Goal: Task Accomplishment & Management: Use online tool/utility

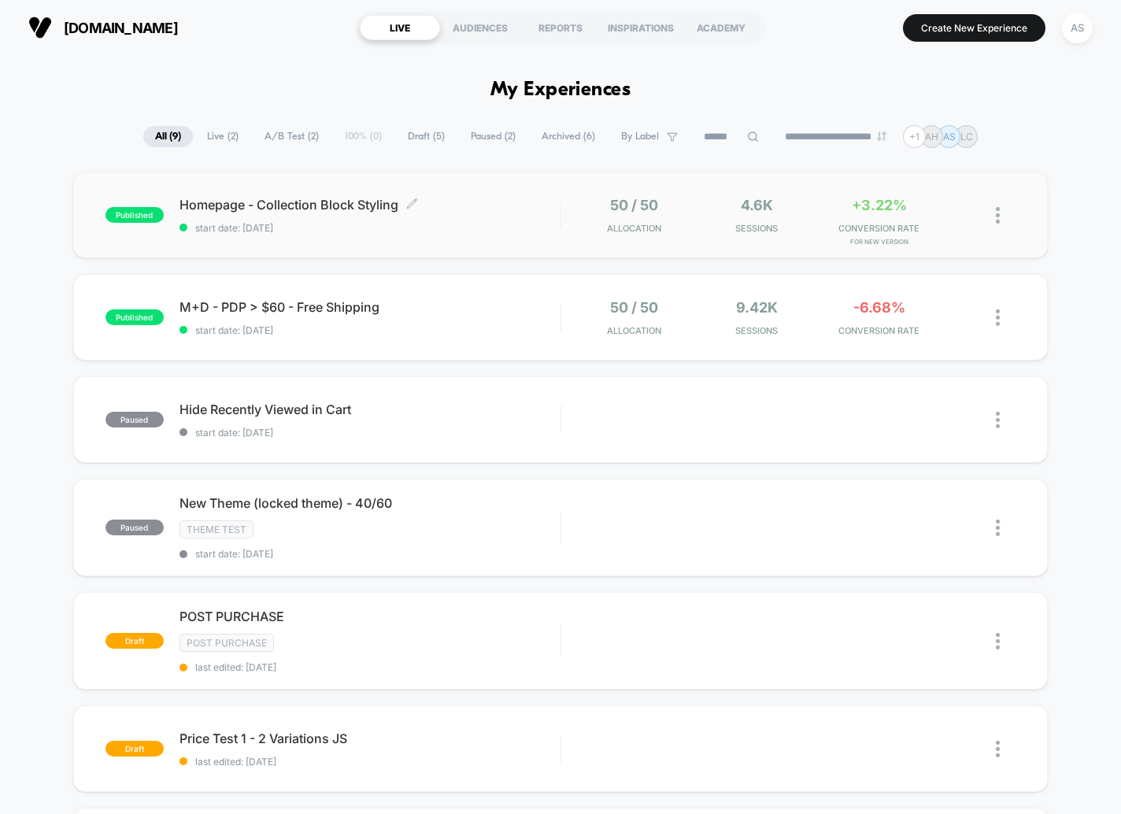
click at [505, 226] on span "start date: [DATE]" at bounding box center [369, 228] width 381 height 12
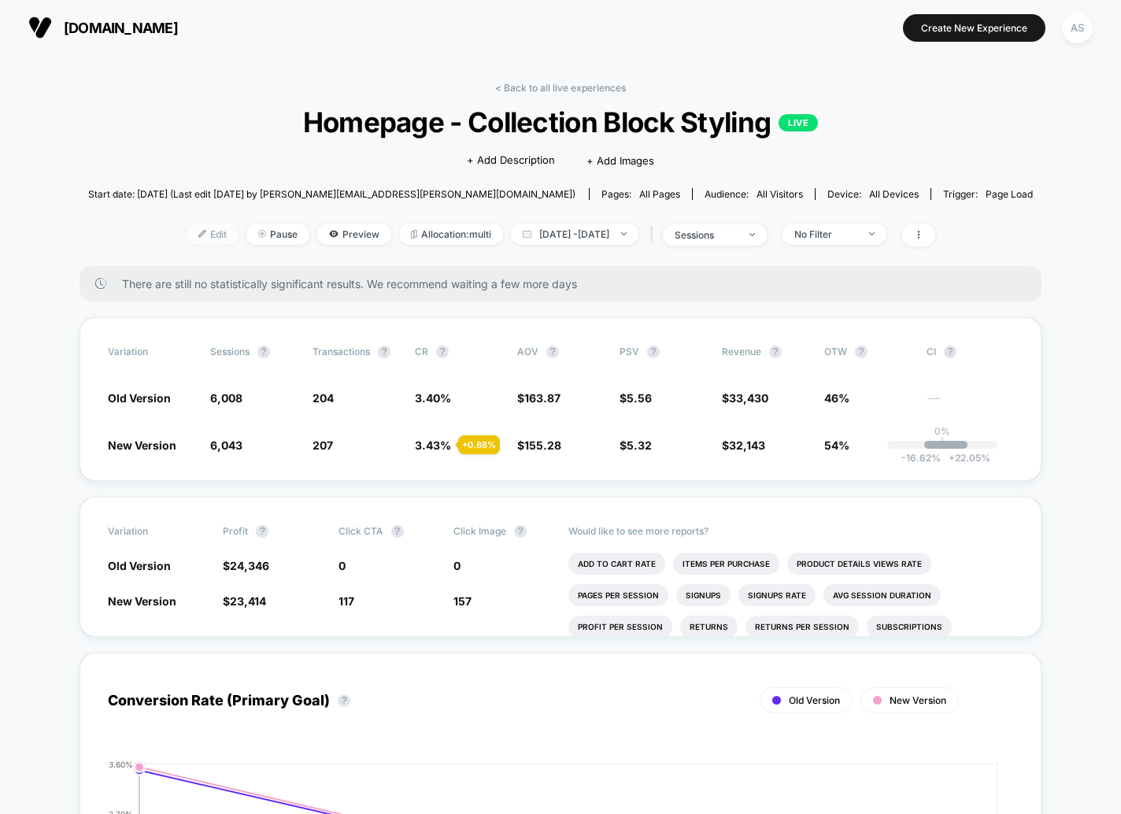
click at [187, 224] on span "Edit" at bounding box center [213, 234] width 52 height 21
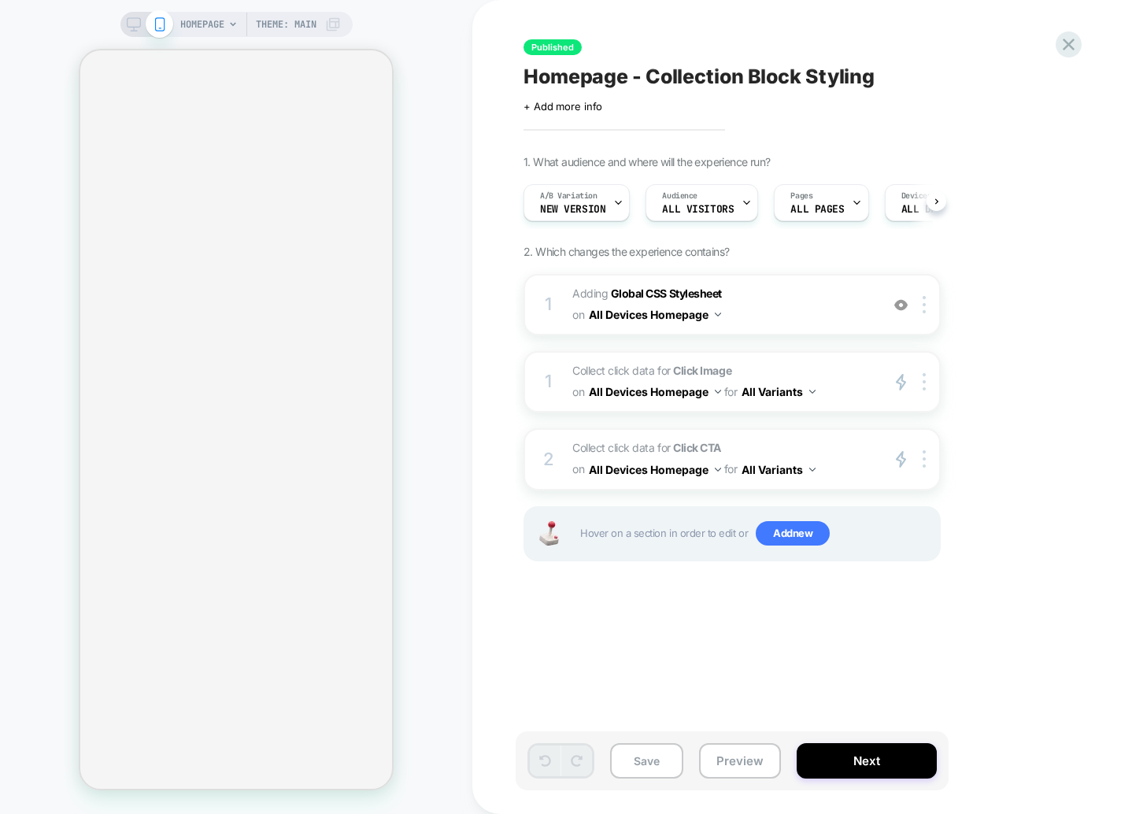
scroll to position [0, 1]
click at [415, 498] on div "HOMEPAGE Theme: MAIN" at bounding box center [236, 407] width 472 height 783
click at [562, 194] on span "A/B Variation" at bounding box center [567, 196] width 57 height 11
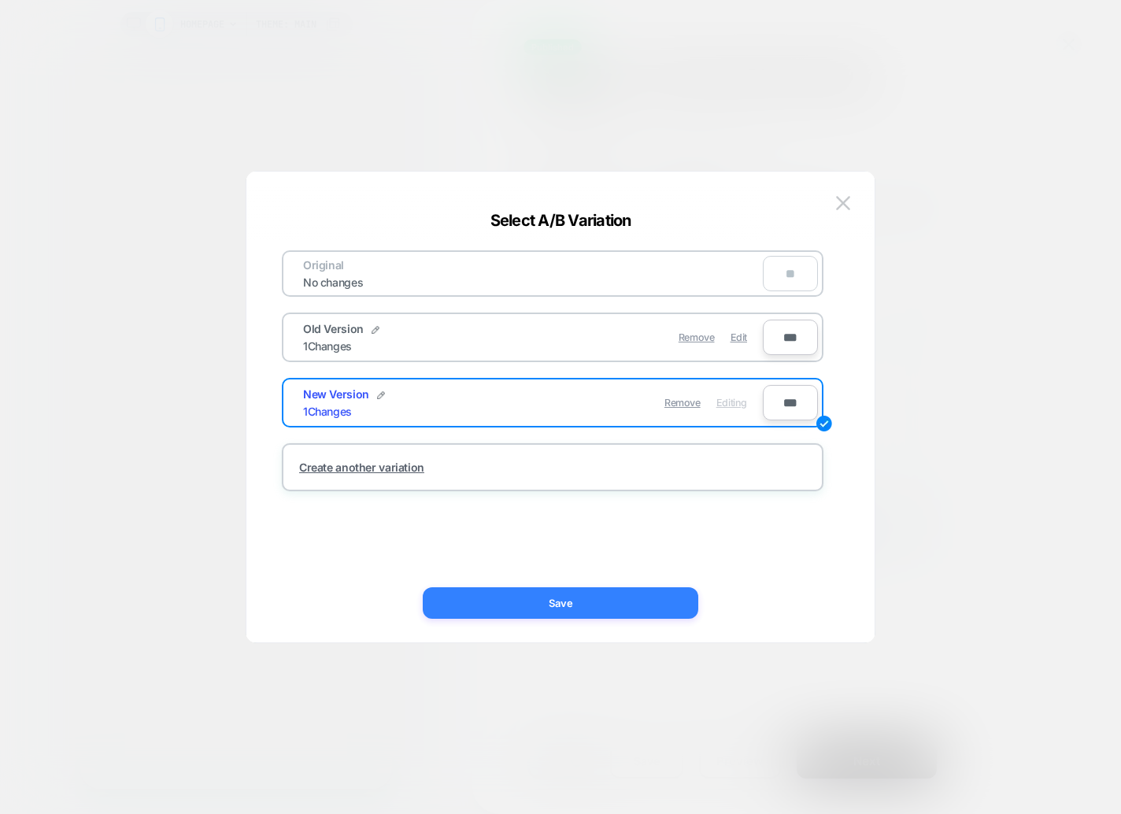
click at [688, 600] on button "Save" at bounding box center [561, 602] width 276 height 31
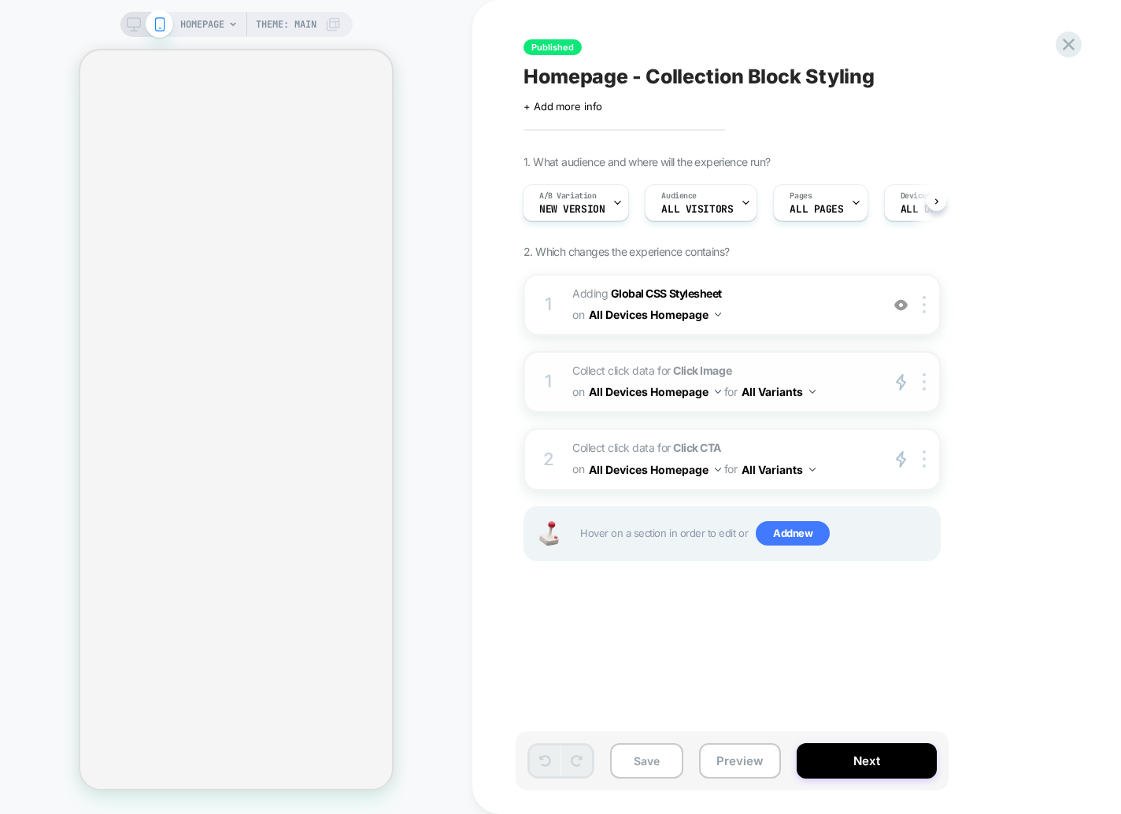
click at [859, 411] on div "1 Collect click data for Click Image on All Devices Homepage for All Variants p…" at bounding box center [732, 381] width 417 height 61
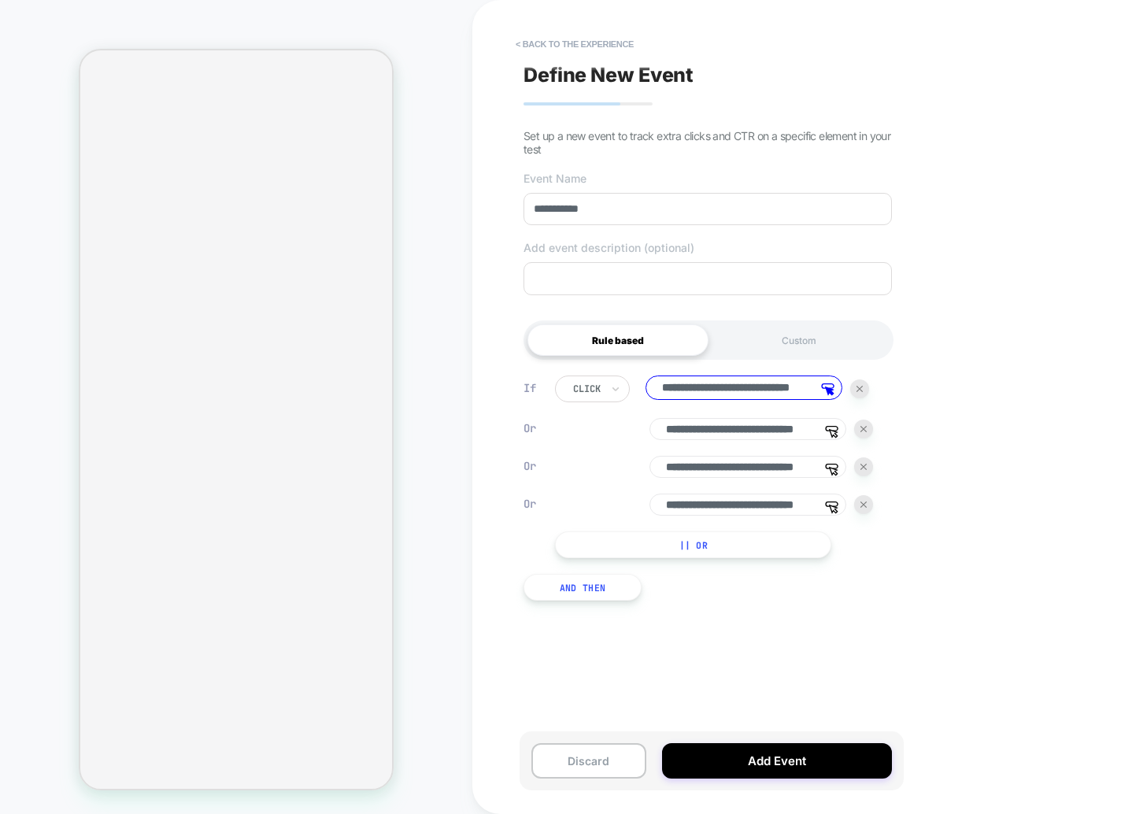
scroll to position [0, 0]
click at [615, 202] on input "**********" at bounding box center [708, 209] width 368 height 32
type input "**********"
click at [729, 763] on button "Add Event" at bounding box center [777, 760] width 230 height 35
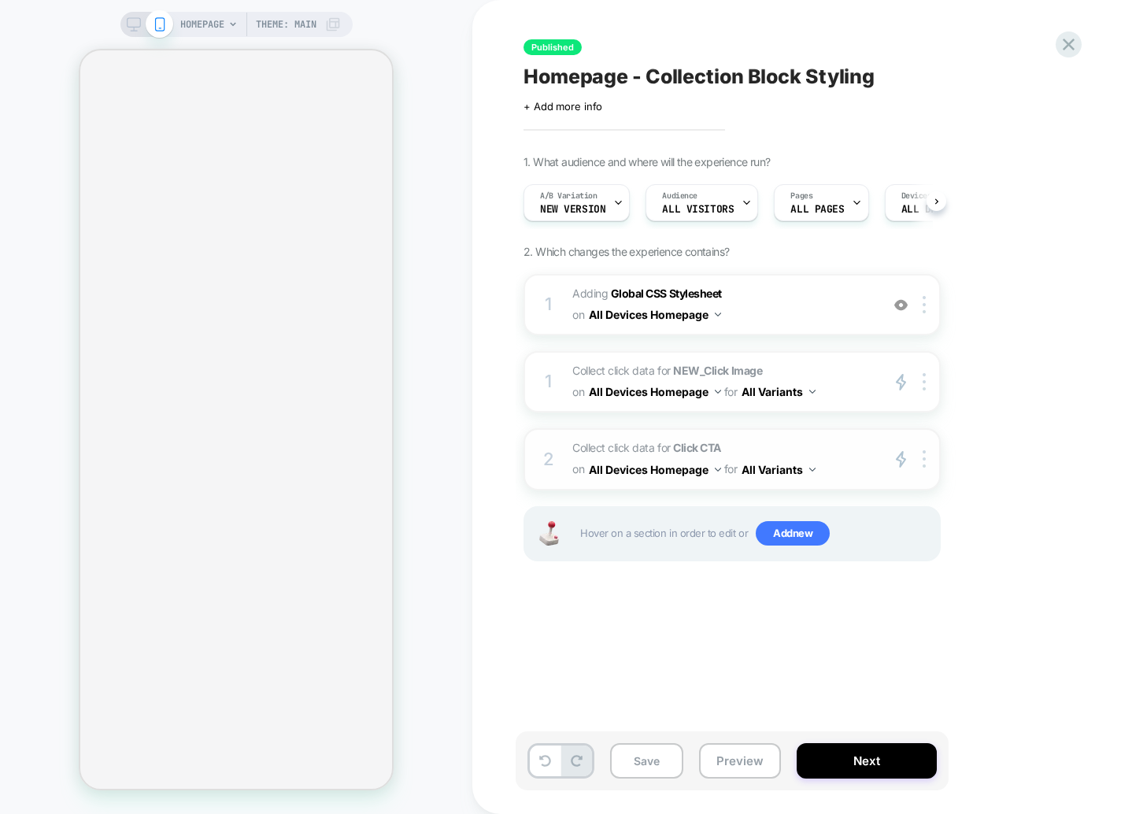
scroll to position [0, 1]
click at [658, 450] on span "Collect click data for Click CTA on All Devices Homepage for All Variants" at bounding box center [722, 459] width 300 height 43
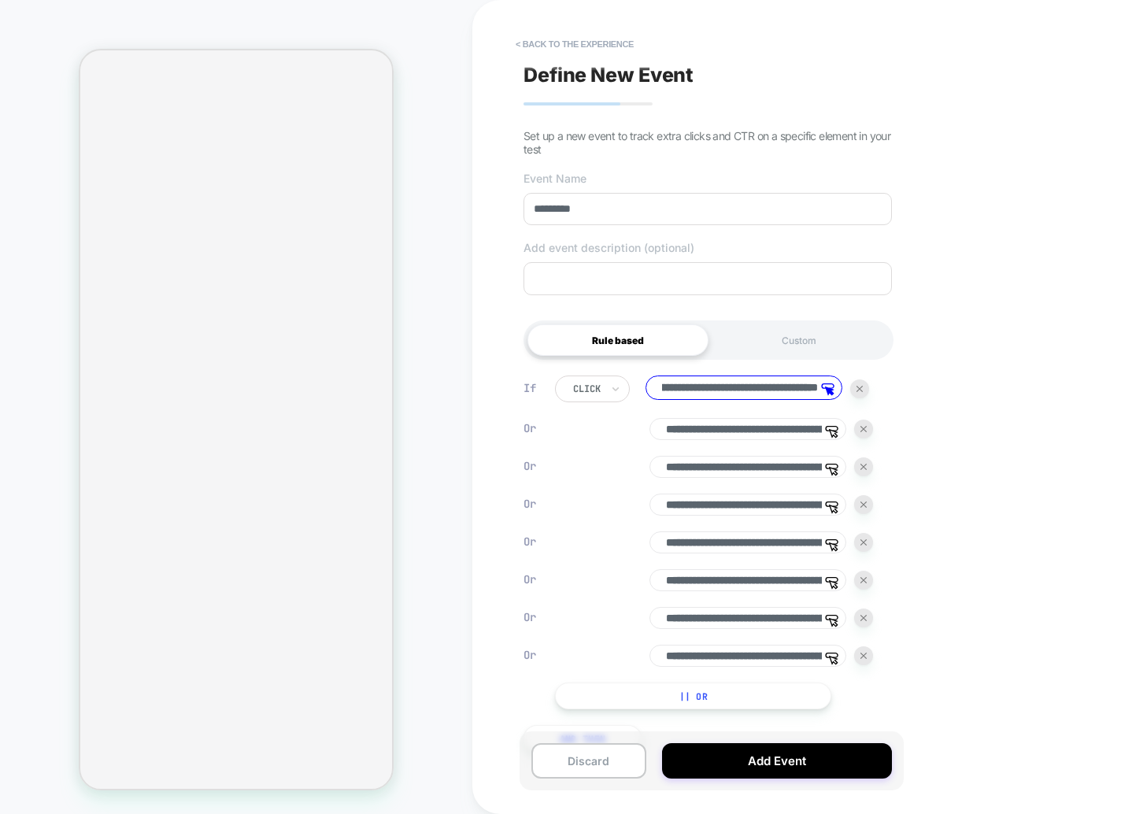
scroll to position [0, 0]
click at [521, 210] on div "**********" at bounding box center [708, 407] width 384 height 783
click at [542, 217] on input "*********" at bounding box center [708, 209] width 368 height 32
click at [530, 213] on input "*********" at bounding box center [708, 209] width 368 height 32
type input "**********"
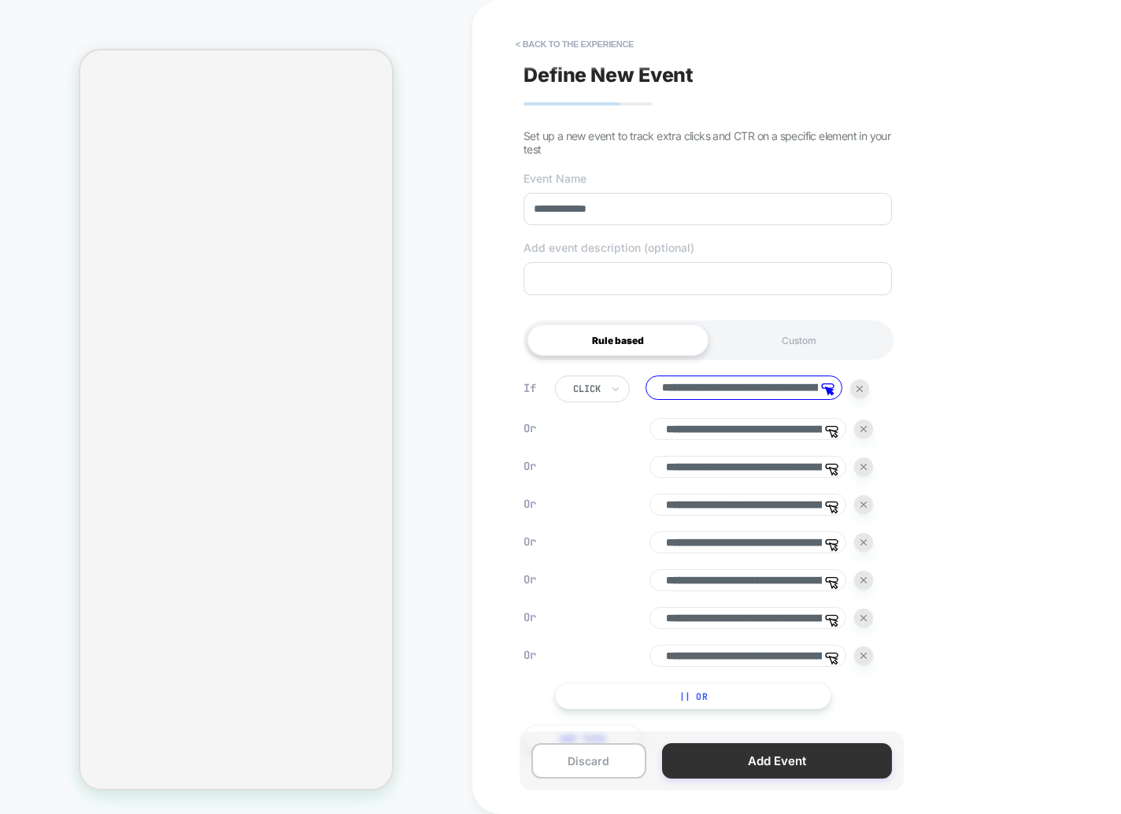
click at [829, 757] on button "Add Event" at bounding box center [777, 760] width 230 height 35
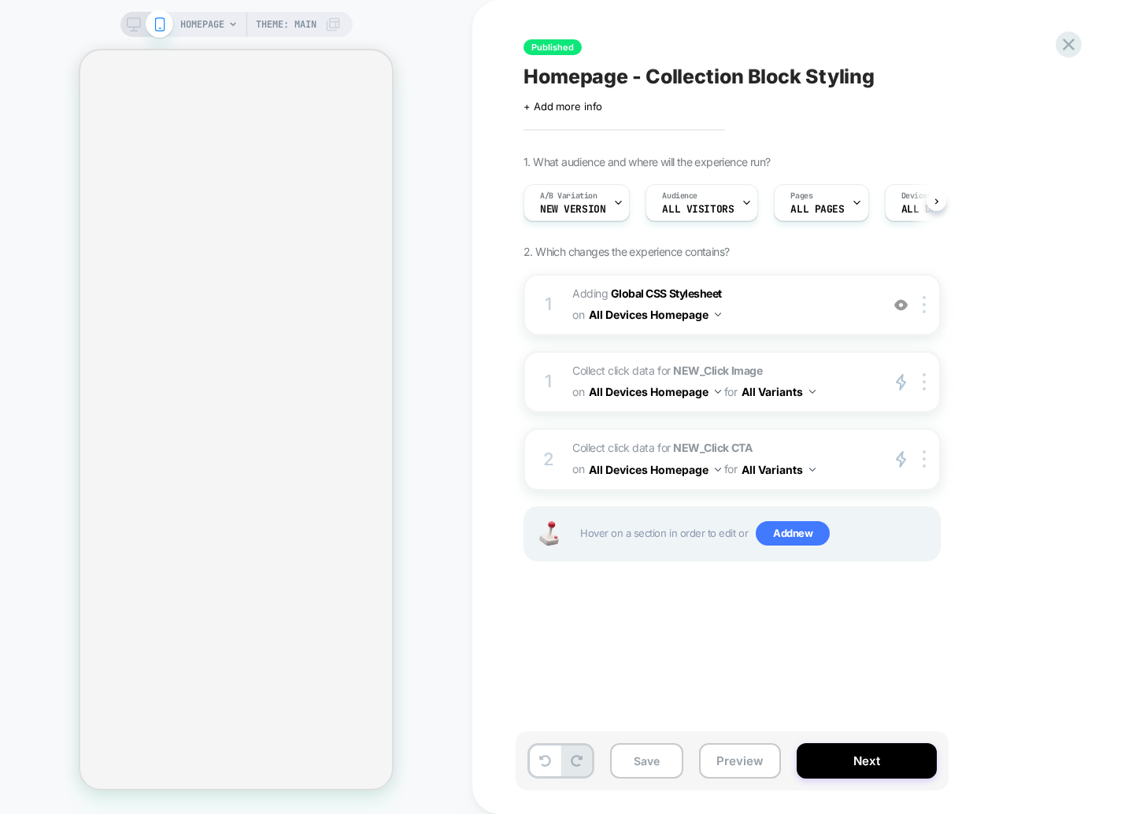
scroll to position [0, 1]
click at [854, 765] on button "Next" at bounding box center [867, 760] width 140 height 35
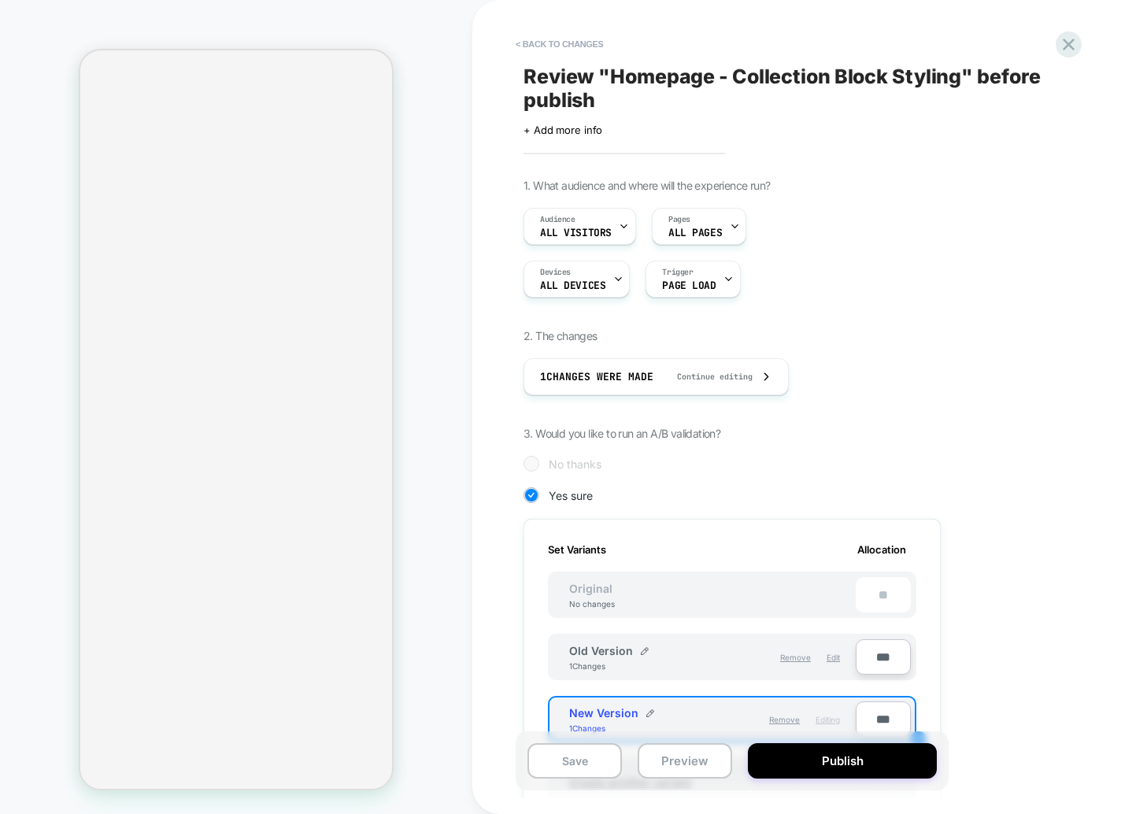
scroll to position [0, 2]
click at [838, 657] on span "Edit" at bounding box center [833, 657] width 13 height 9
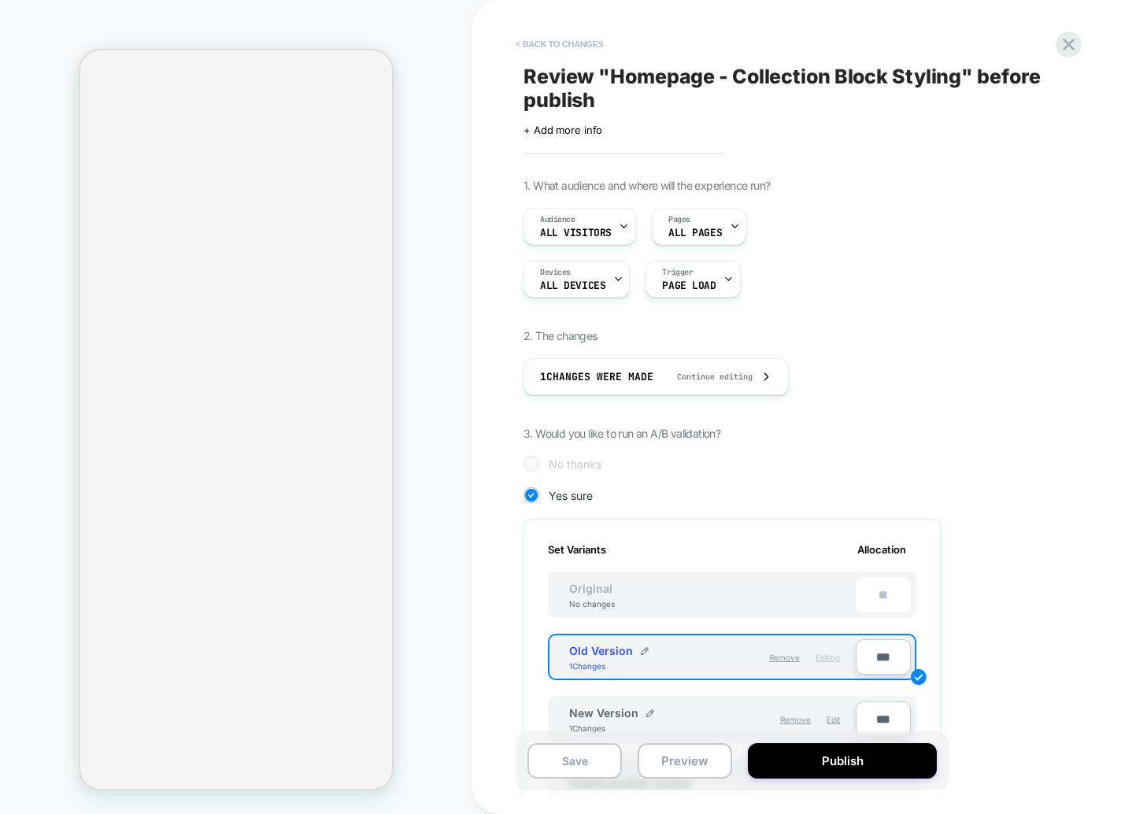
click at [559, 40] on button "< Back to changes" at bounding box center [560, 43] width 104 height 25
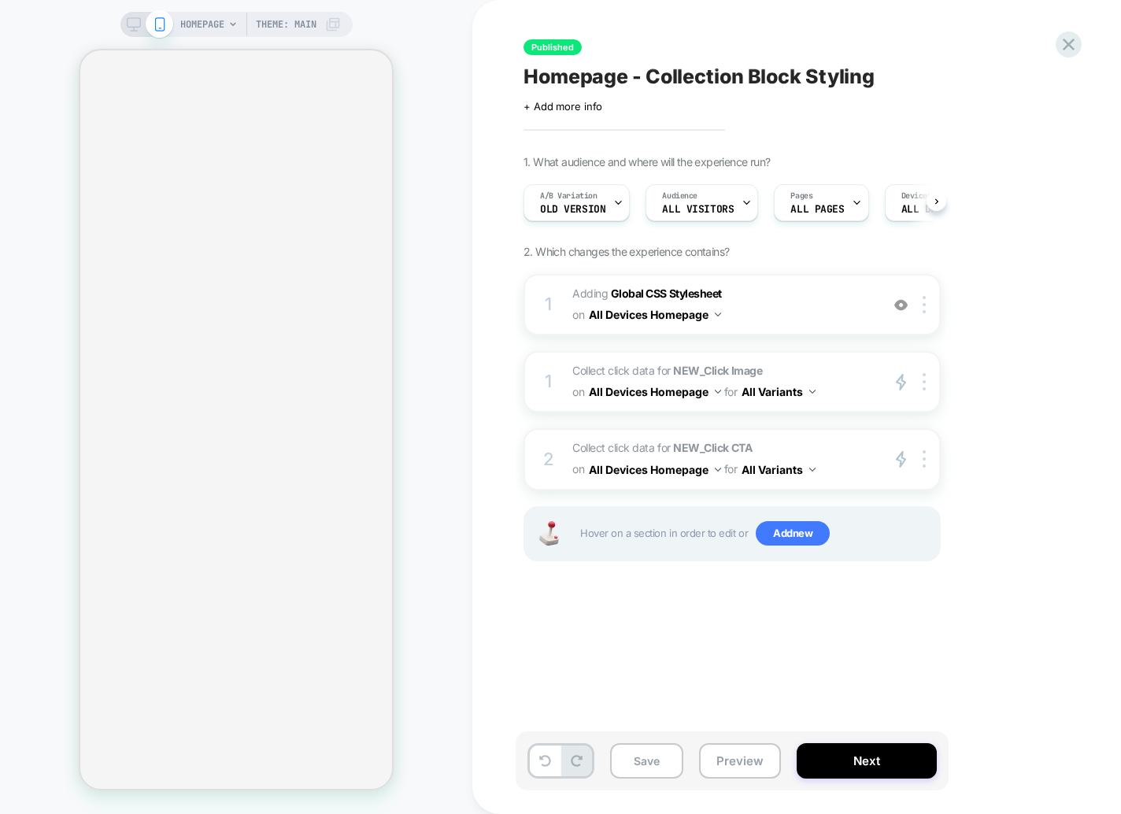
scroll to position [0, 1]
click at [688, 368] on strong "NEW_Click Image" at bounding box center [717, 370] width 89 height 13
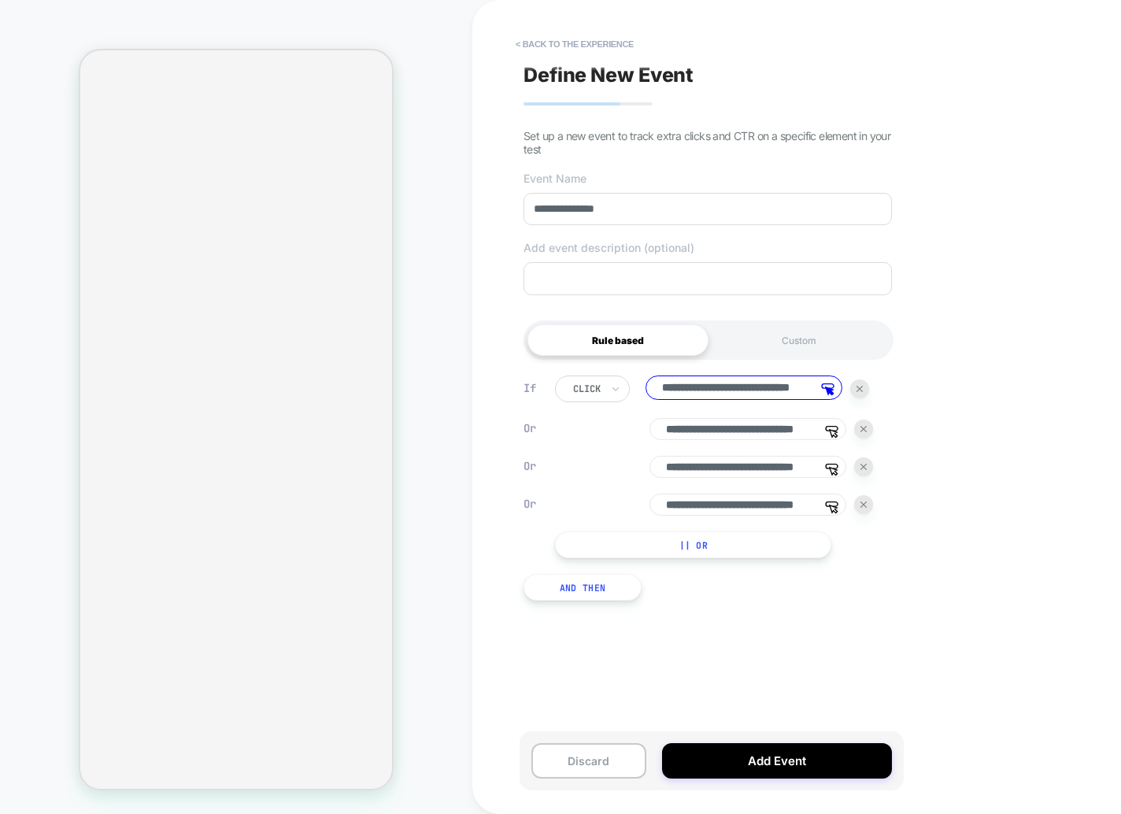
scroll to position [0, 0]
drag, startPoint x: 561, startPoint y: 213, endPoint x: 405, endPoint y: 207, distance: 156.0
click at [405, 207] on div "**********" at bounding box center [560, 407] width 1121 height 814
type input "**********"
click at [846, 753] on button "Add Event" at bounding box center [777, 760] width 230 height 35
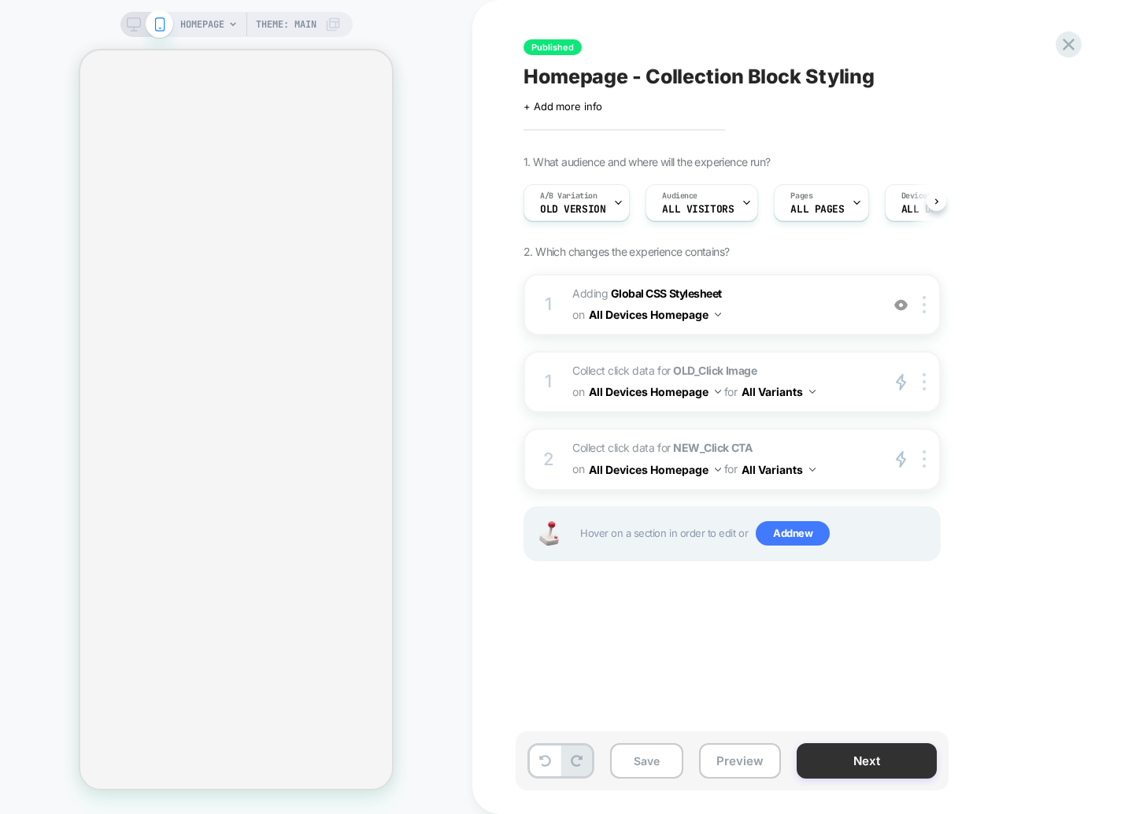
scroll to position [0, 1]
click at [720, 376] on strong "OLD_Click Image" at bounding box center [714, 370] width 83 height 13
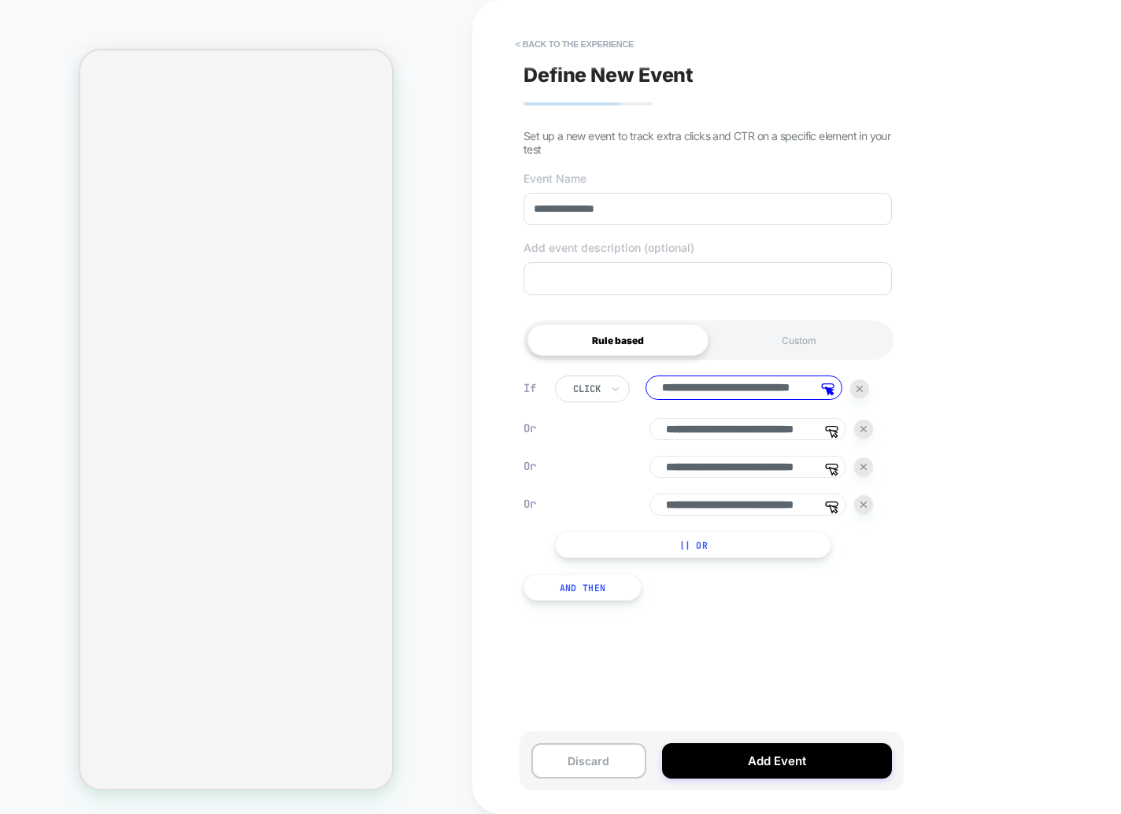
scroll to position [0, 0]
drag, startPoint x: 558, startPoint y: 213, endPoint x: 510, endPoint y: 200, distance: 49.6
click at [512, 200] on div "**********" at bounding box center [818, 407] width 693 height 814
type input "**********"
click at [847, 770] on button "Add Event" at bounding box center [777, 760] width 230 height 35
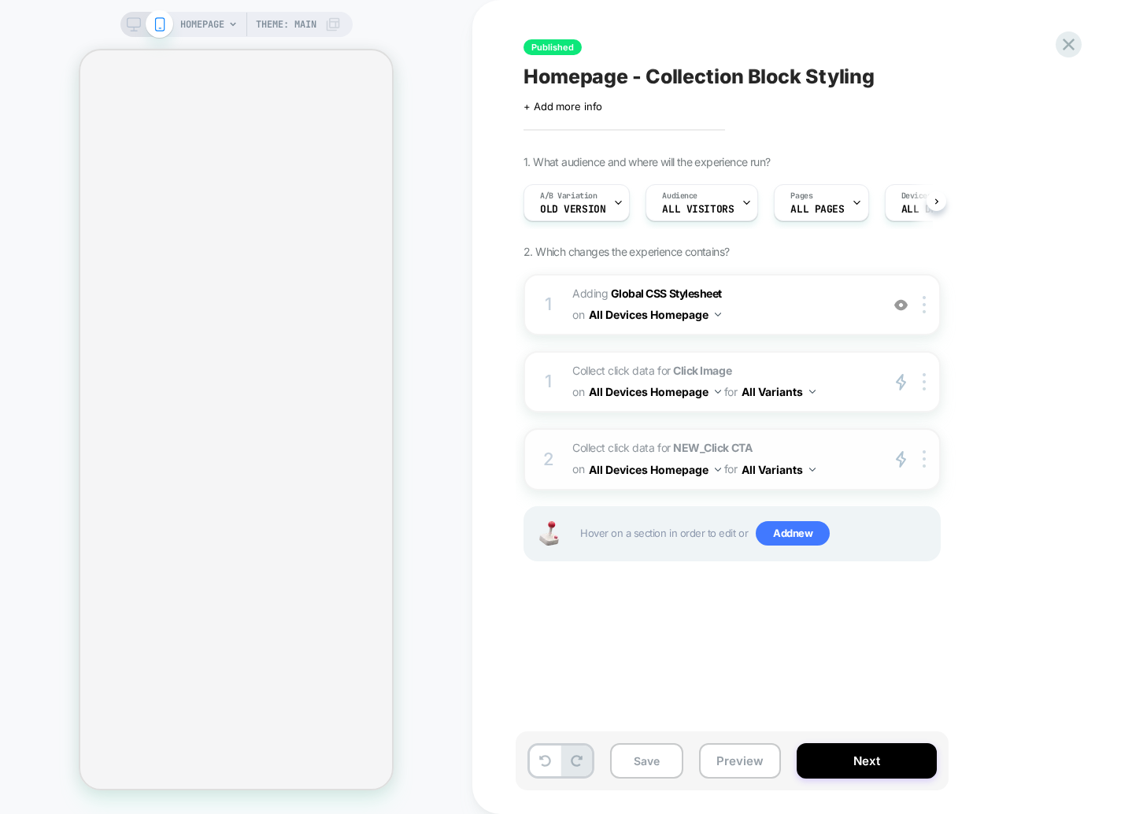
scroll to position [0, 1]
click at [711, 458] on button "All Devices Homepage" at bounding box center [655, 469] width 132 height 23
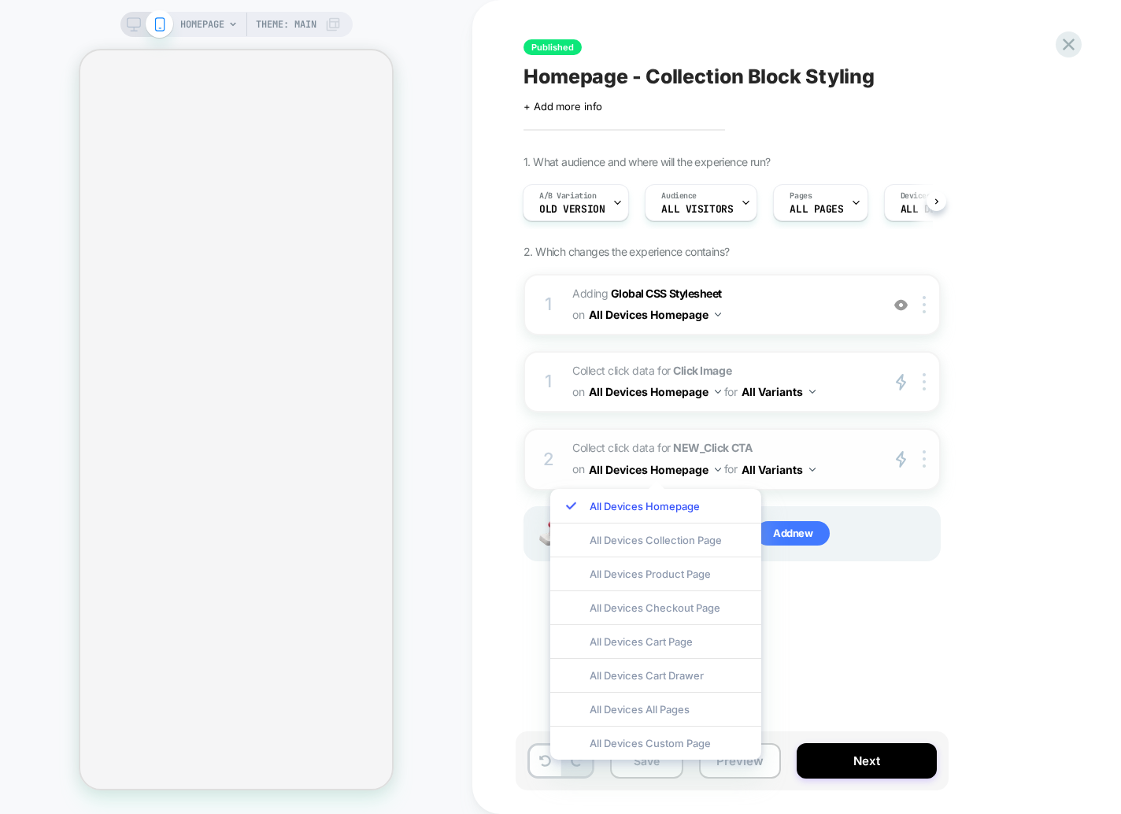
click at [756, 449] on span "Collect click data for NEW_Click CTA on All Devices Homepage for All Variants" at bounding box center [722, 459] width 300 height 43
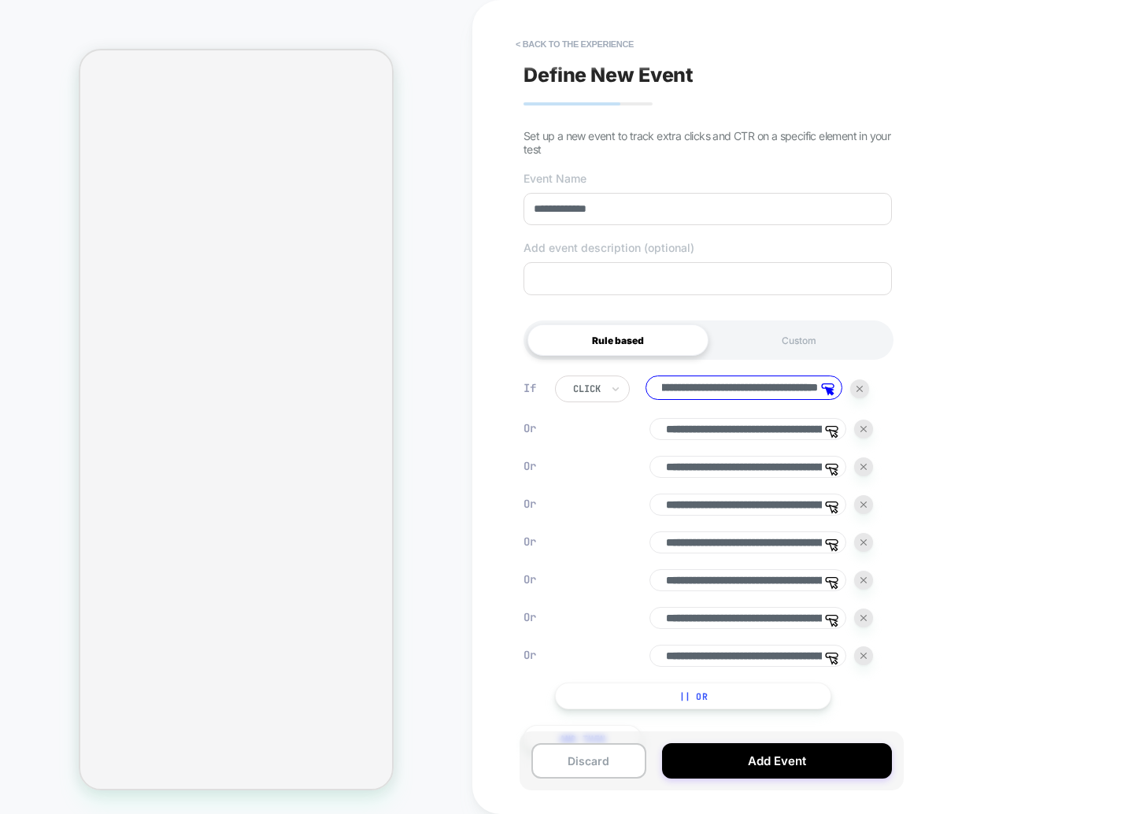
scroll to position [0, 0]
click at [568, 213] on input "**********" at bounding box center [708, 209] width 368 height 32
click at [568, 209] on input "**********" at bounding box center [708, 209] width 368 height 32
drag, startPoint x: 567, startPoint y: 209, endPoint x: 547, endPoint y: 201, distance: 21.2
click at [547, 201] on input "**********" at bounding box center [708, 209] width 368 height 32
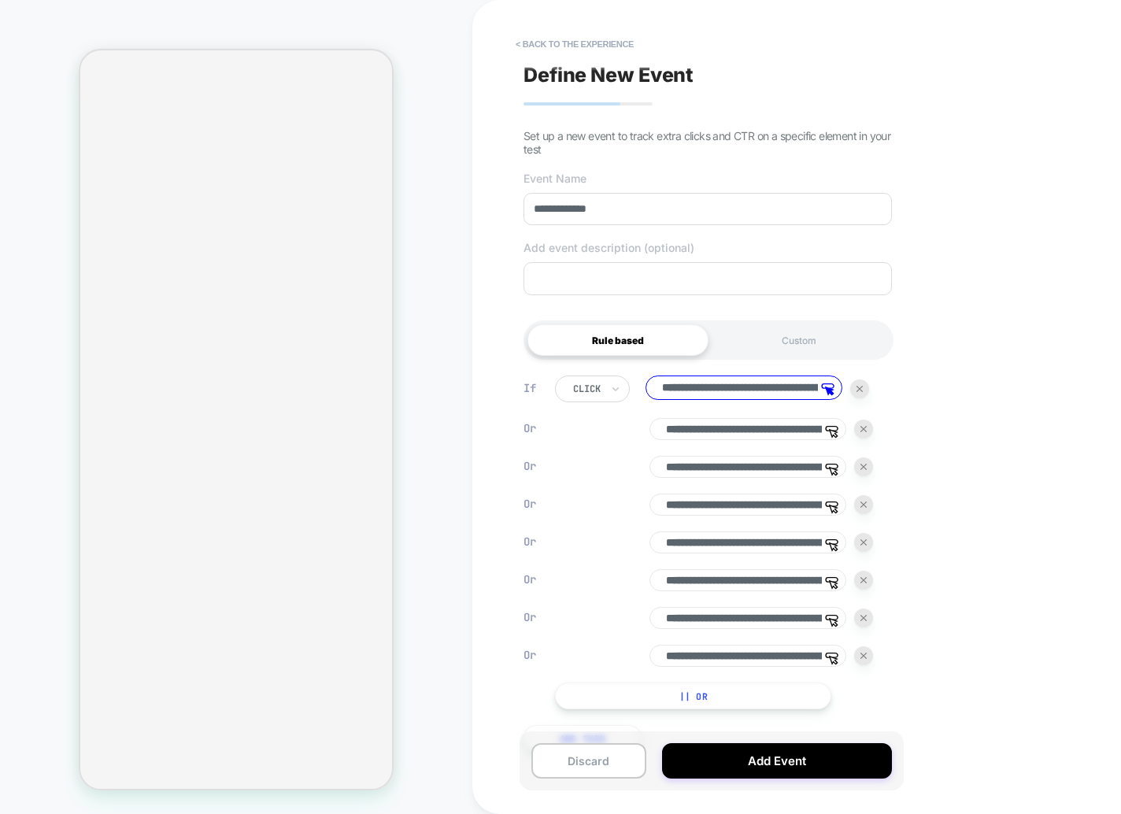
click at [555, 198] on input "**********" at bounding box center [708, 209] width 368 height 32
drag, startPoint x: 568, startPoint y: 206, endPoint x: 490, endPoint y: 209, distance: 78.0
click at [481, 203] on div "**********" at bounding box center [818, 407] width 693 height 814
type input "*********"
click at [764, 755] on button "Add Event" at bounding box center [777, 760] width 230 height 35
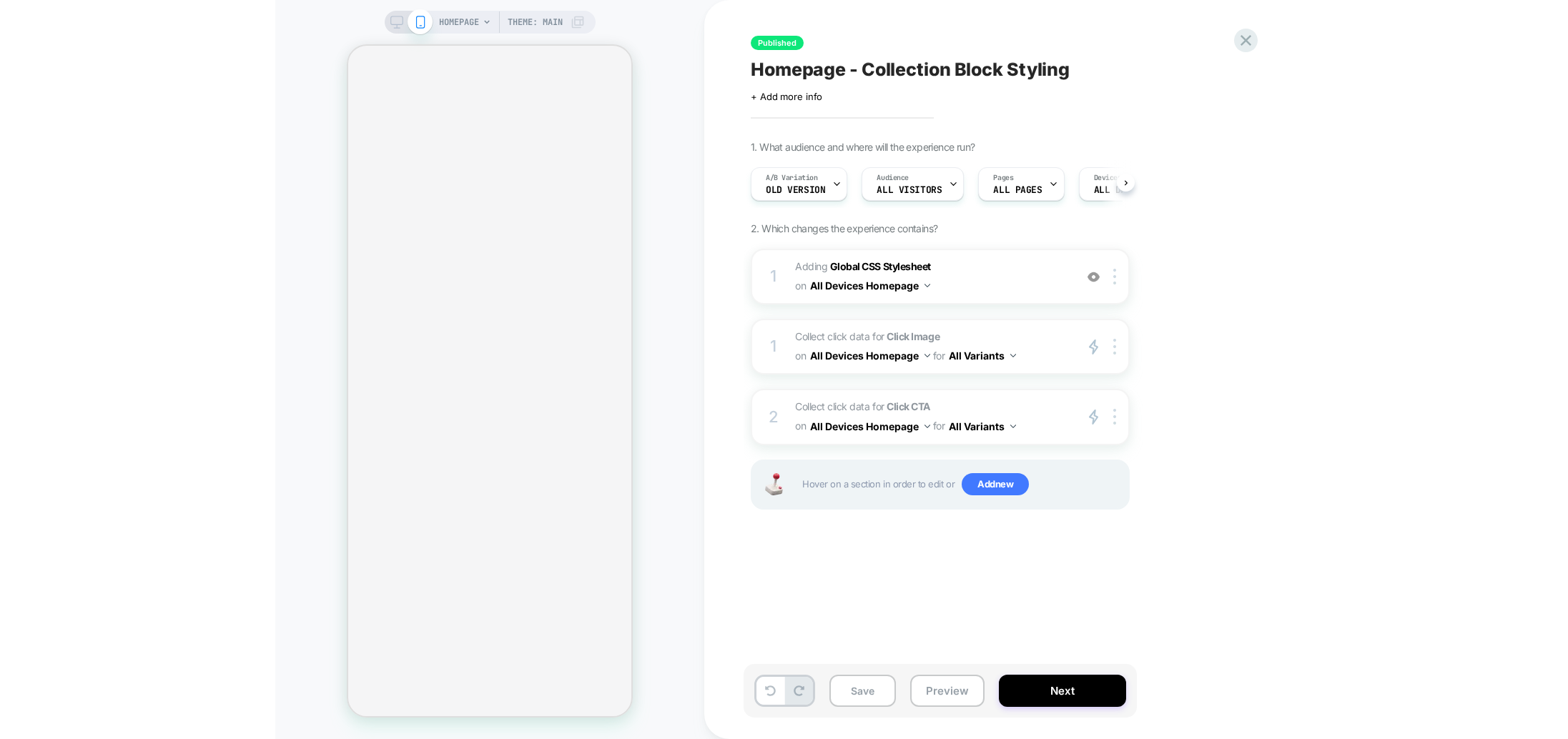
scroll to position [0, 1]
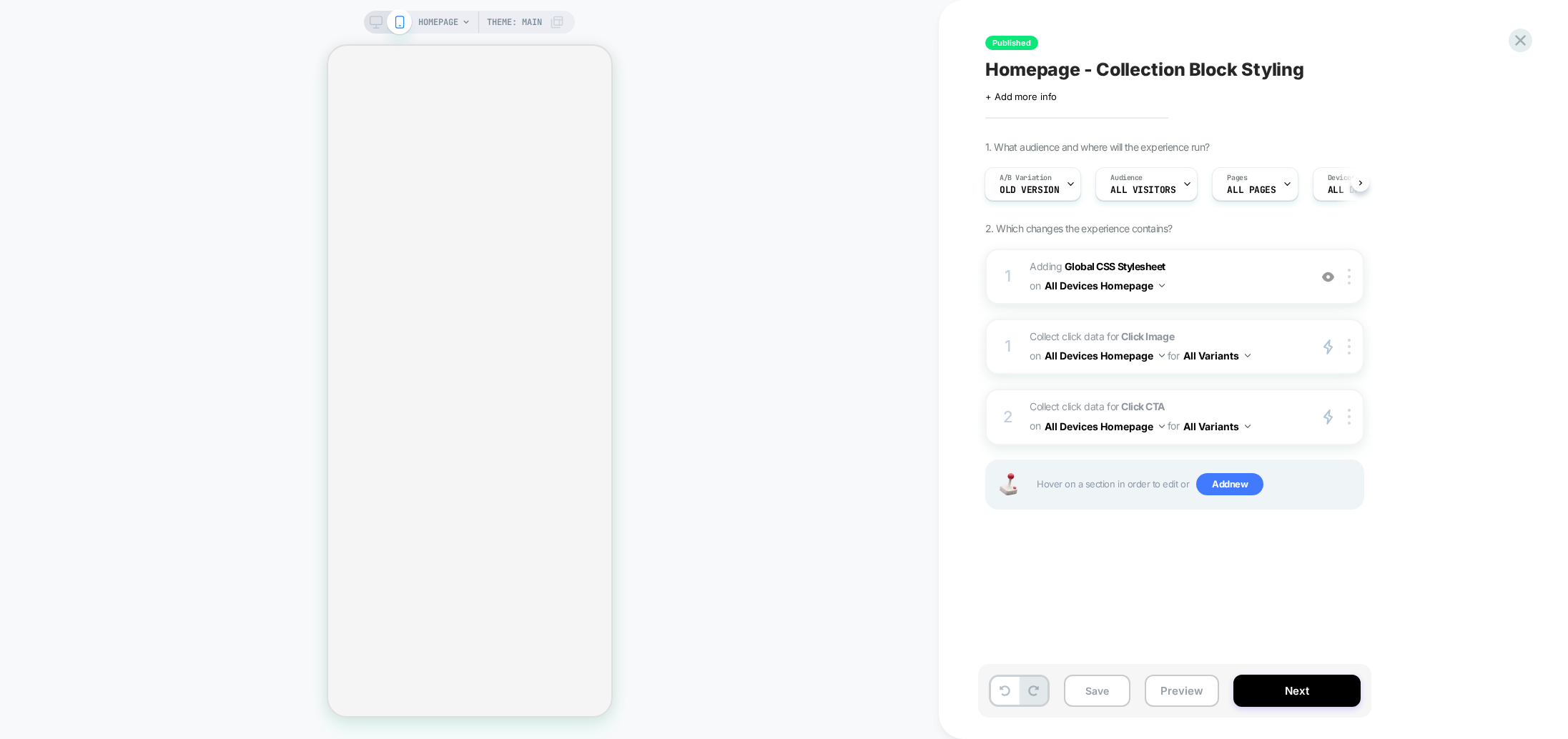
click at [388, 25] on span at bounding box center [400, 22] width 25 height 25
click at [380, 27] on icon at bounding box center [376, 22] width 13 height 13
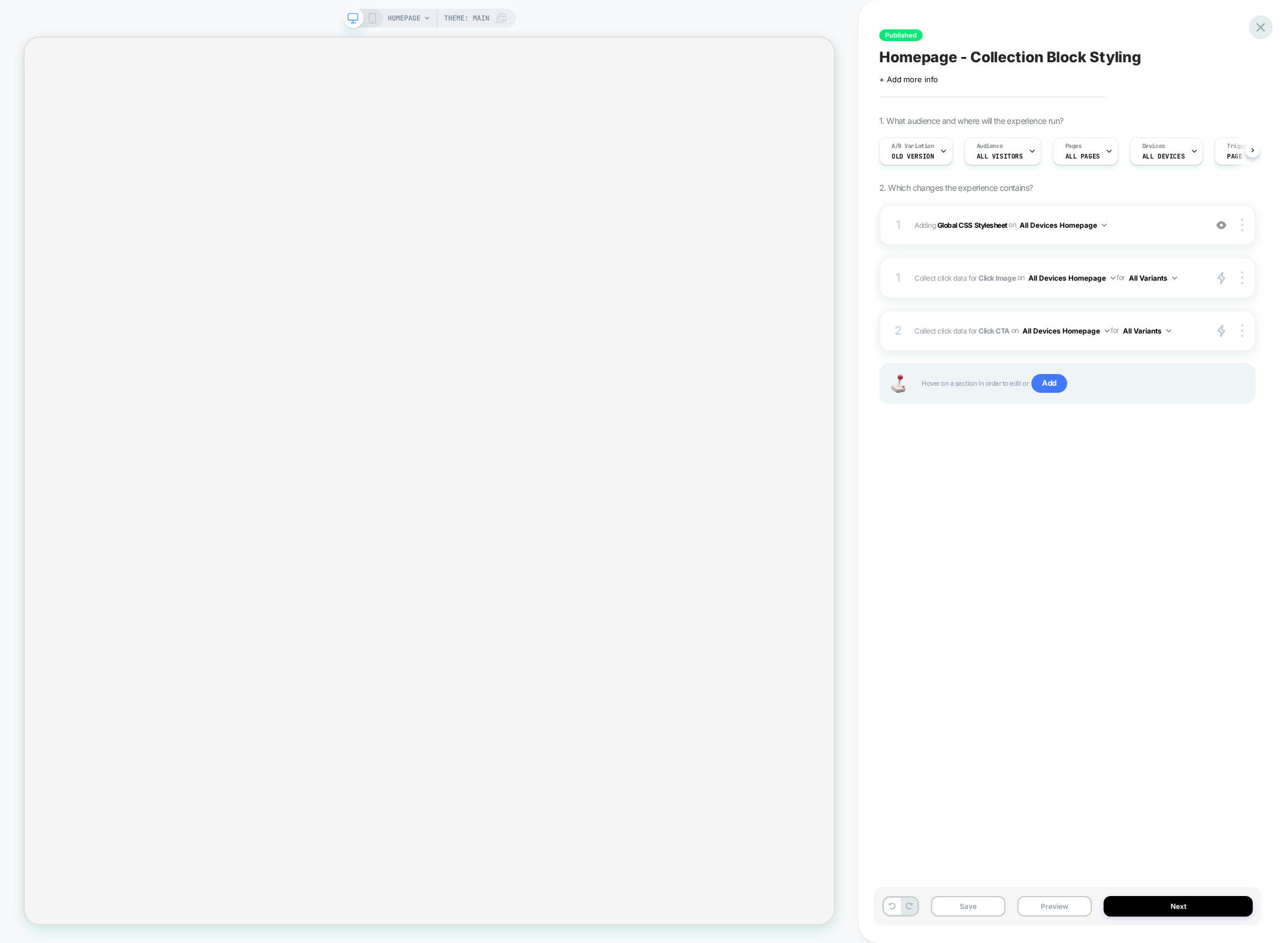
click at [836, 23] on div at bounding box center [1261, 27] width 24 height 24
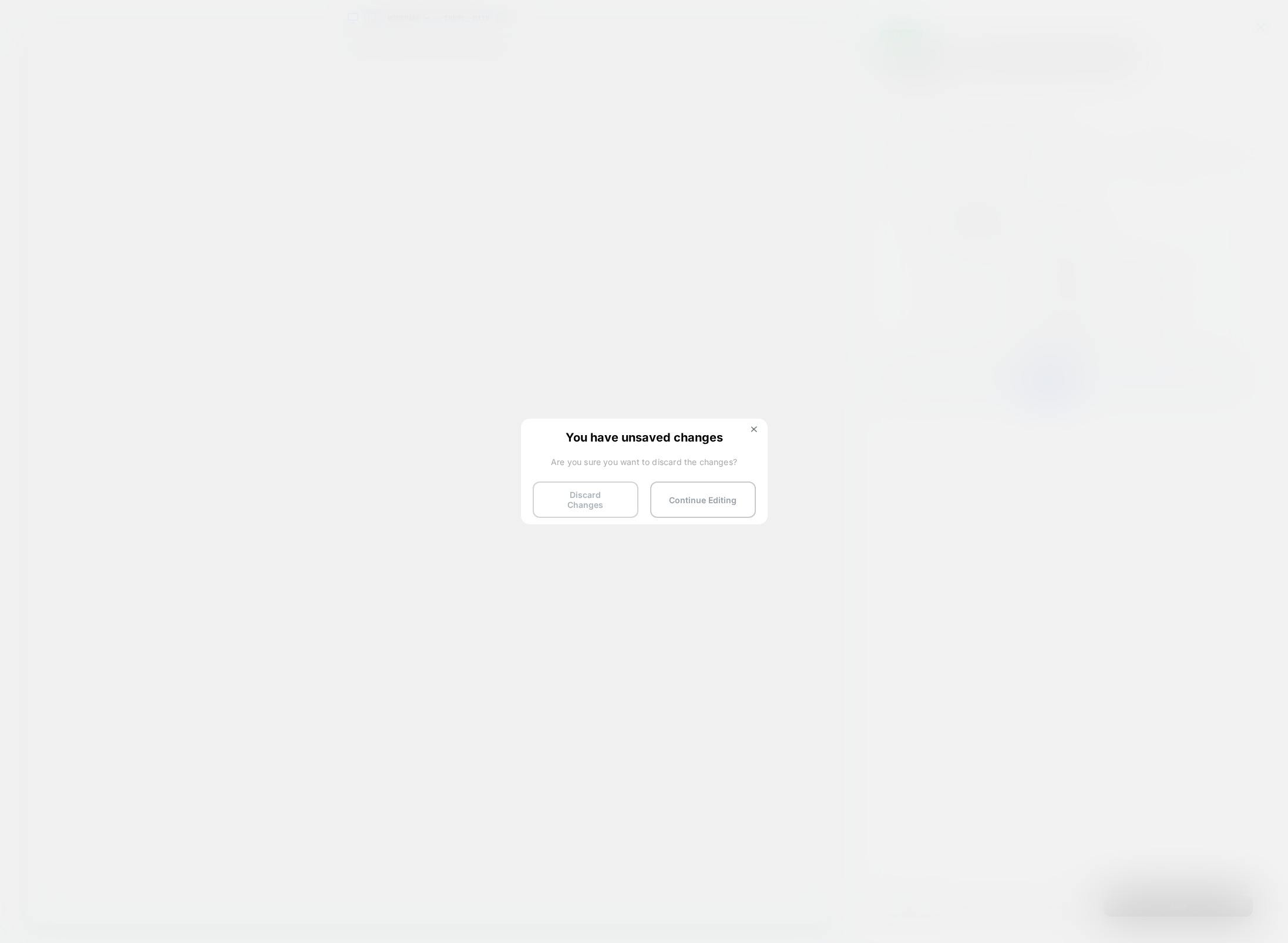
click at [628, 507] on button "Discard Changes" at bounding box center [586, 500] width 106 height 37
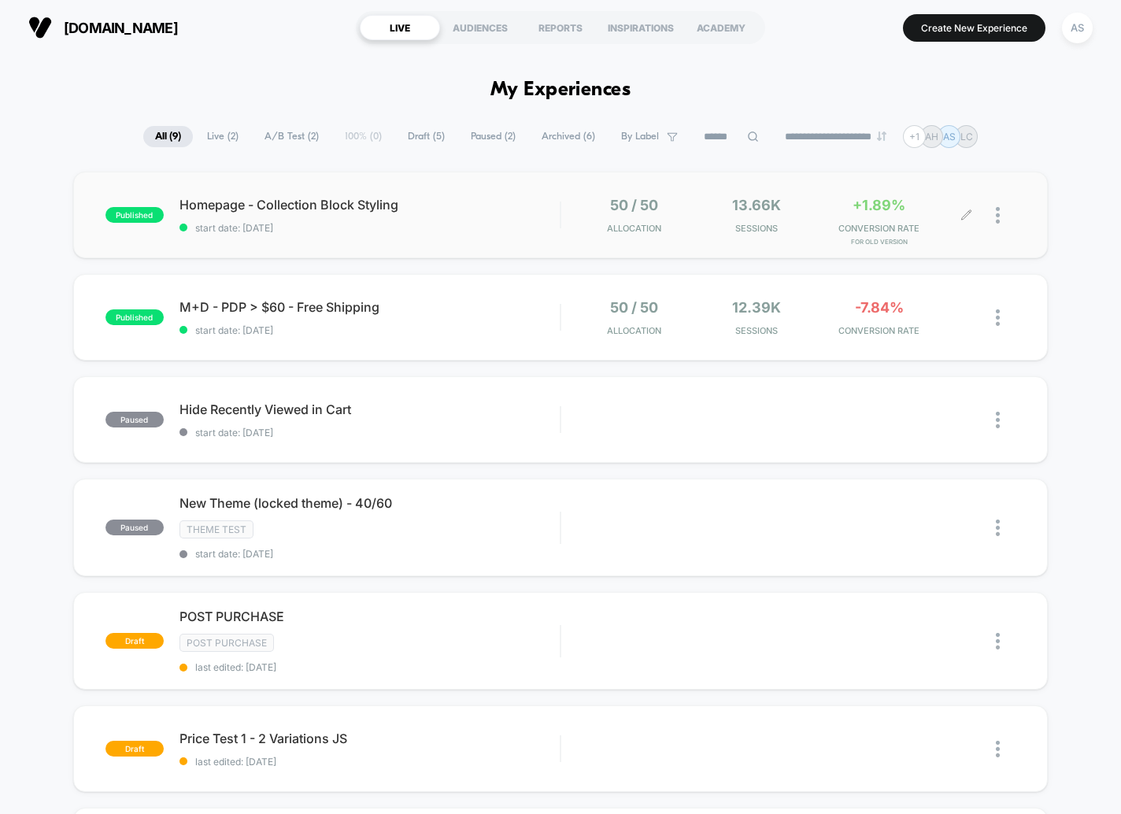
click at [997, 220] on img at bounding box center [998, 215] width 4 height 17
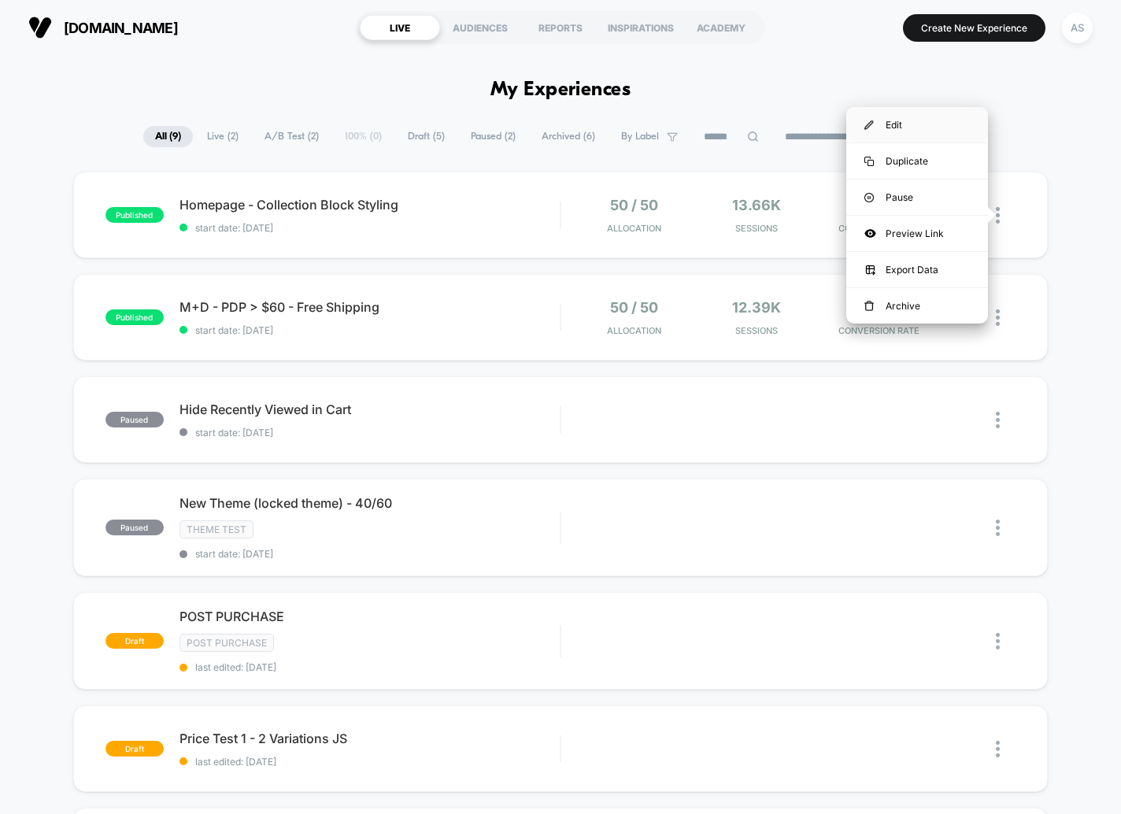
click at [920, 131] on div "Edit" at bounding box center [917, 124] width 142 height 35
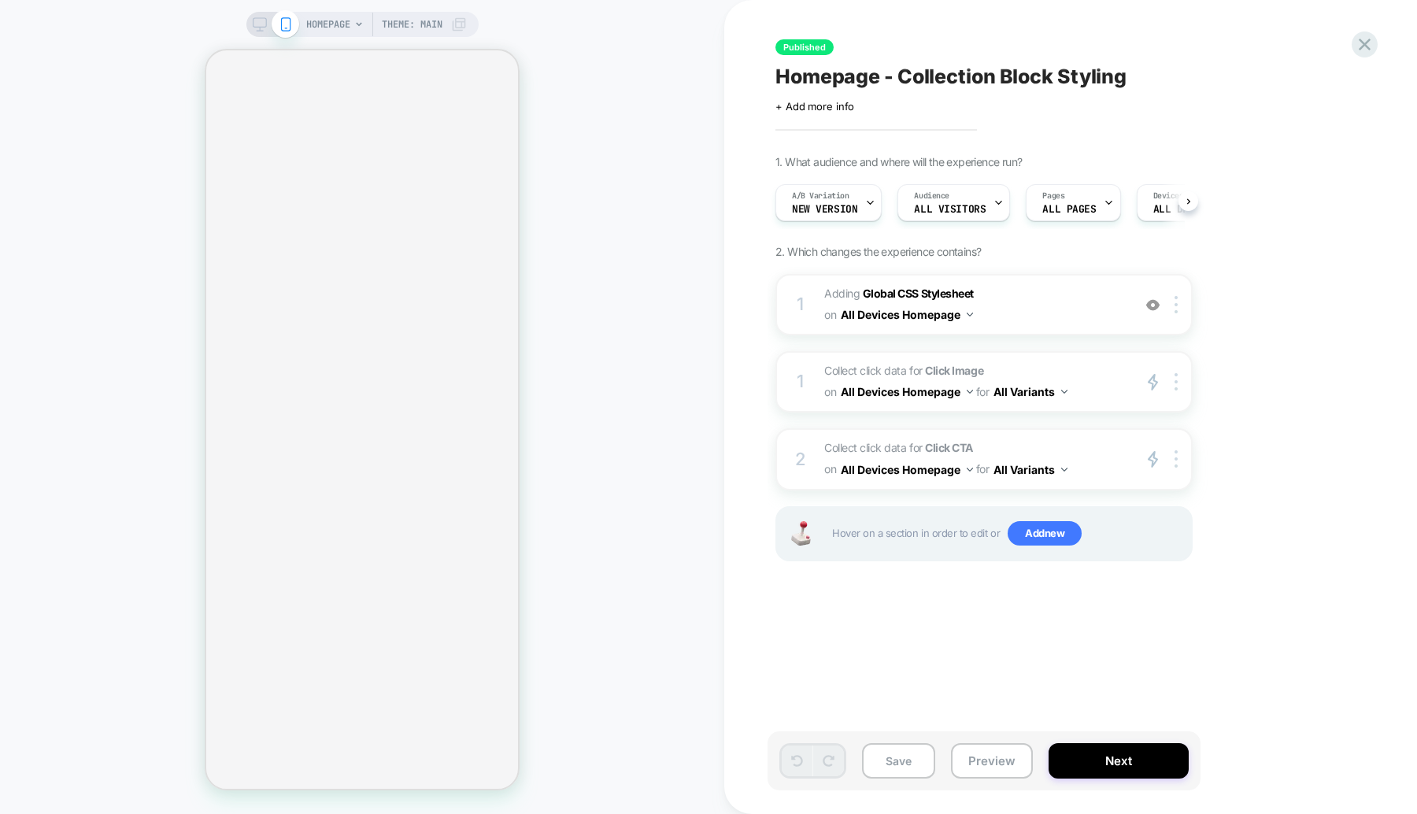
scroll to position [0, 1]
click at [262, 21] on icon at bounding box center [260, 24] width 14 height 14
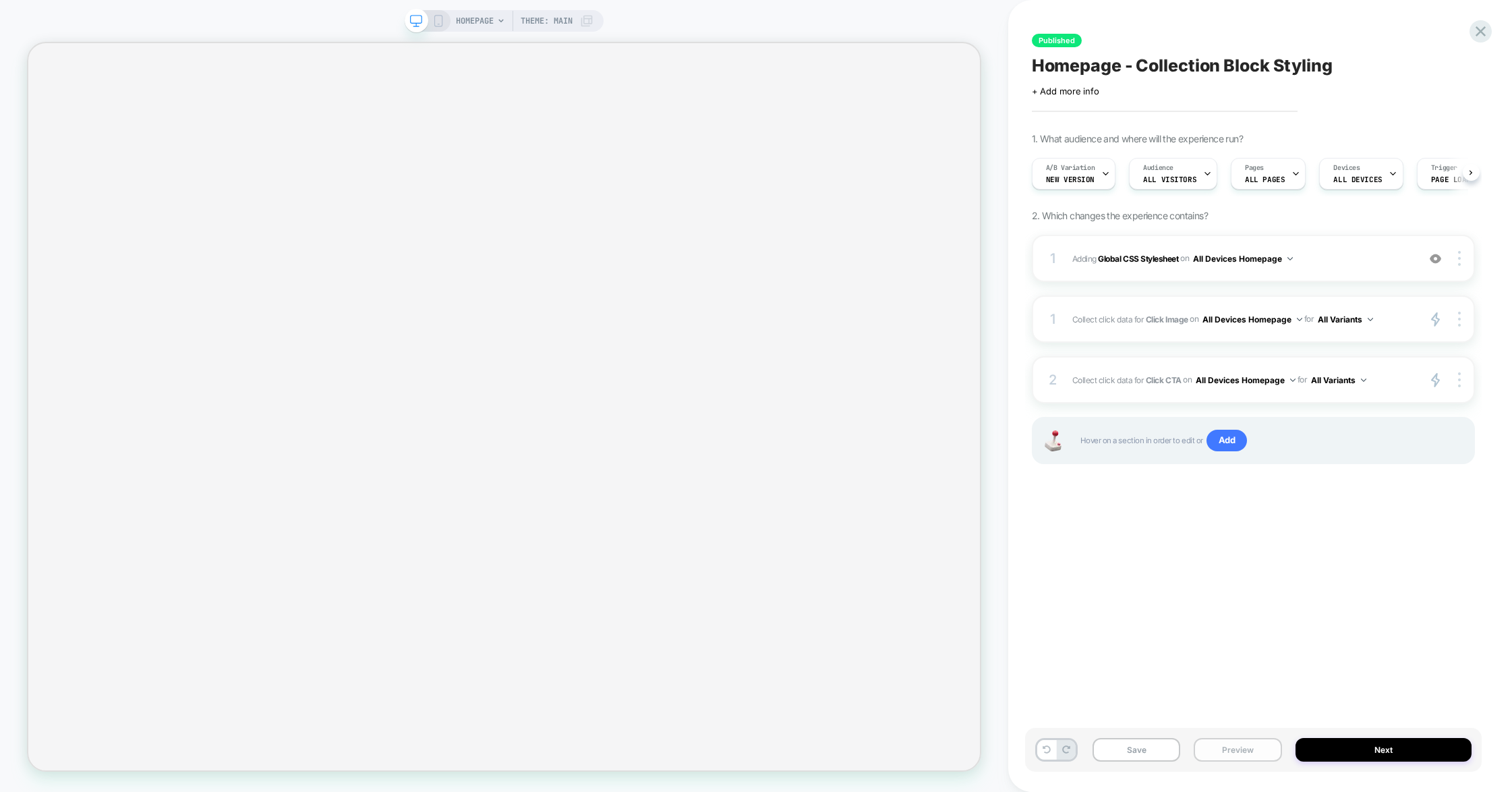
click at [959, 697] on button "Preview" at bounding box center [1237, 750] width 88 height 24
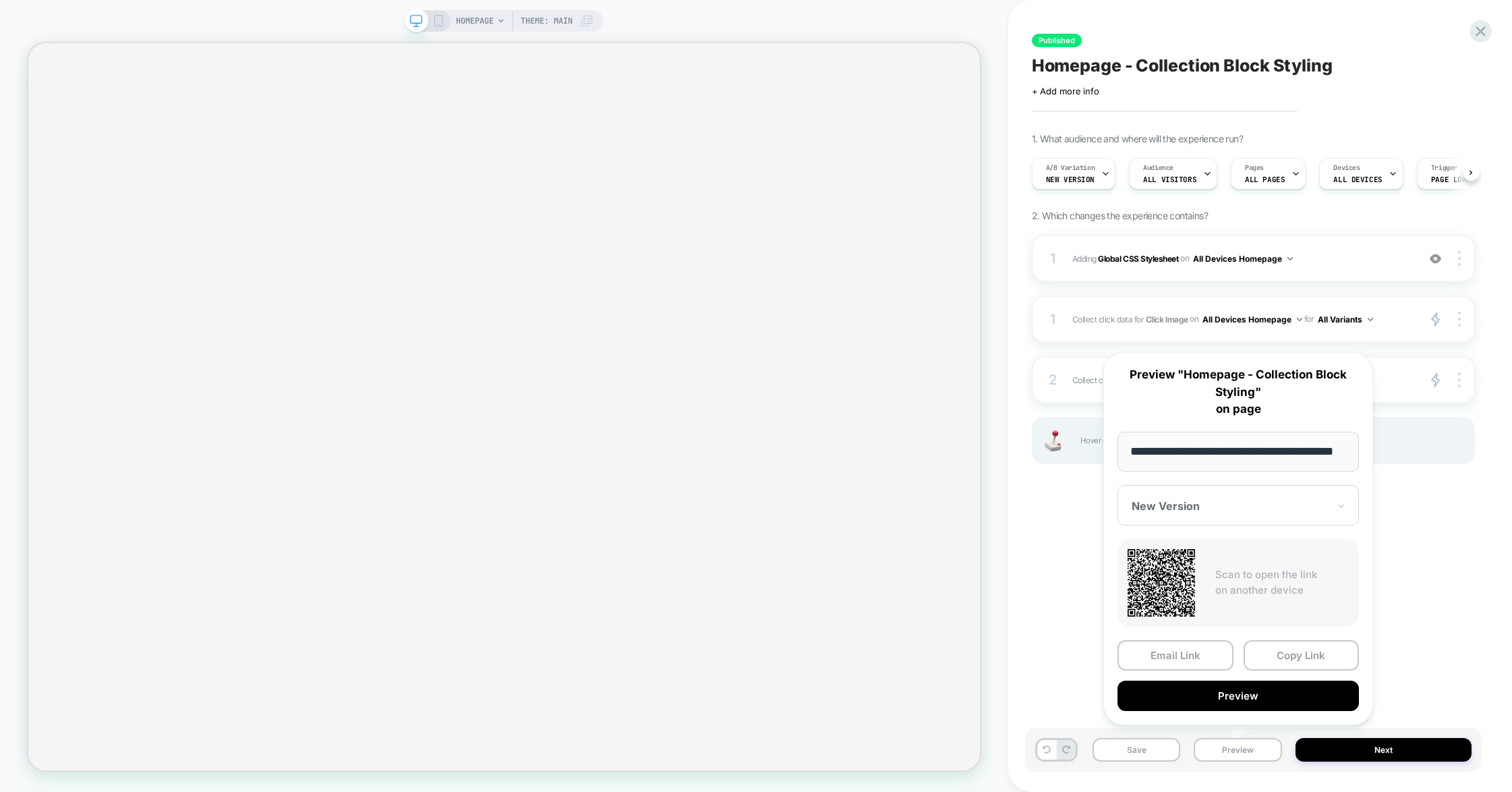
click at [583, 24] on icon at bounding box center [586, 21] width 11 height 11
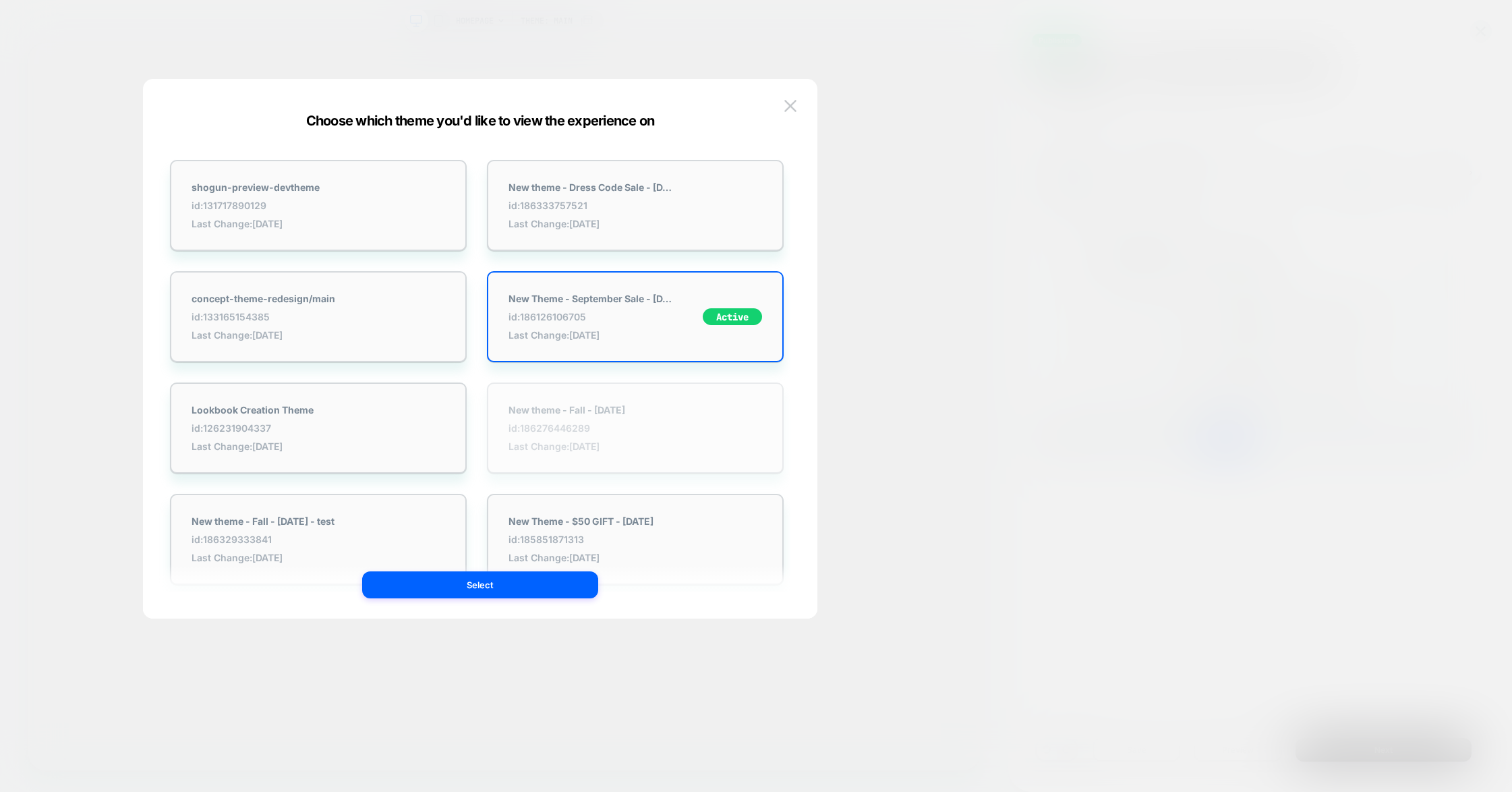
click at [539, 423] on span "id: 186276446289" at bounding box center [567, 428] width 117 height 11
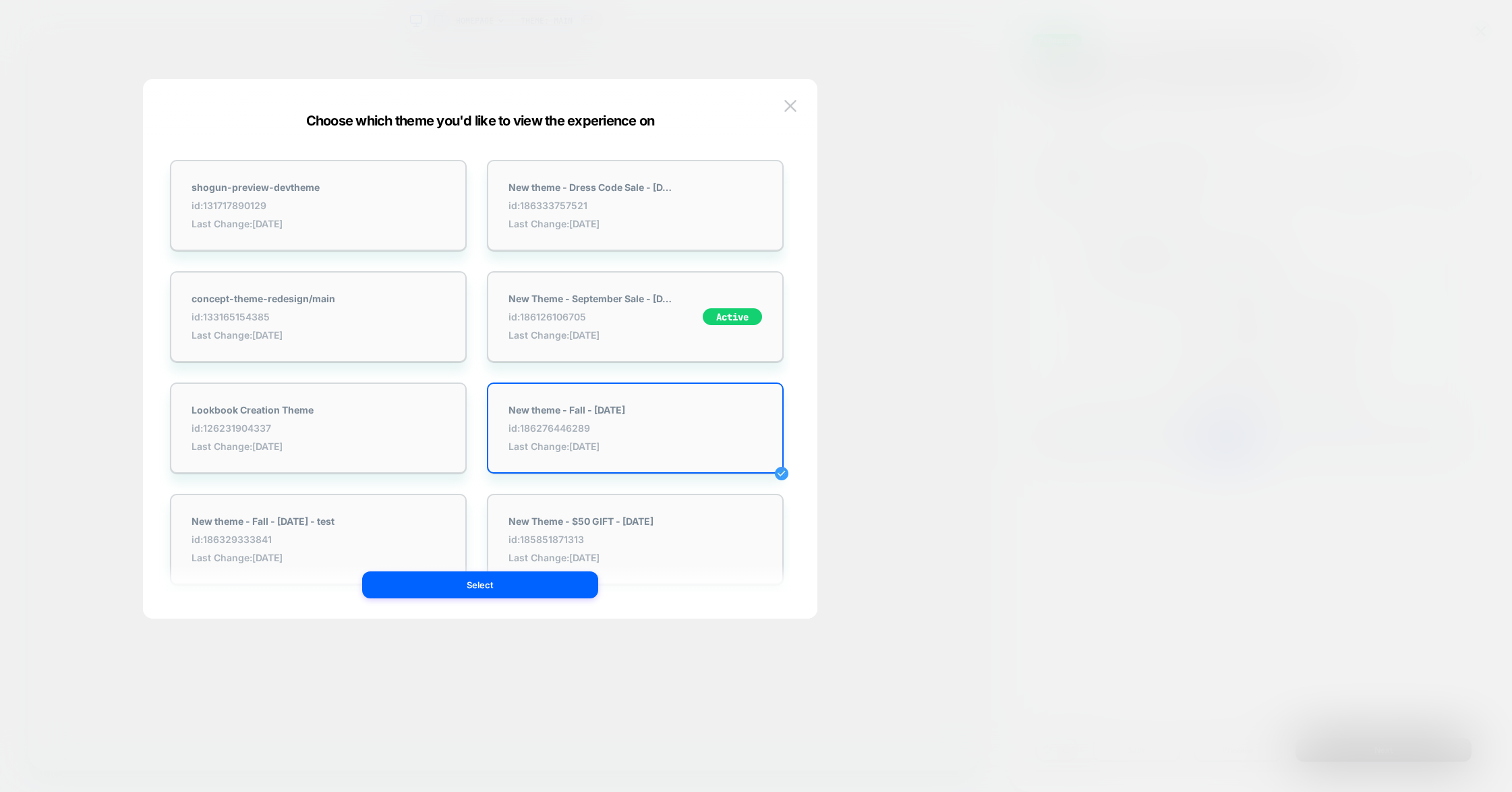
click at [522, 603] on div "shogun-preview-devtheme id: 131717890129 Last Change: [DATE] New theme - Dress …" at bounding box center [481, 356] width 634 height 526
click at [529, 591] on button "Select" at bounding box center [481, 585] width 236 height 27
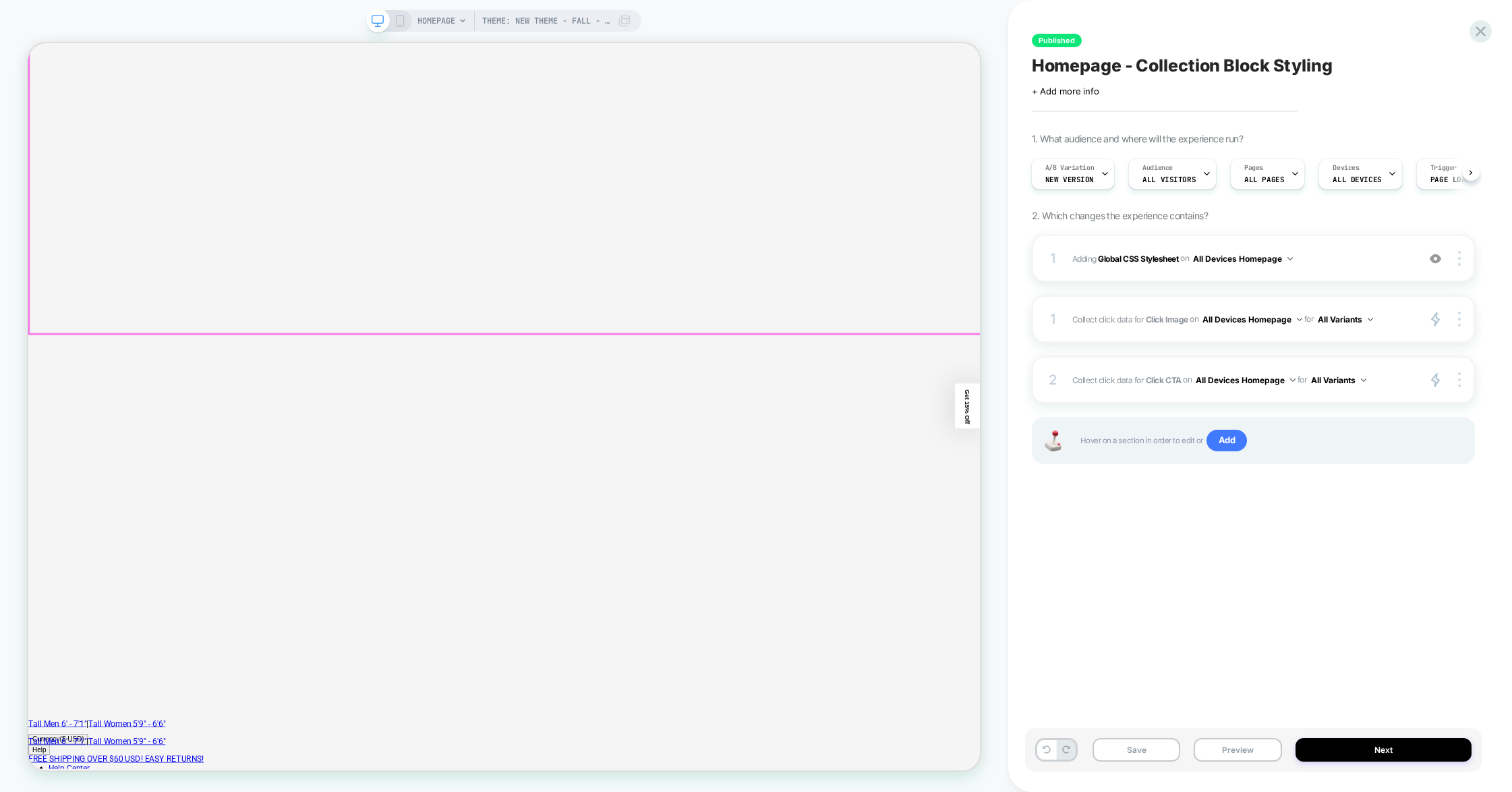
scroll to position [405, 0]
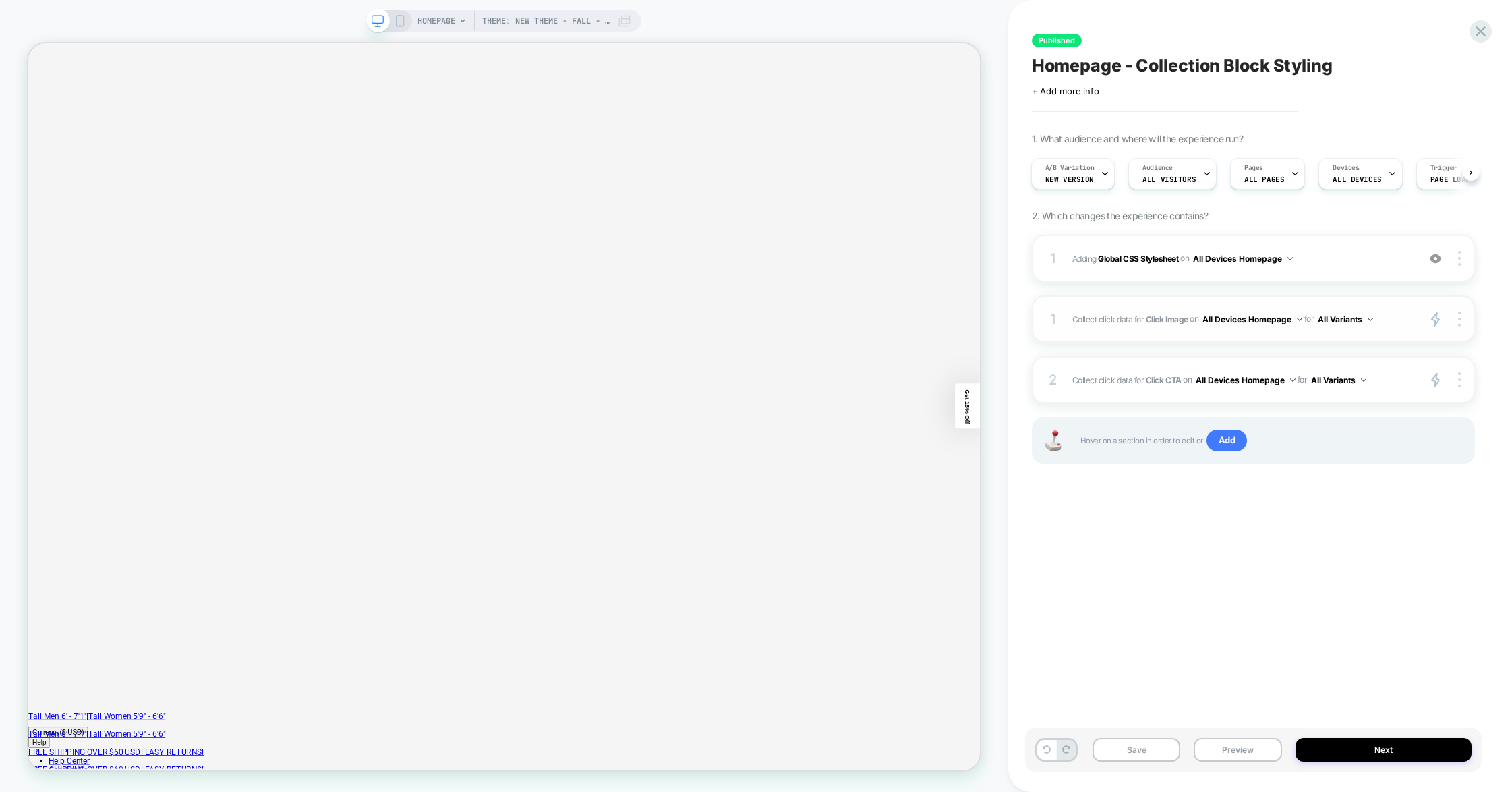
click at [959, 335] on div "1 Collect click data for Click Image on All Devices Homepage for All Variants p…" at bounding box center [1252, 319] width 443 height 47
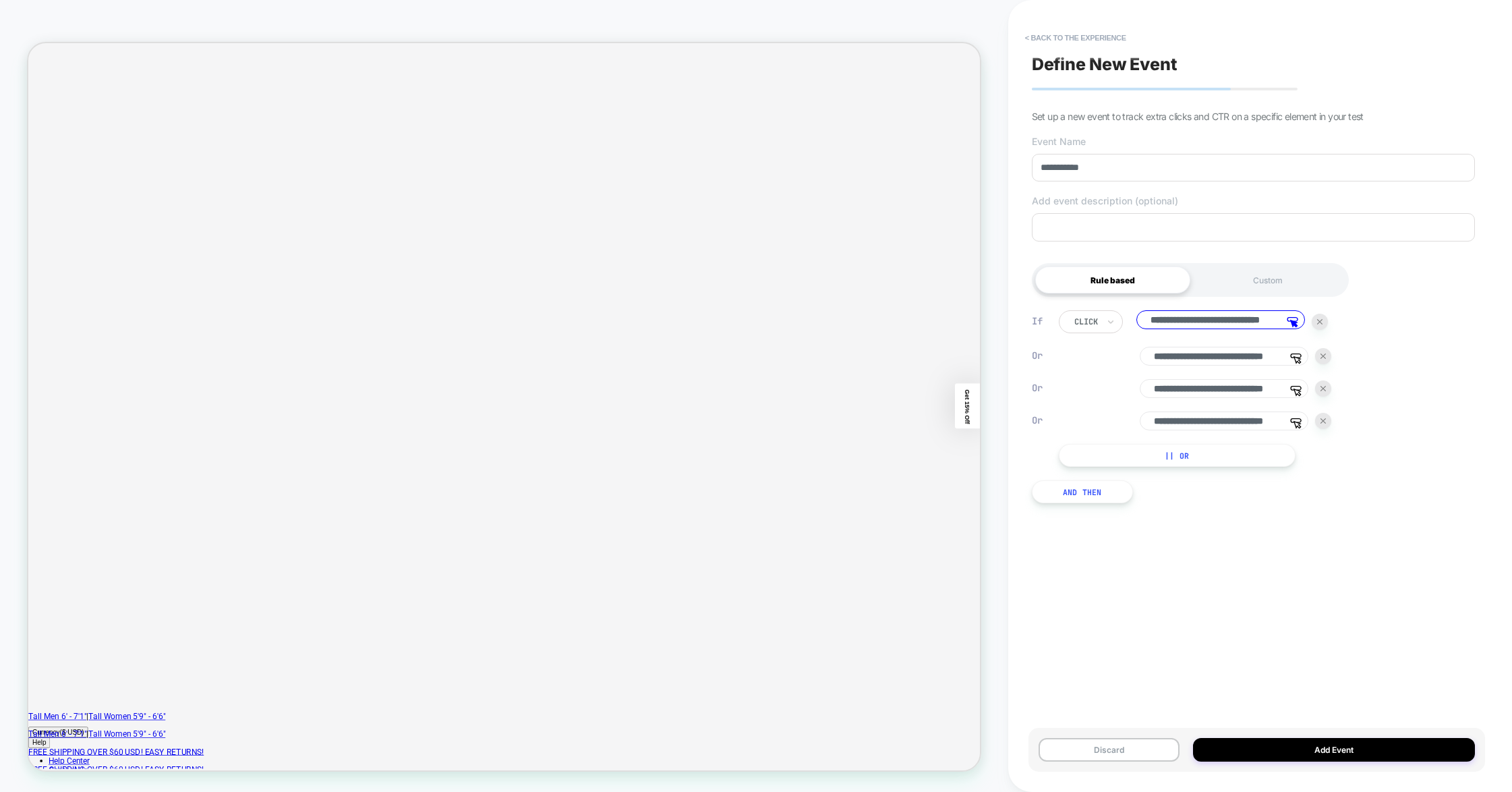
scroll to position [0, 48]
click at [959, 465] on button "|| Or" at bounding box center [1177, 455] width 236 height 23
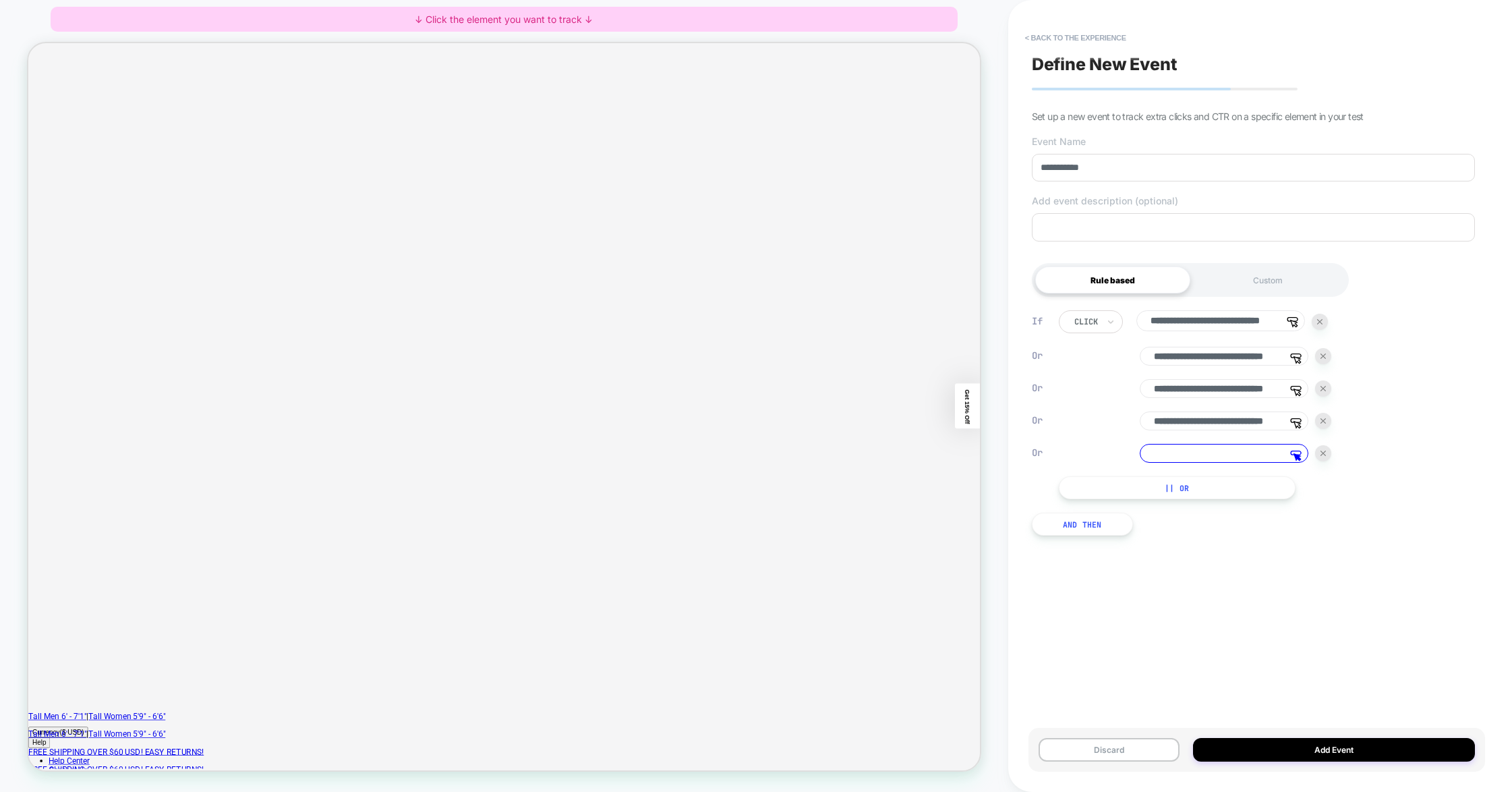
click at [959, 493] on button "|| Or" at bounding box center [1177, 488] width 236 height 23
click at [959, 527] on button "|| Or" at bounding box center [1177, 520] width 236 height 23
click at [959, 564] on button "|| Or" at bounding box center [1177, 552] width 236 height 23
click at [959, 463] on input at bounding box center [1223, 453] width 169 height 19
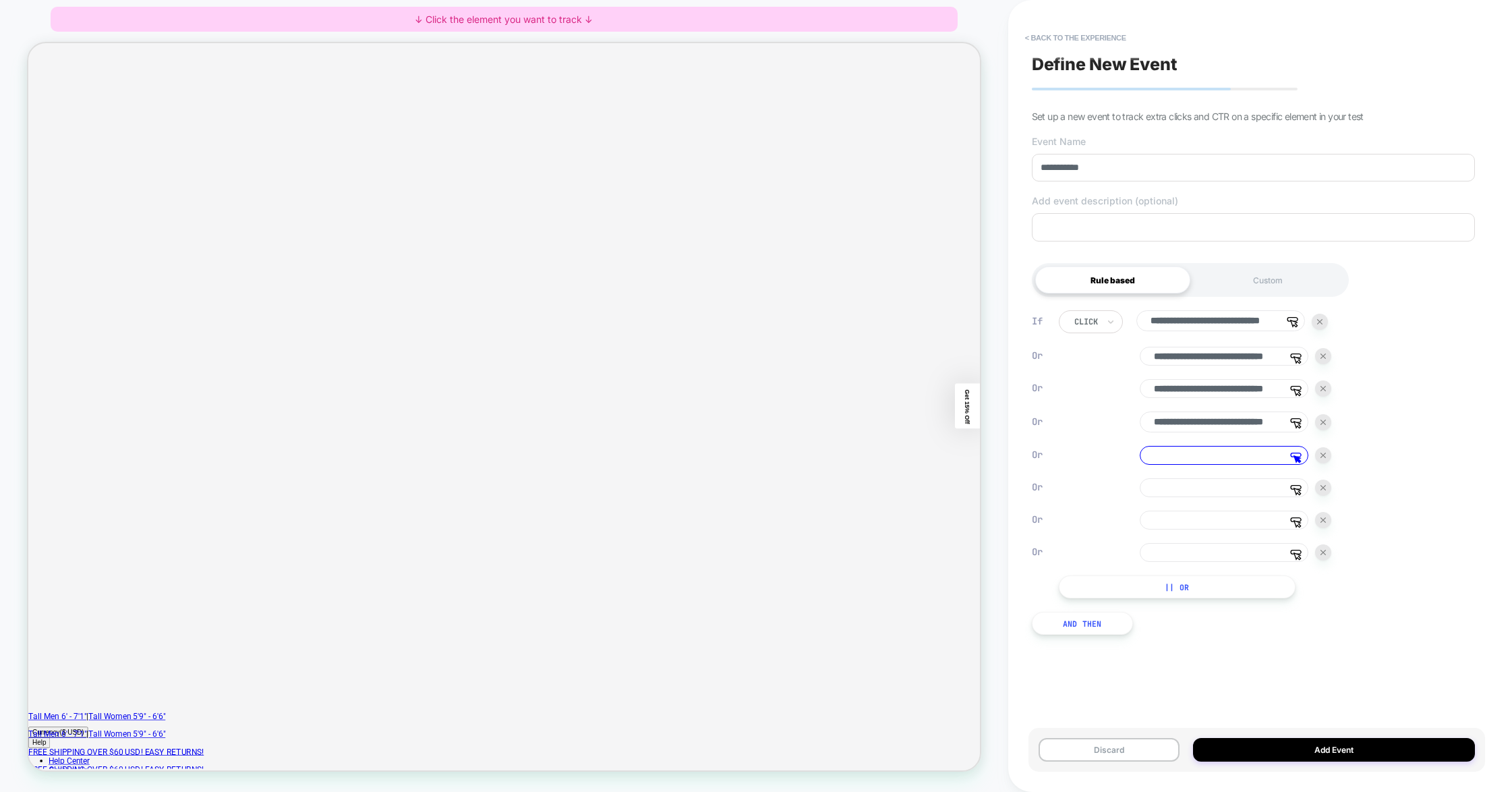
drag, startPoint x: 1196, startPoint y: 473, endPoint x: 547, endPoint y: 213, distance: 699.1
click at [959, 36] on div "Theme: New theme - Fall - [DATE] HOMEPAGE Theme: New theme - Fall - [DATE] ↓ Cl…" at bounding box center [504, 396] width 1008 height 765
click at [959, 697] on div "Discard Add Event" at bounding box center [1257, 749] width 457 height 44
click at [959, 697] on button "Discard" at bounding box center [1109, 750] width 141 height 24
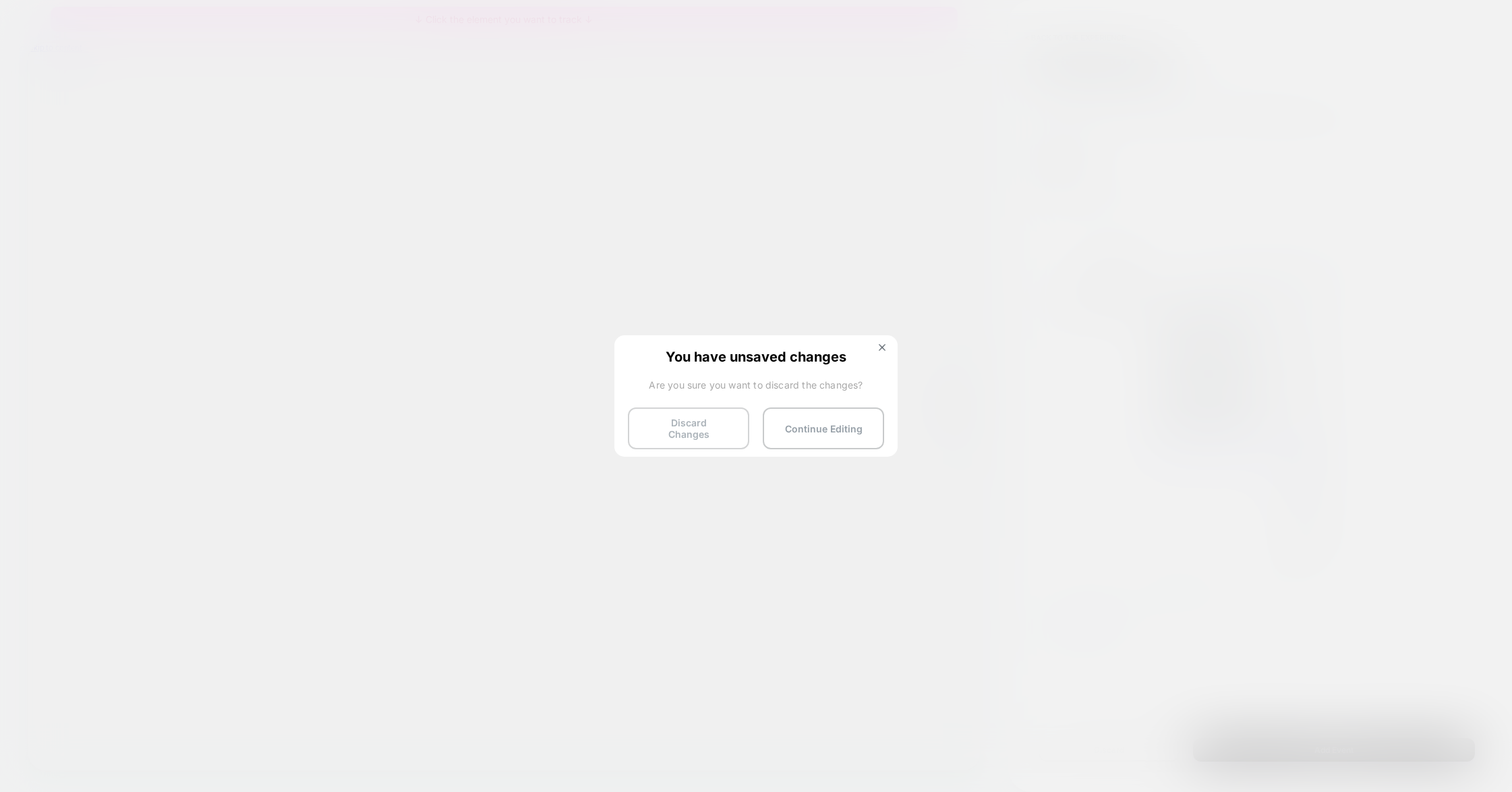
click at [715, 422] on button "Discard Changes" at bounding box center [689, 429] width 122 height 42
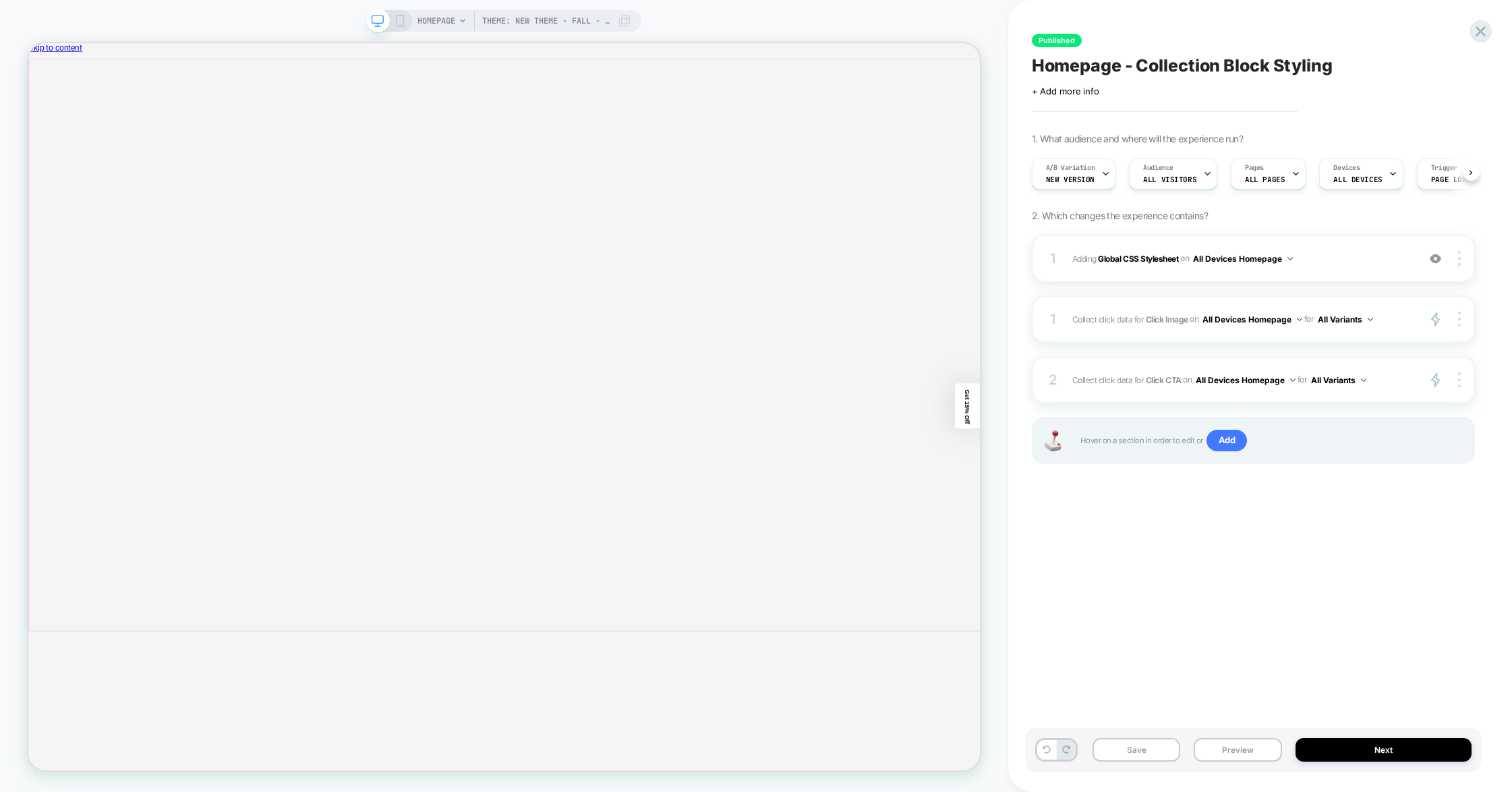
scroll to position [0, 1]
click at [409, 21] on div "HOMEPAGE Theme: New theme - Fall - [DATE]" at bounding box center [503, 21] width 275 height 21
click at [397, 20] on icon at bounding box center [400, 21] width 12 height 12
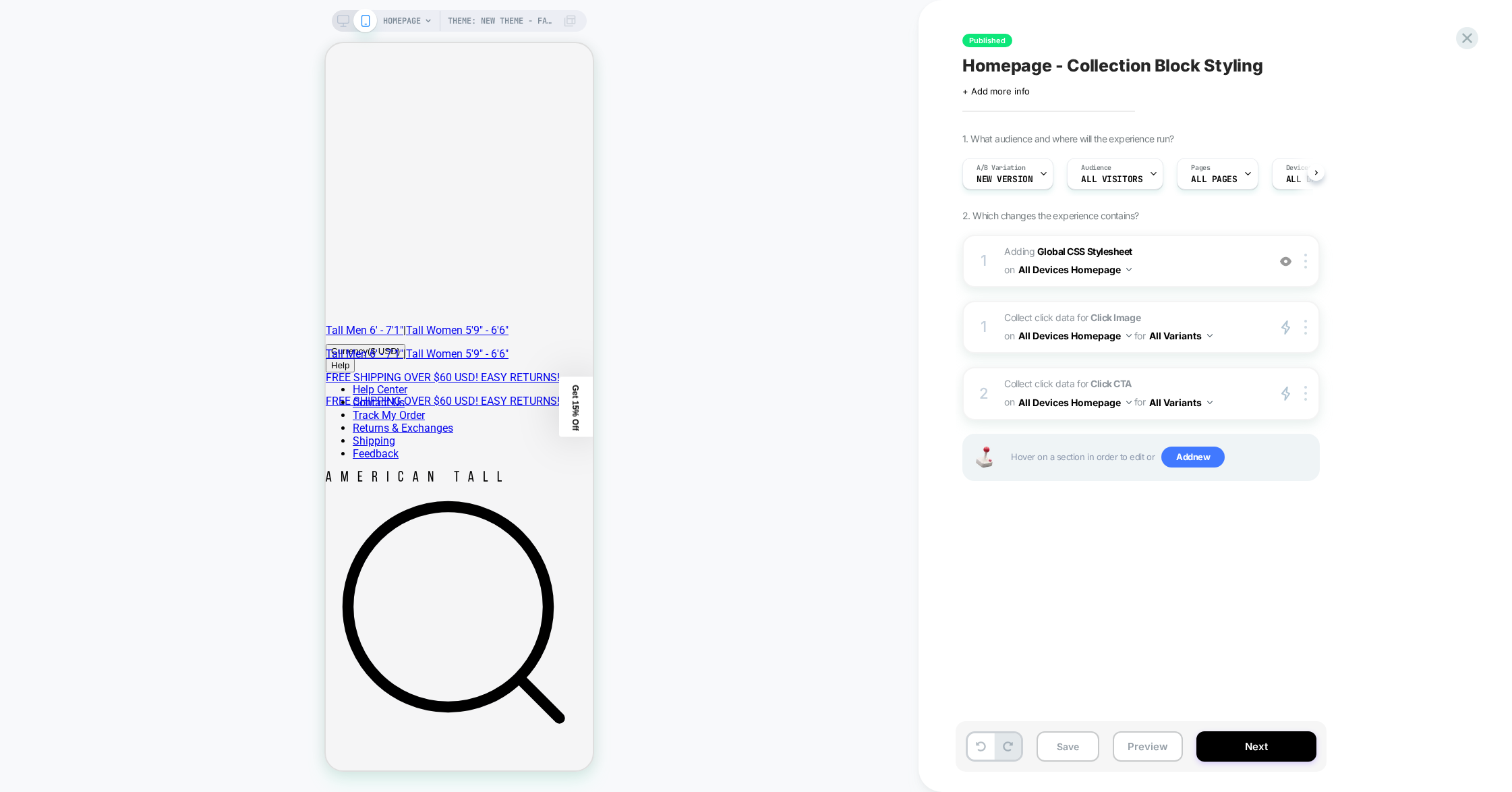
scroll to position [0, 1]
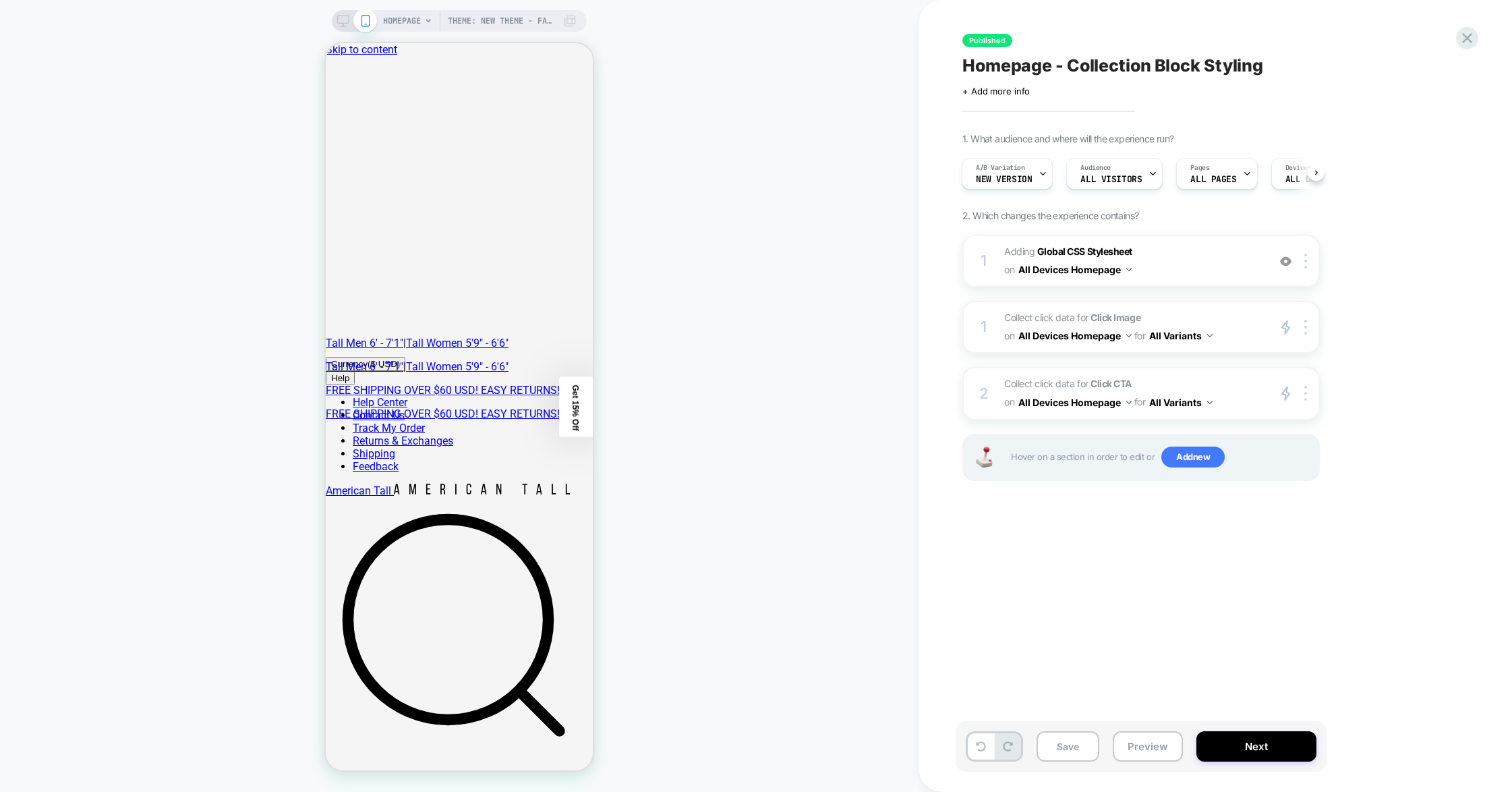
click at [959, 319] on span "Collect click data for Click Image on All Devices Homepage for All Variants" at bounding box center [1133, 327] width 257 height 37
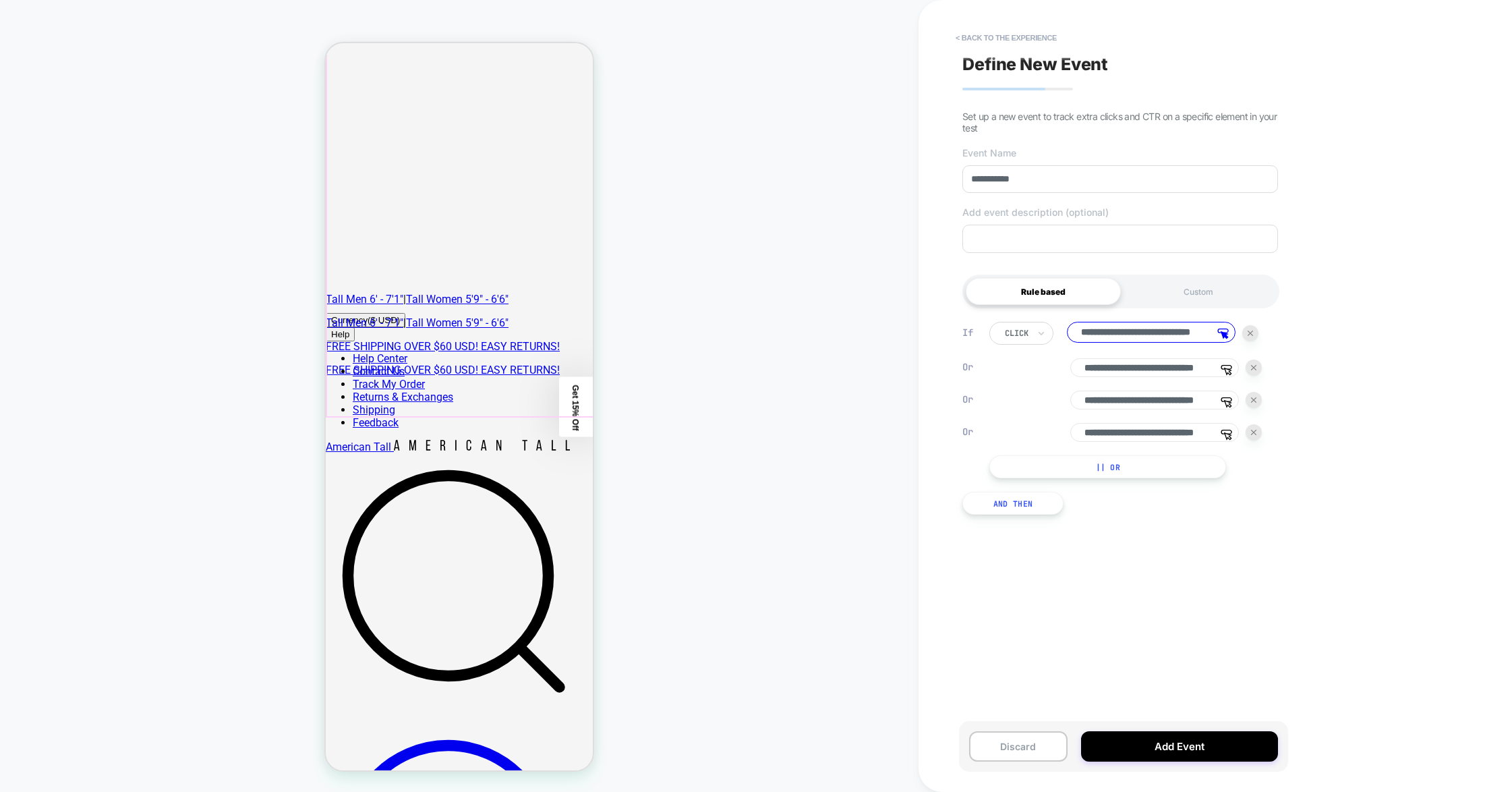
scroll to position [338, 0]
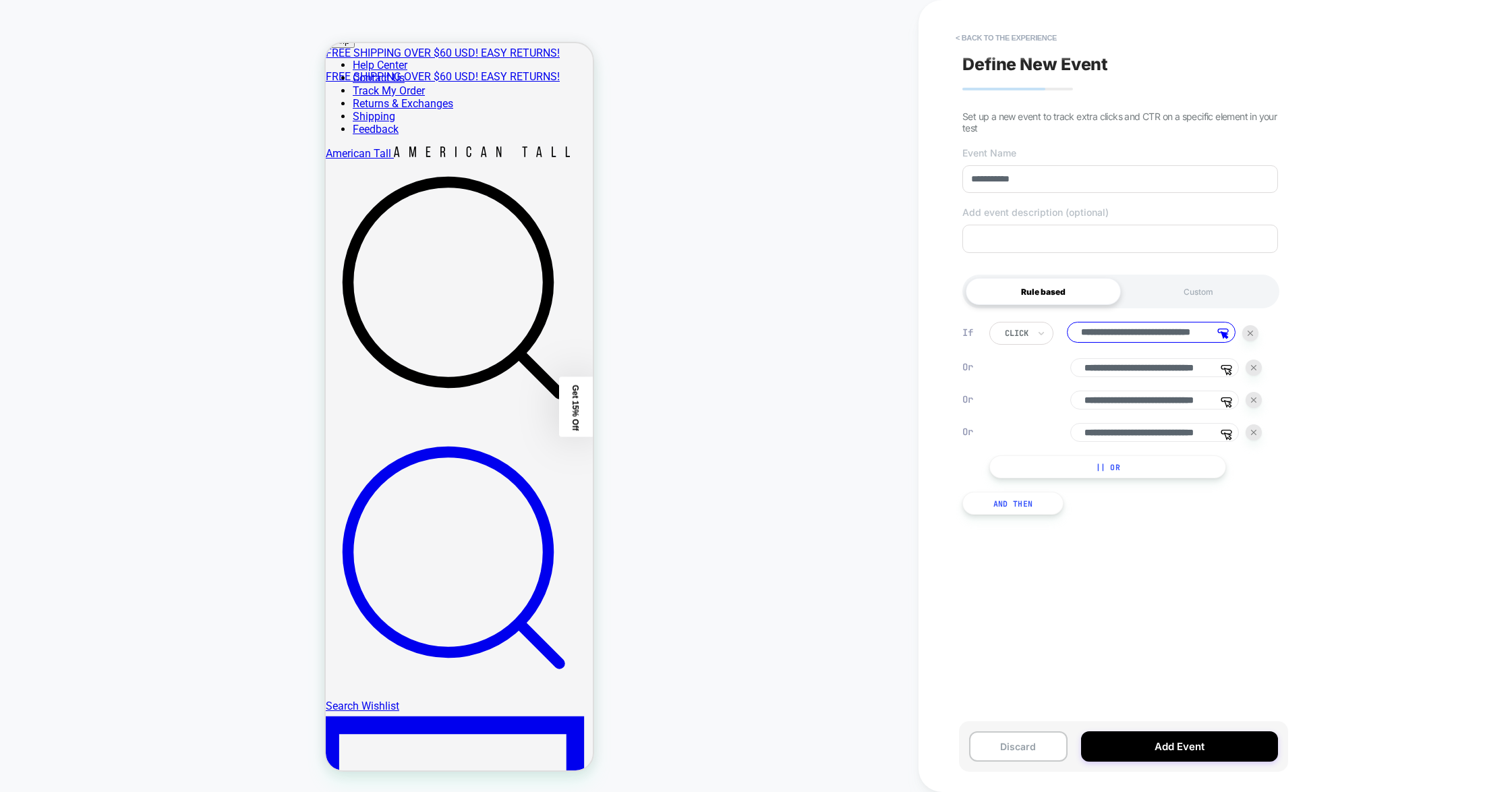
click at [959, 474] on button "|| Or" at bounding box center [1108, 466] width 236 height 23
click at [959, 504] on button "|| Or" at bounding box center [1108, 499] width 236 height 23
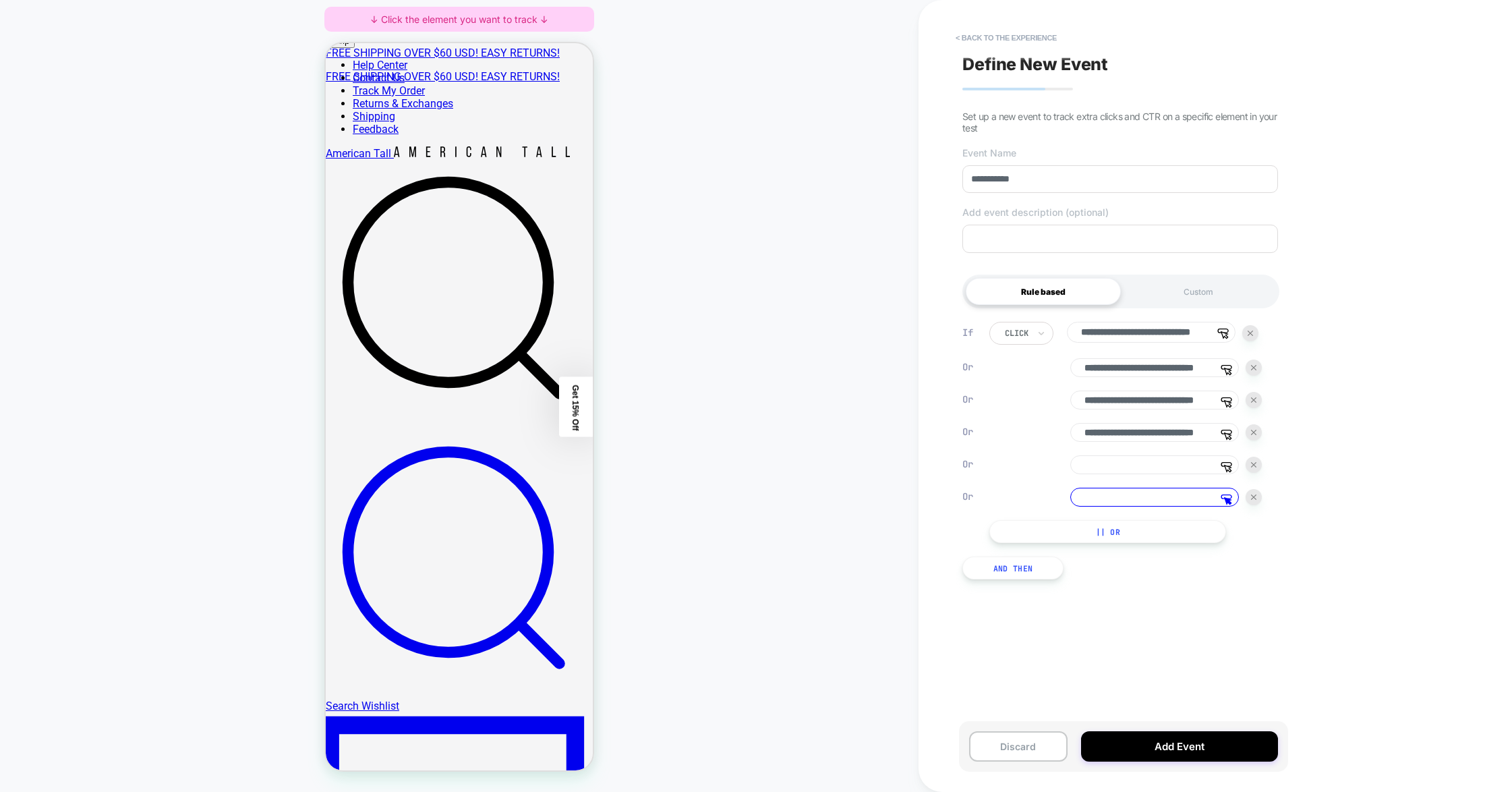
click at [959, 543] on button "|| Or" at bounding box center [1108, 531] width 236 height 23
click at [959, 576] on button "|| Or" at bounding box center [1108, 564] width 236 height 23
click at [959, 474] on input at bounding box center [1154, 465] width 169 height 19
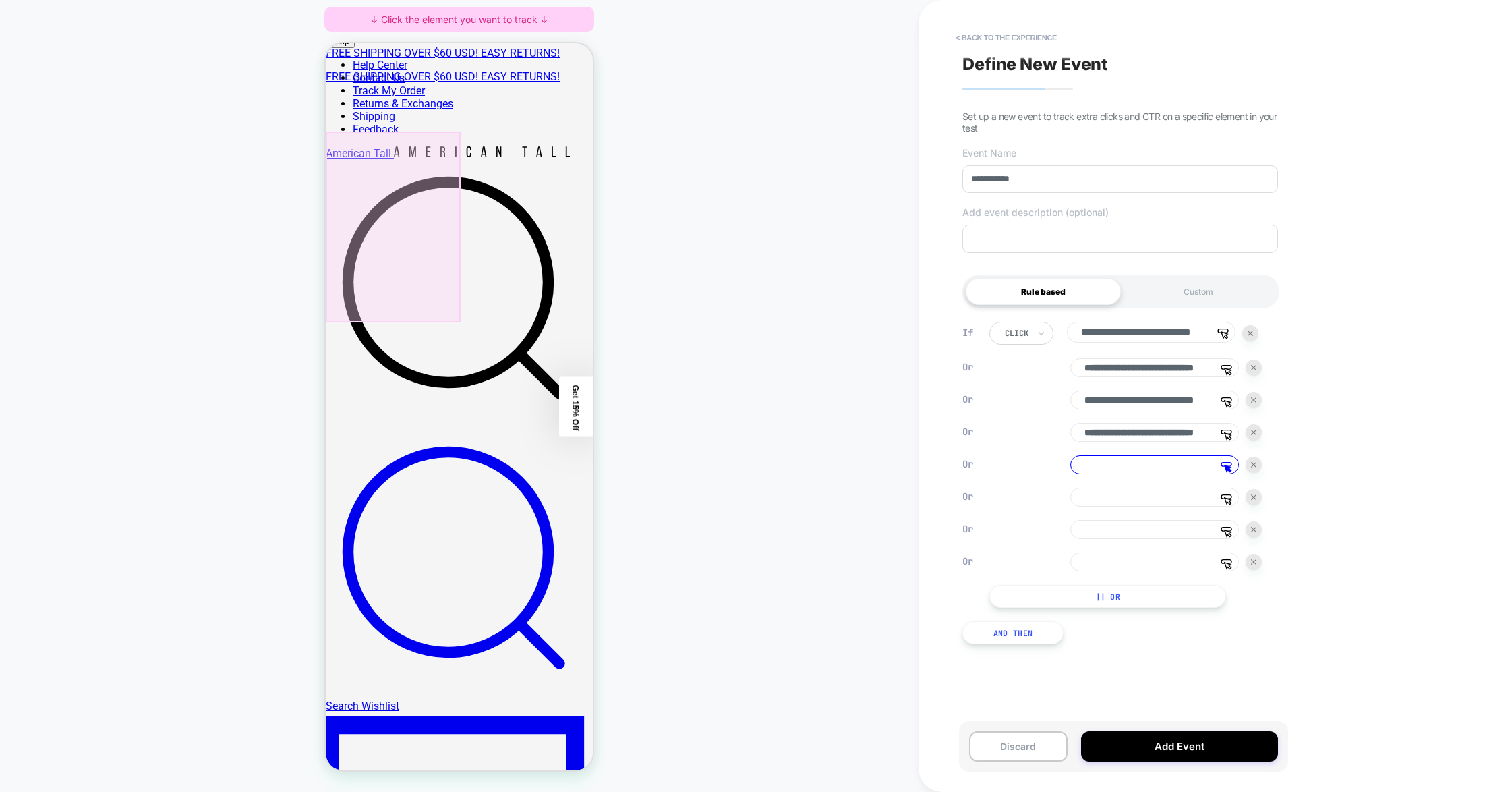
click at [426, 207] on div at bounding box center [392, 227] width 134 height 191
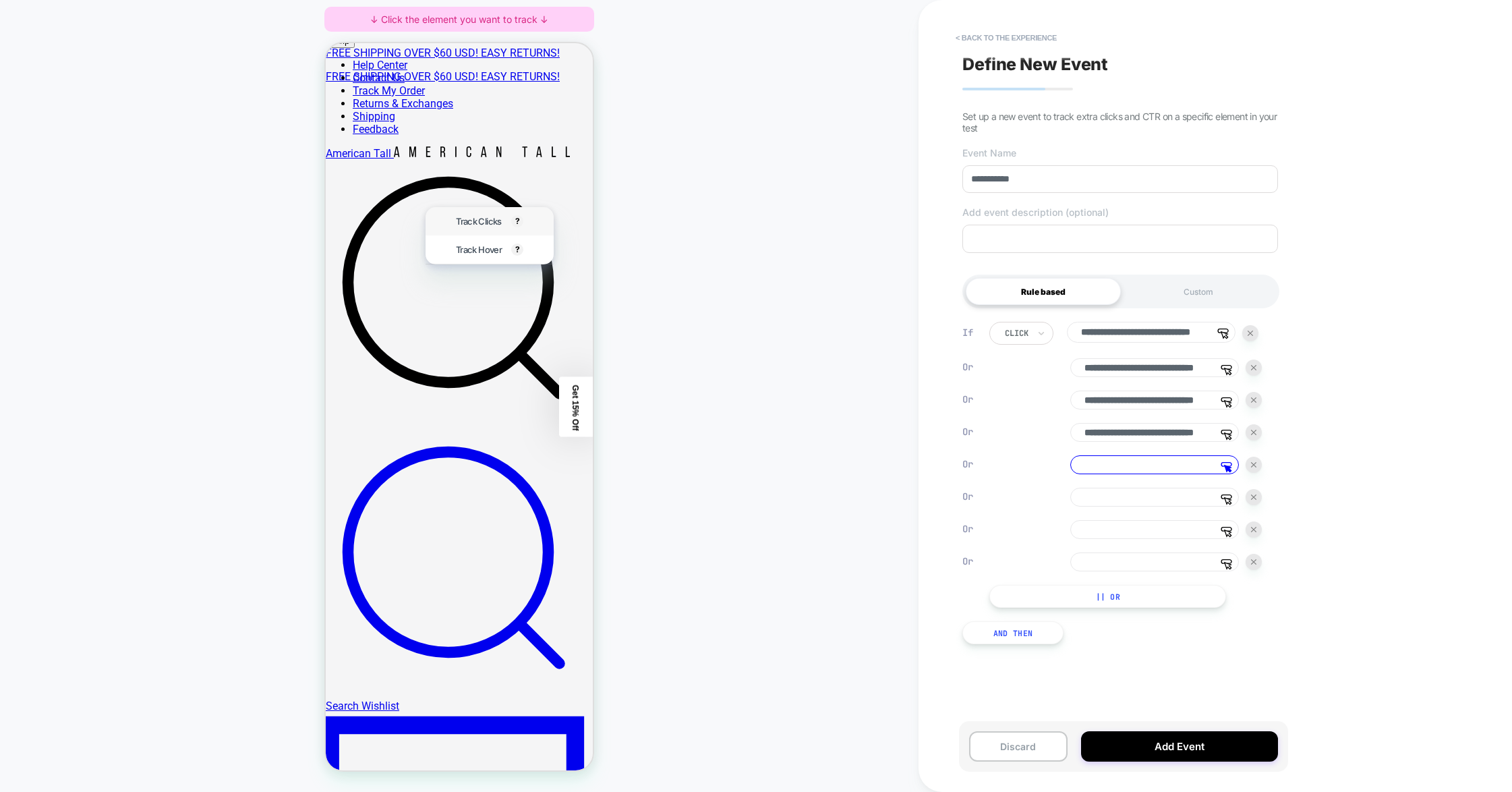
click at [452, 213] on div "Track Clicks ? Tracks clicks on the selected element." at bounding box center [489, 221] width 83 height 28
type input "**********"
drag, startPoint x: 1153, startPoint y: 446, endPoint x: 1286, endPoint y: 440, distance: 133.1
click at [959, 440] on div "**********" at bounding box center [1127, 396] width 329 height 792
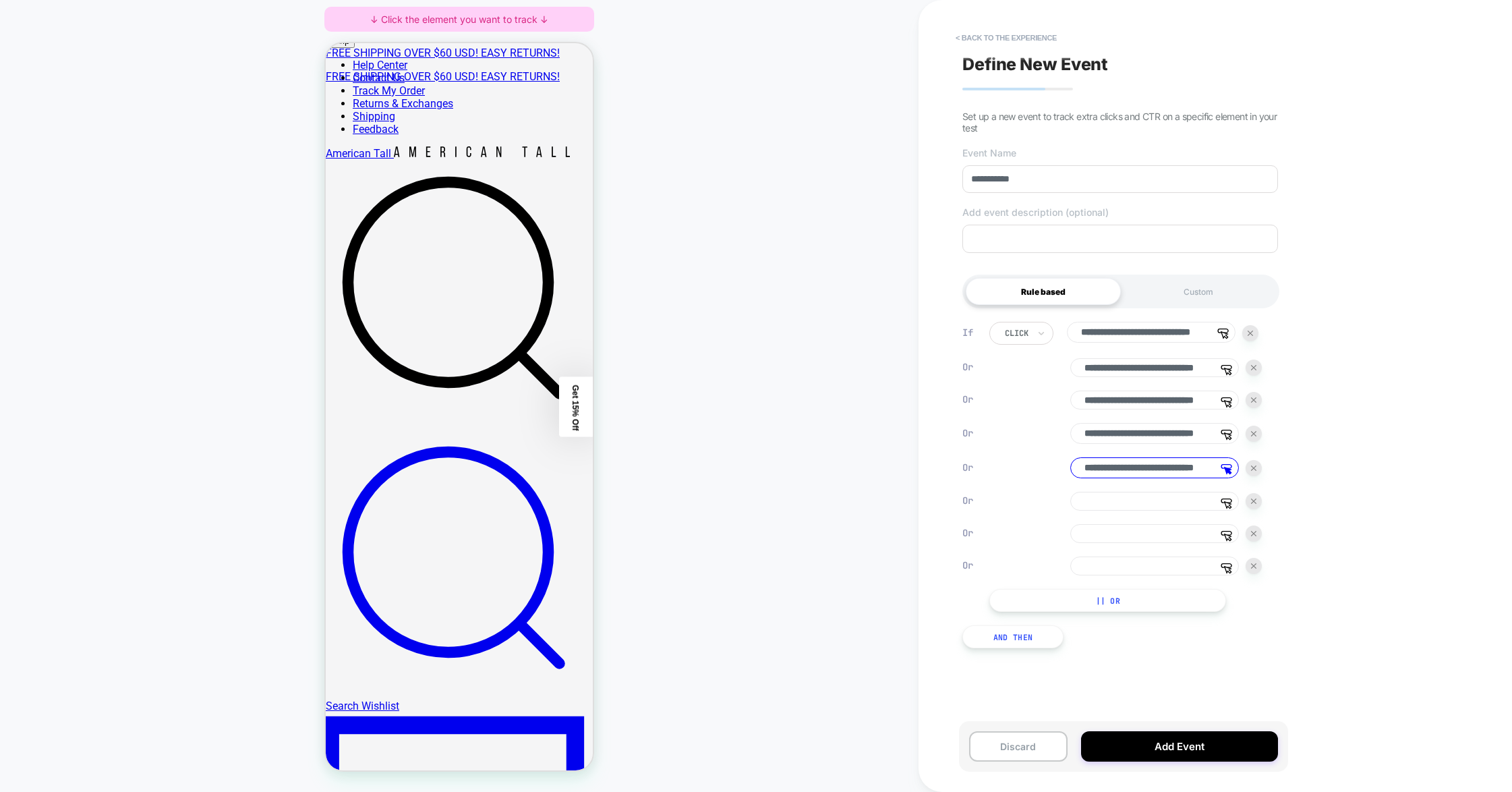
drag, startPoint x: 1190, startPoint y: 475, endPoint x: 1281, endPoint y: 474, distance: 91.0
click at [959, 474] on div "**********" at bounding box center [1136, 467] width 293 height 291
drag, startPoint x: 1180, startPoint y: 334, endPoint x: 1239, endPoint y: 329, distance: 59.2
click at [959, 329] on div "**********" at bounding box center [1124, 333] width 269 height 23
click at [959, 470] on div at bounding box center [1253, 468] width 16 height 16
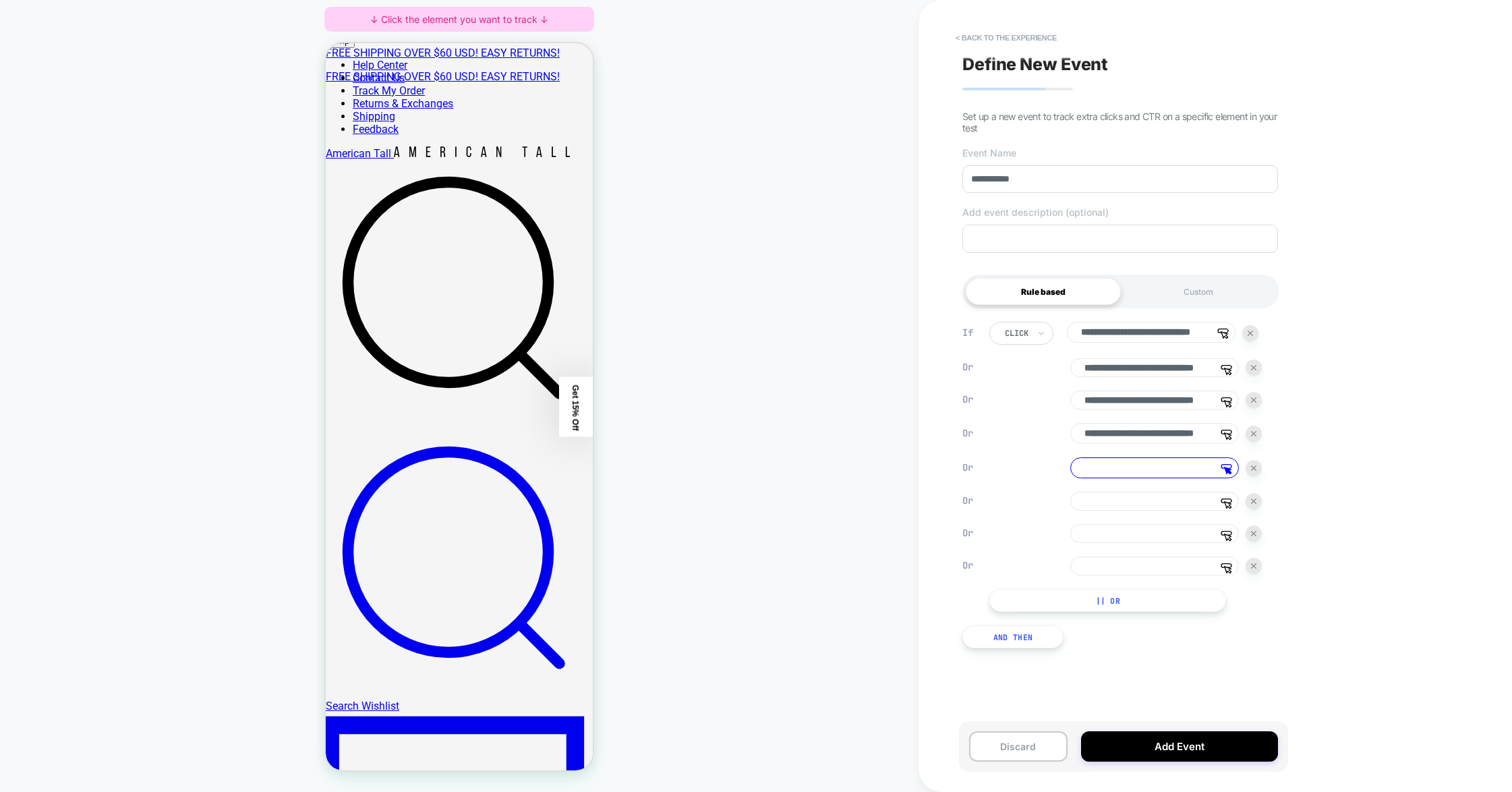
scroll to position [0, 0]
click at [959, 697] on button "Discard" at bounding box center [1018, 746] width 99 height 30
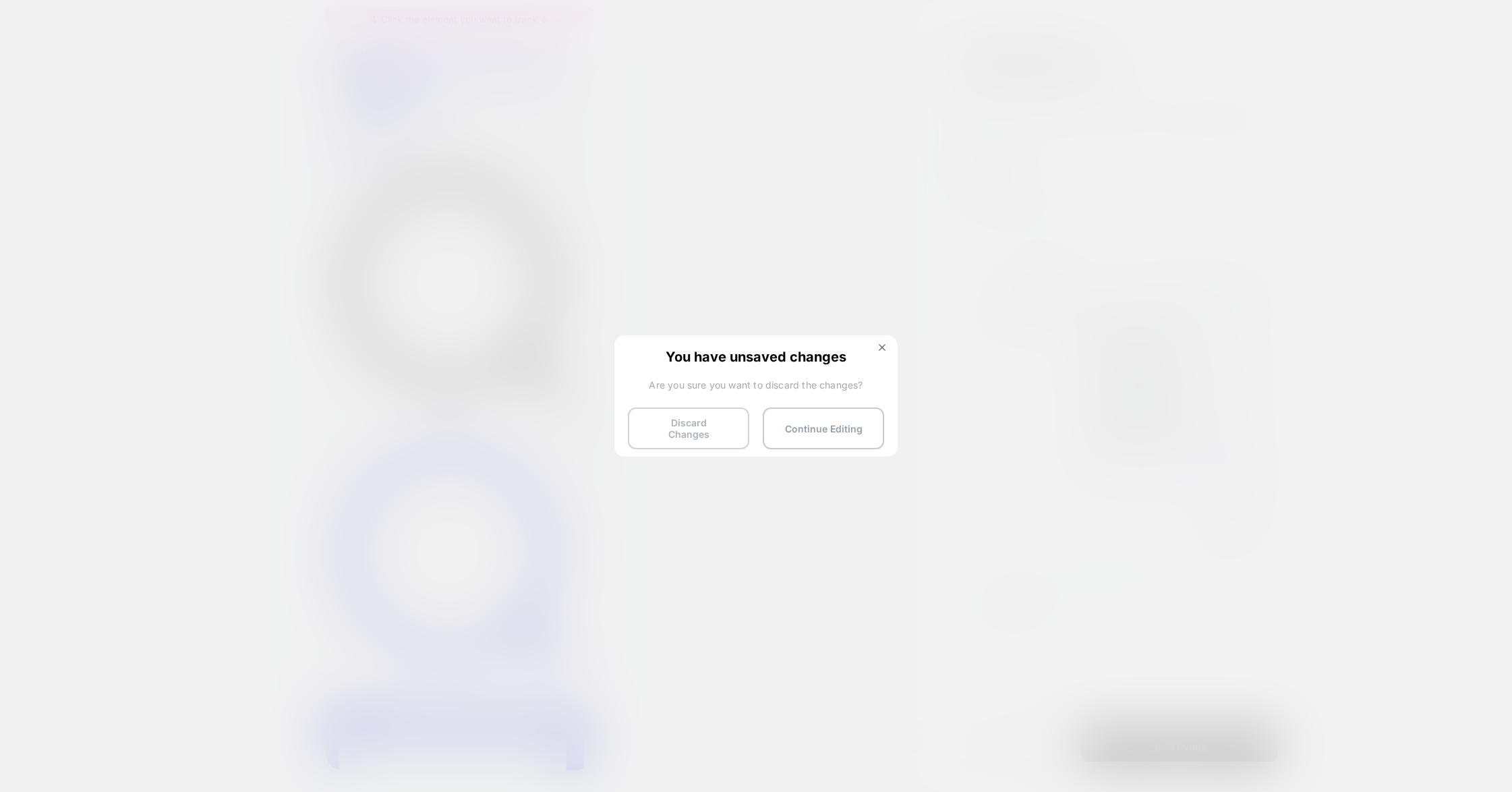
click at [738, 435] on button "Discard Changes" at bounding box center [689, 429] width 122 height 42
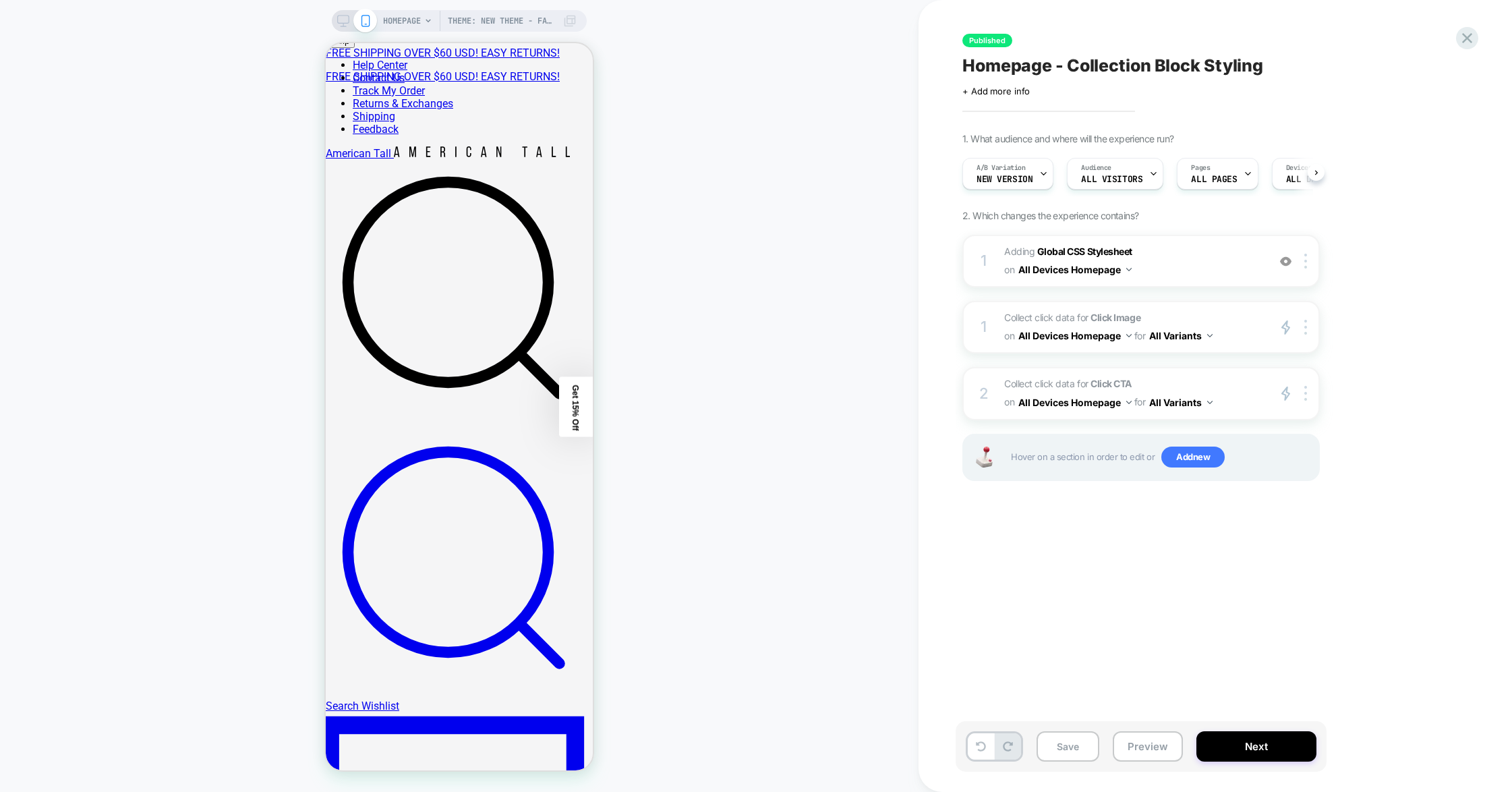
scroll to position [0, 1]
click at [959, 37] on icon at bounding box center [1467, 38] width 18 height 18
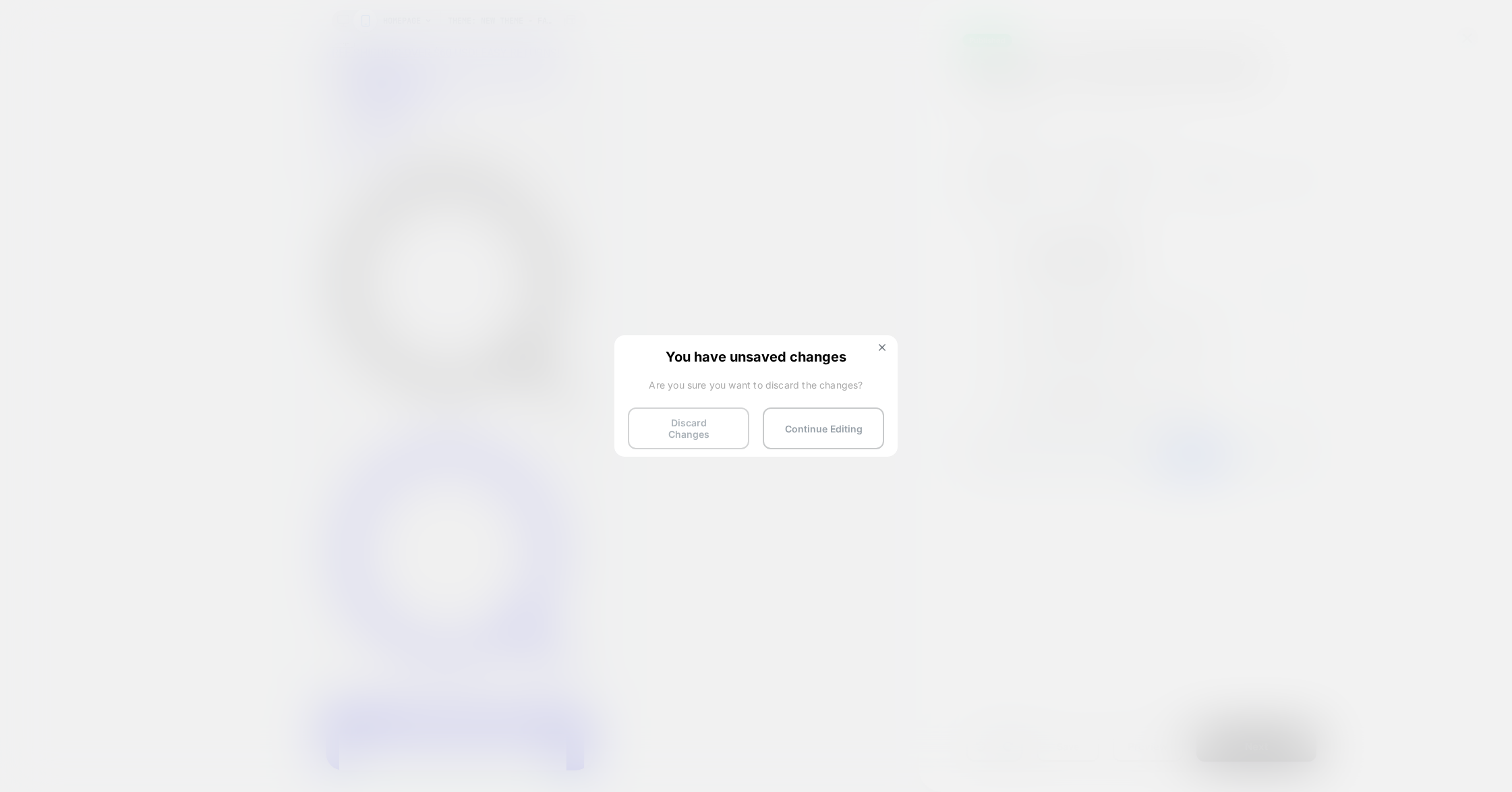
click at [699, 415] on button "Discard Changes" at bounding box center [689, 429] width 122 height 42
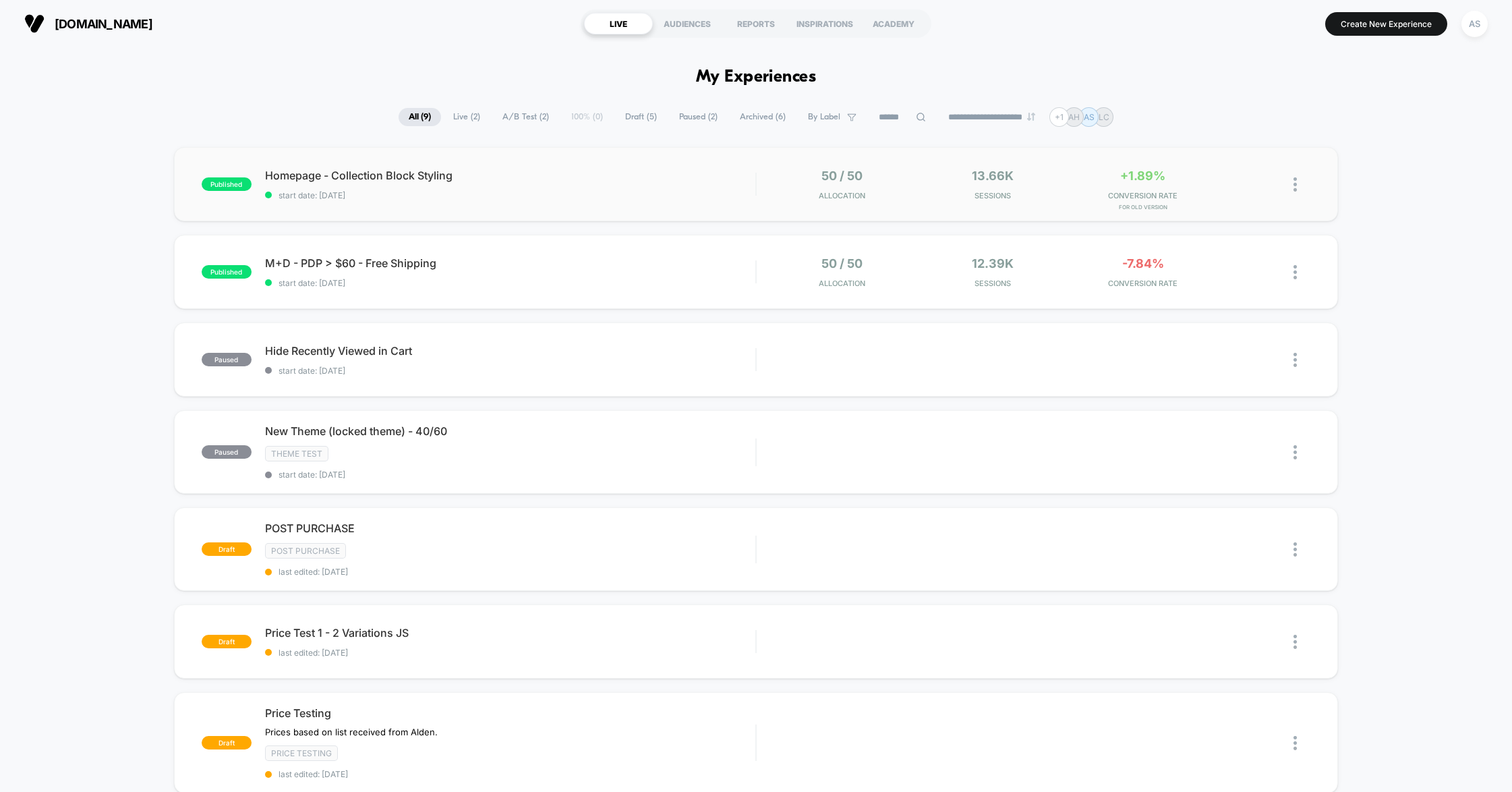
click at [493, 202] on div "published Homepage - Collection Block Styling start date: [DATE] 50 / 50 Alloca…" at bounding box center [756, 184] width 1164 height 75
click at [959, 196] on div at bounding box center [1281, 184] width 60 height 32
click at [959, 191] on img at bounding box center [1295, 184] width 3 height 15
click at [959, 111] on div "Edit" at bounding box center [1226, 106] width 122 height 30
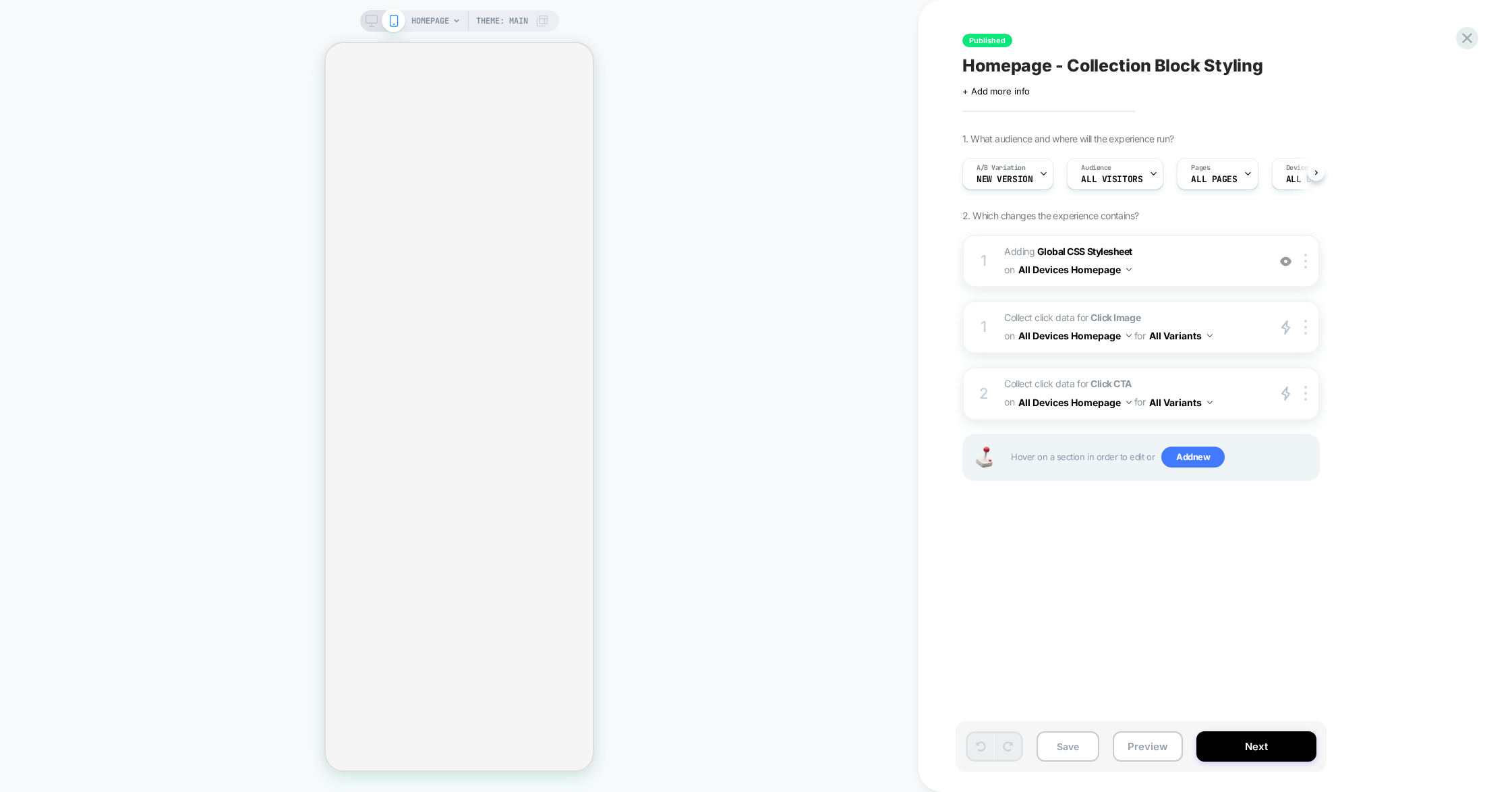
scroll to position [0, 1]
click at [959, 697] on button "Save" at bounding box center [1067, 746] width 63 height 30
click at [959, 327] on div at bounding box center [1308, 327] width 22 height 15
click at [959, 697] on button "Next" at bounding box center [1257, 746] width 120 height 30
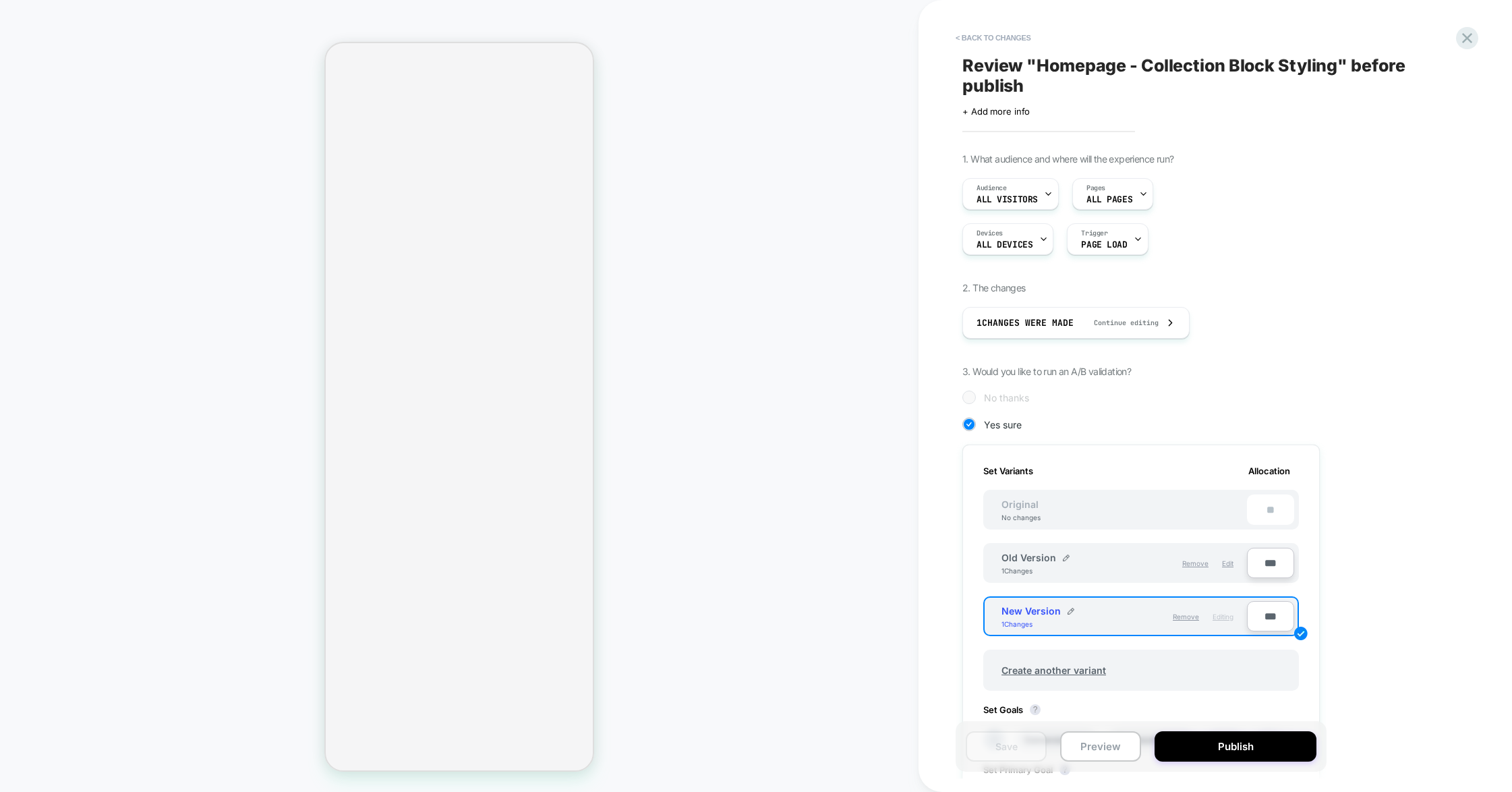
scroll to position [0, 2]
click at [959, 563] on span "Edit" at bounding box center [1228, 563] width 11 height 8
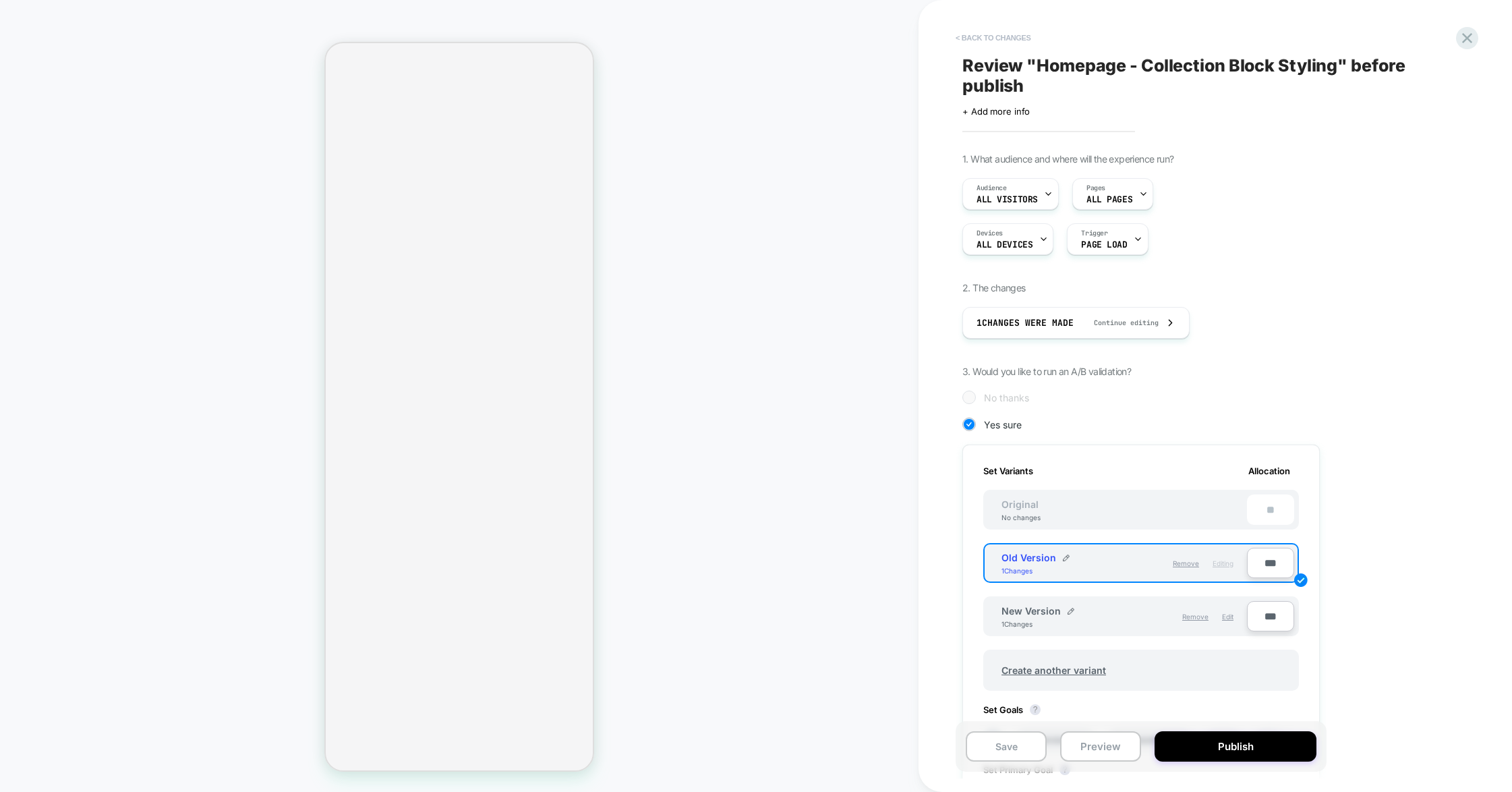
click at [959, 35] on button "< Back to changes" at bounding box center [994, 37] width 89 height 21
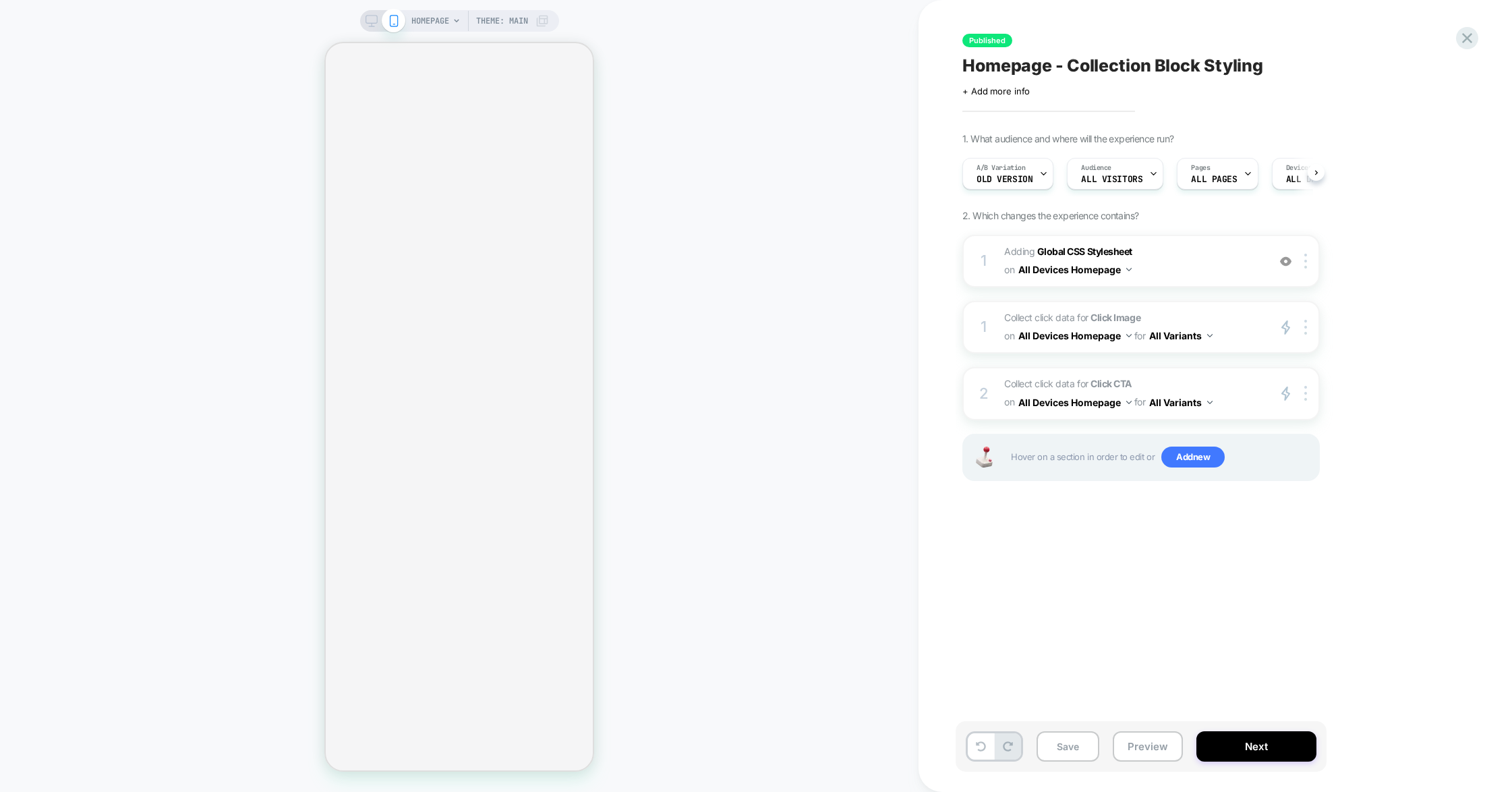
scroll to position [0, 1]
click at [959, 326] on span "Collect click data for Click Image on All Devices Homepage for All Variants" at bounding box center [1133, 327] width 257 height 37
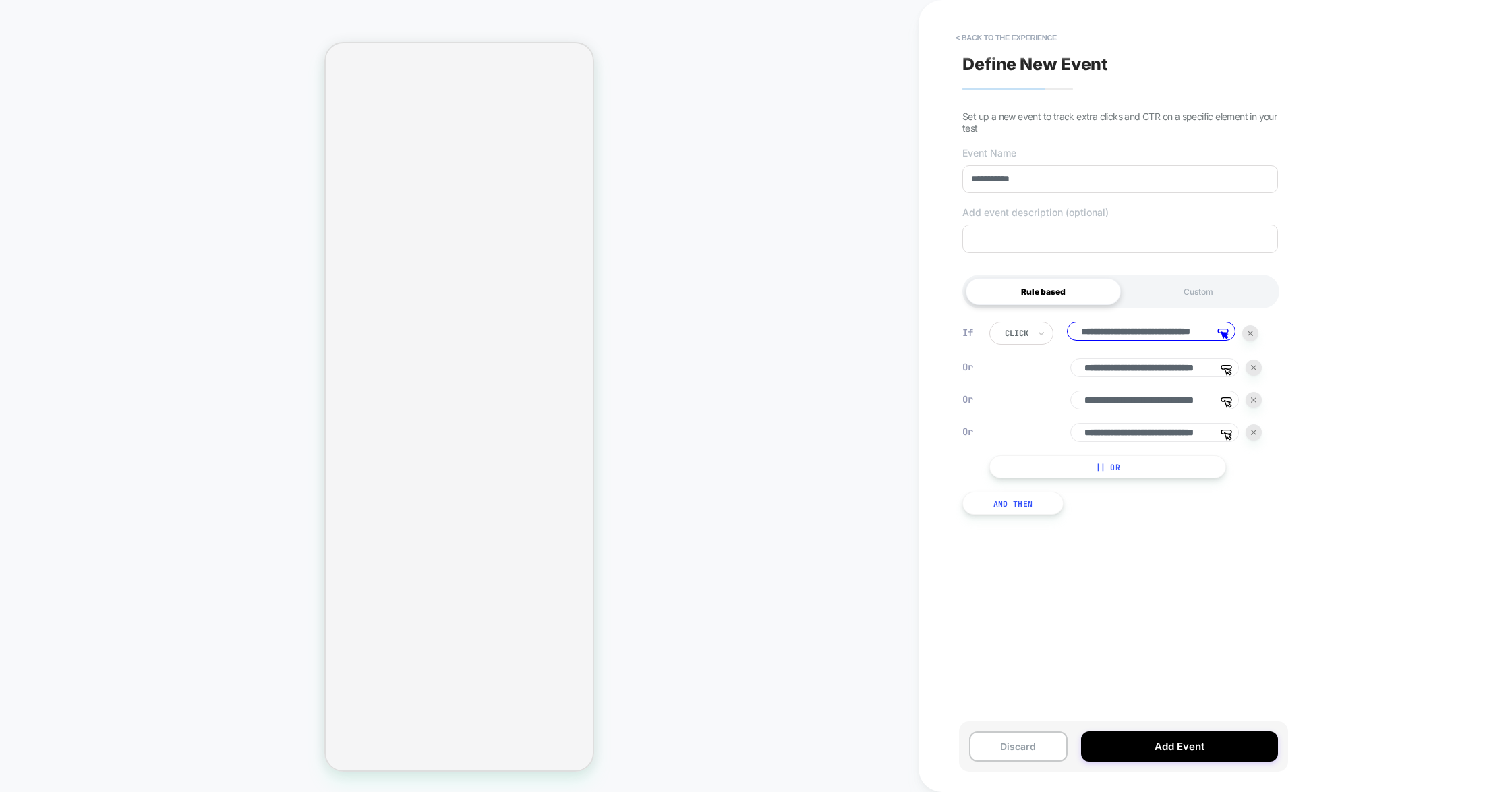
scroll to position [0, 48]
click at [959, 33] on button "< back to the experience" at bounding box center [1007, 37] width 115 height 21
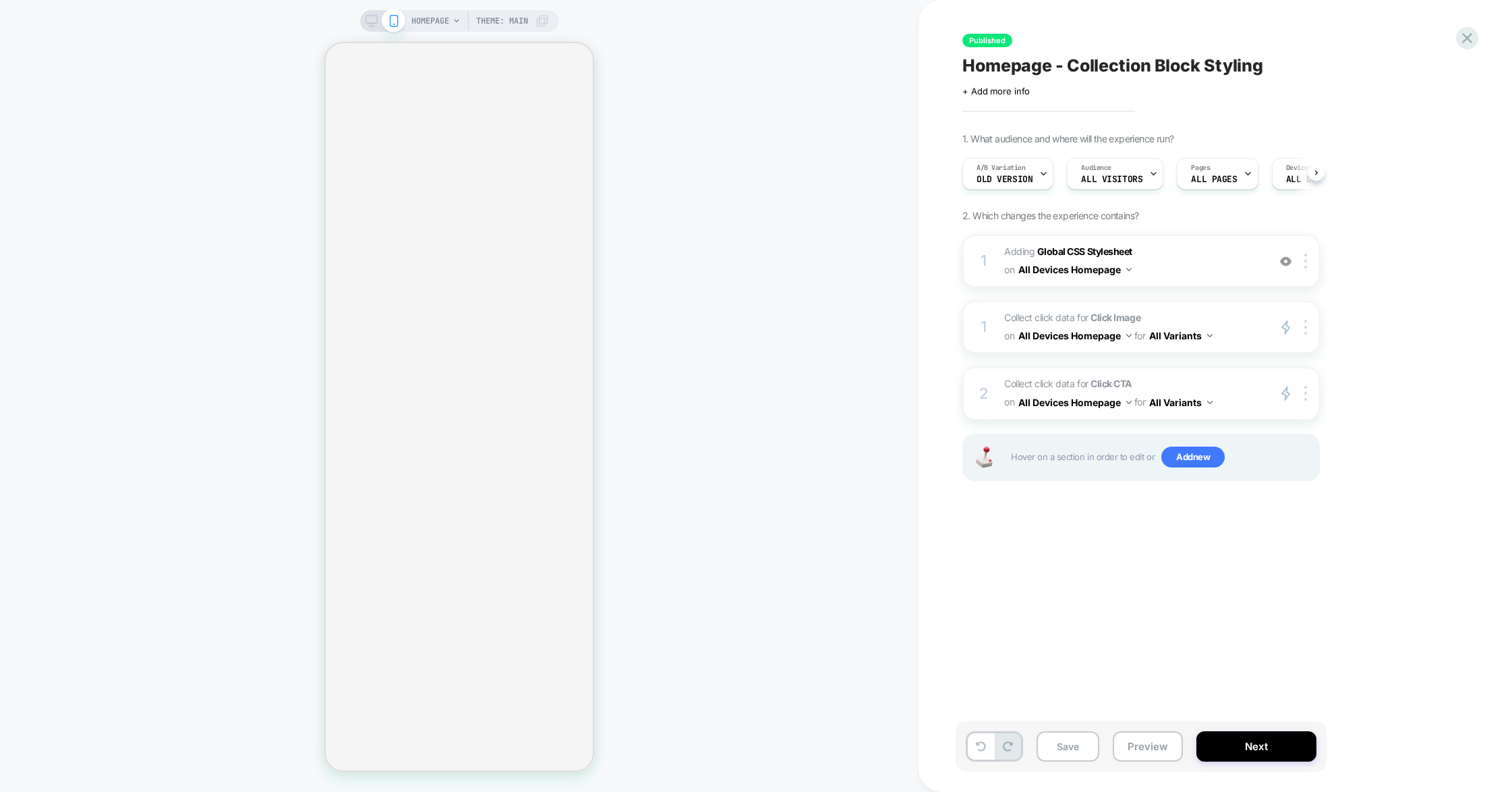
scroll to position [0, 1]
click at [527, 20] on span "Theme: MAIN" at bounding box center [502, 21] width 52 height 21
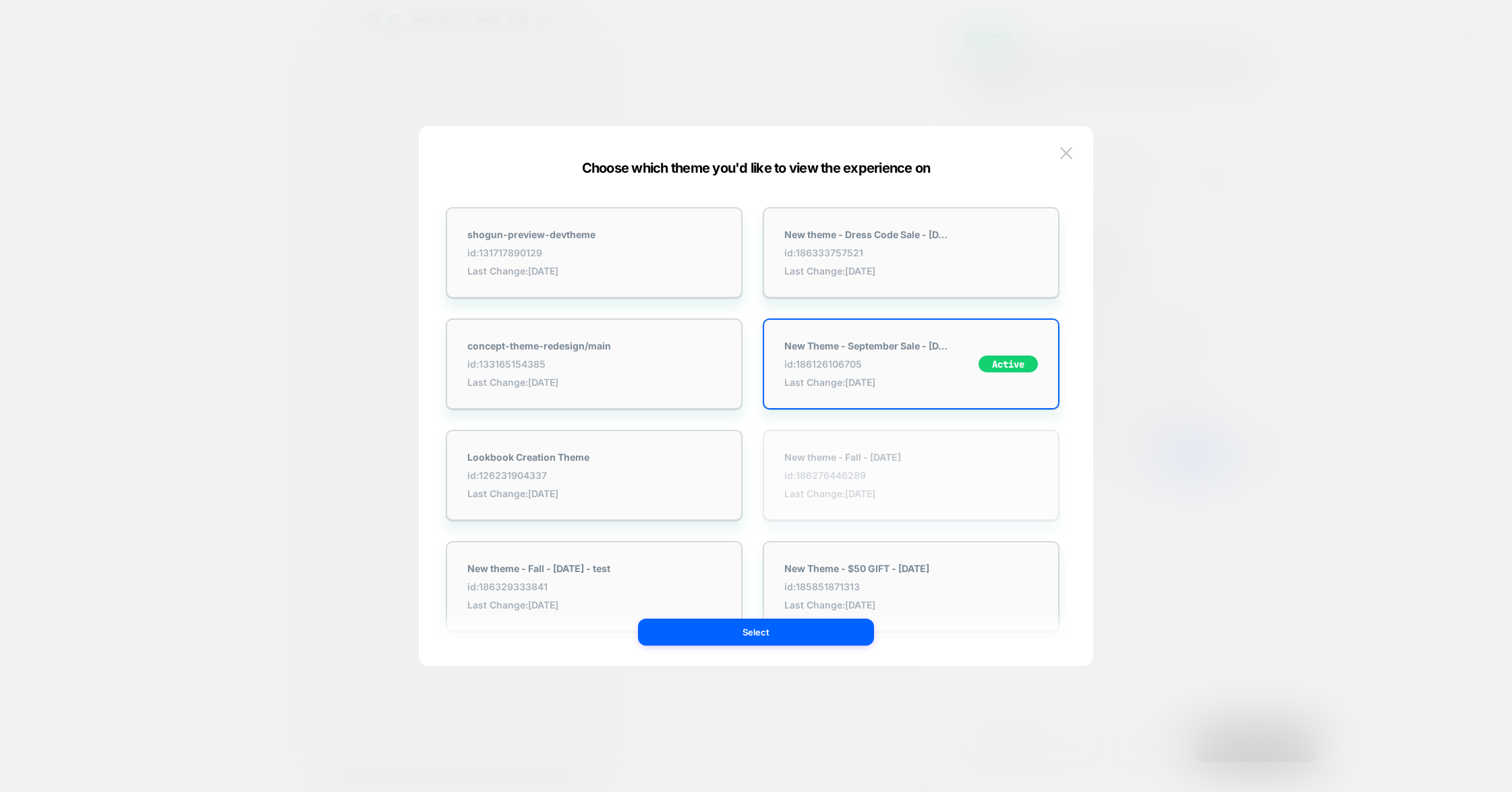
click at [858, 463] on div "New theme - Fall - [DATE] id: 186276446289 Last Change: [DATE]" at bounding box center [843, 476] width 117 height 48
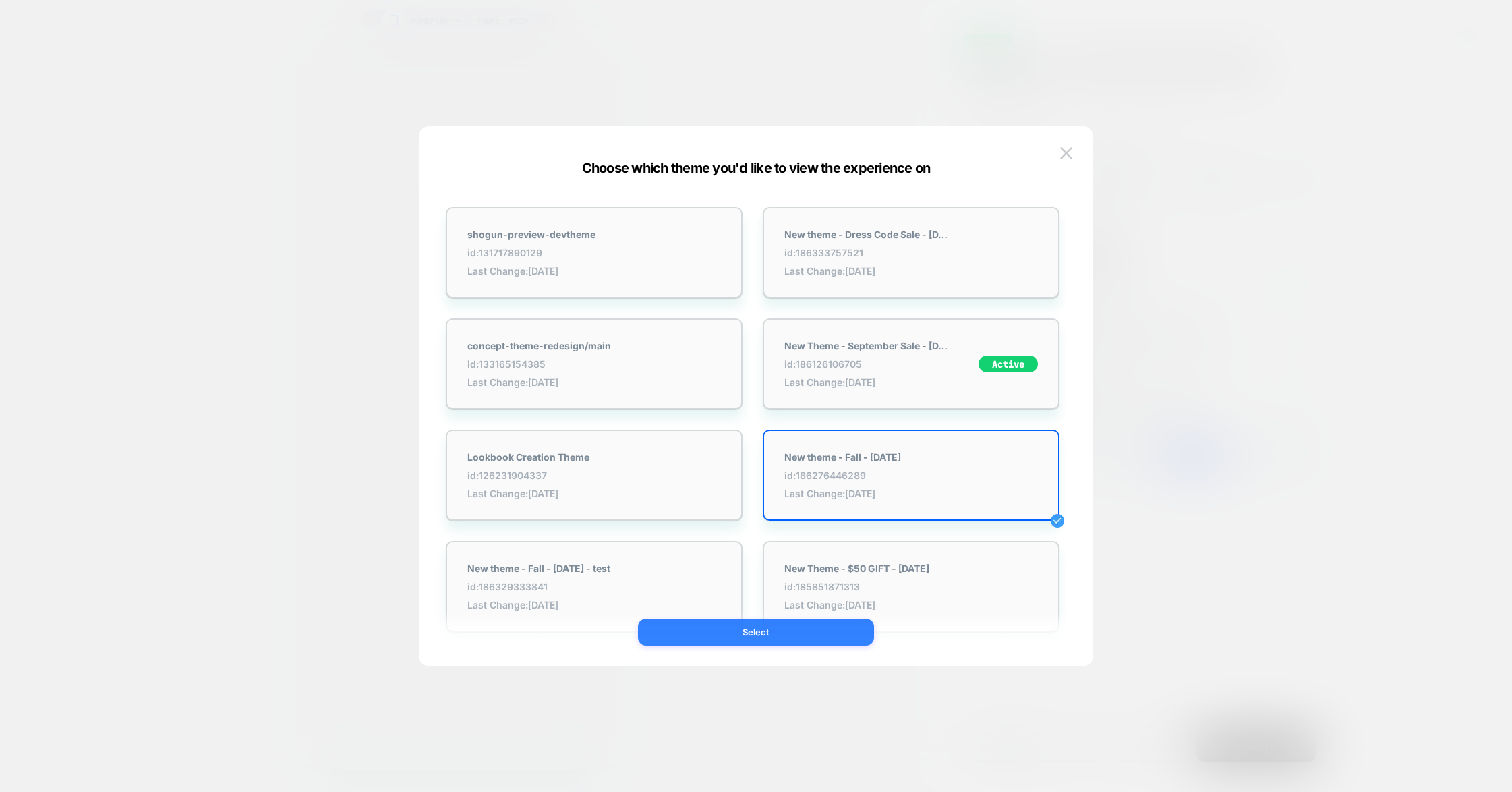
click at [785, 633] on button "Select" at bounding box center [756, 632] width 236 height 27
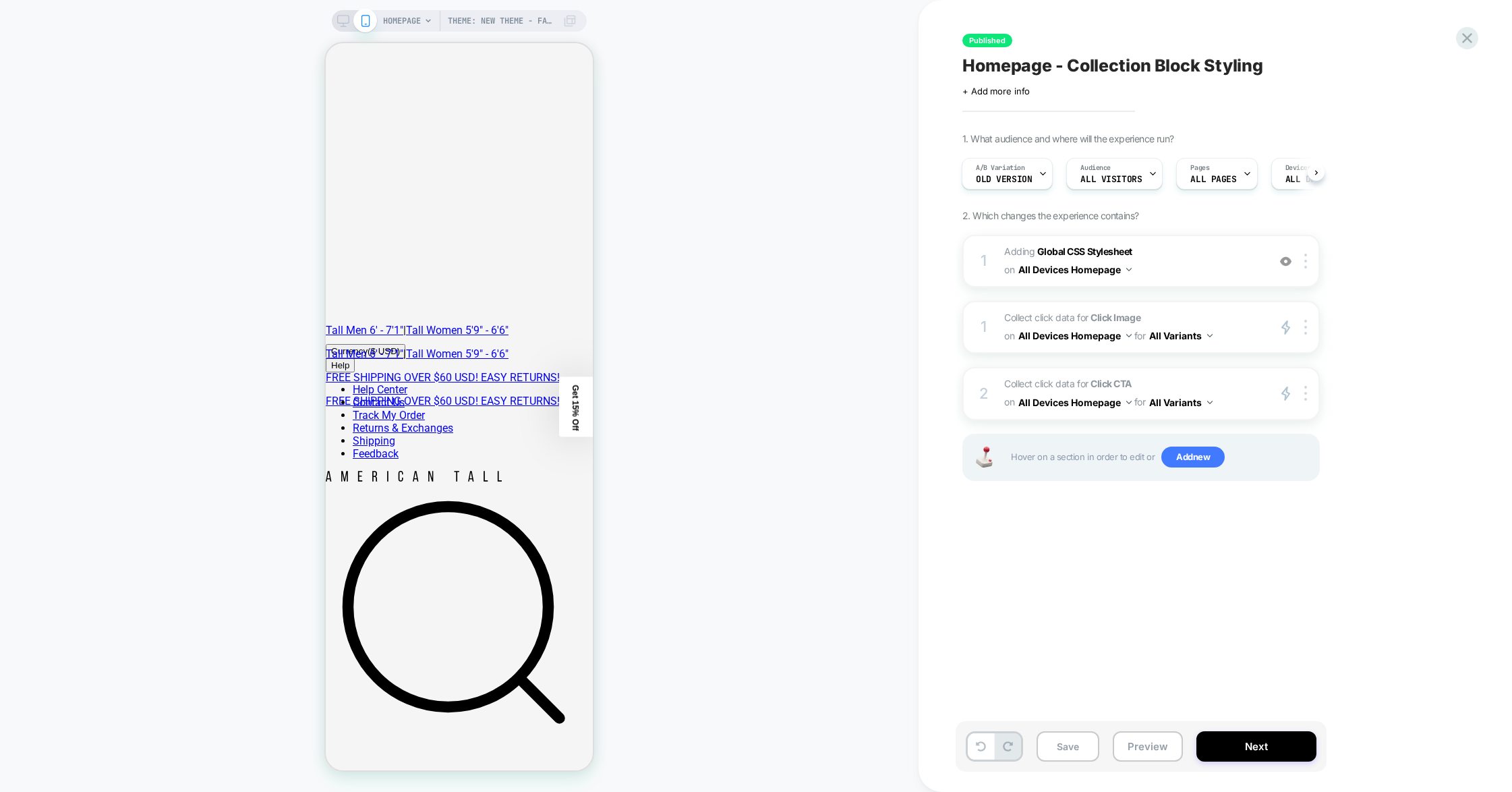
scroll to position [0, 2]
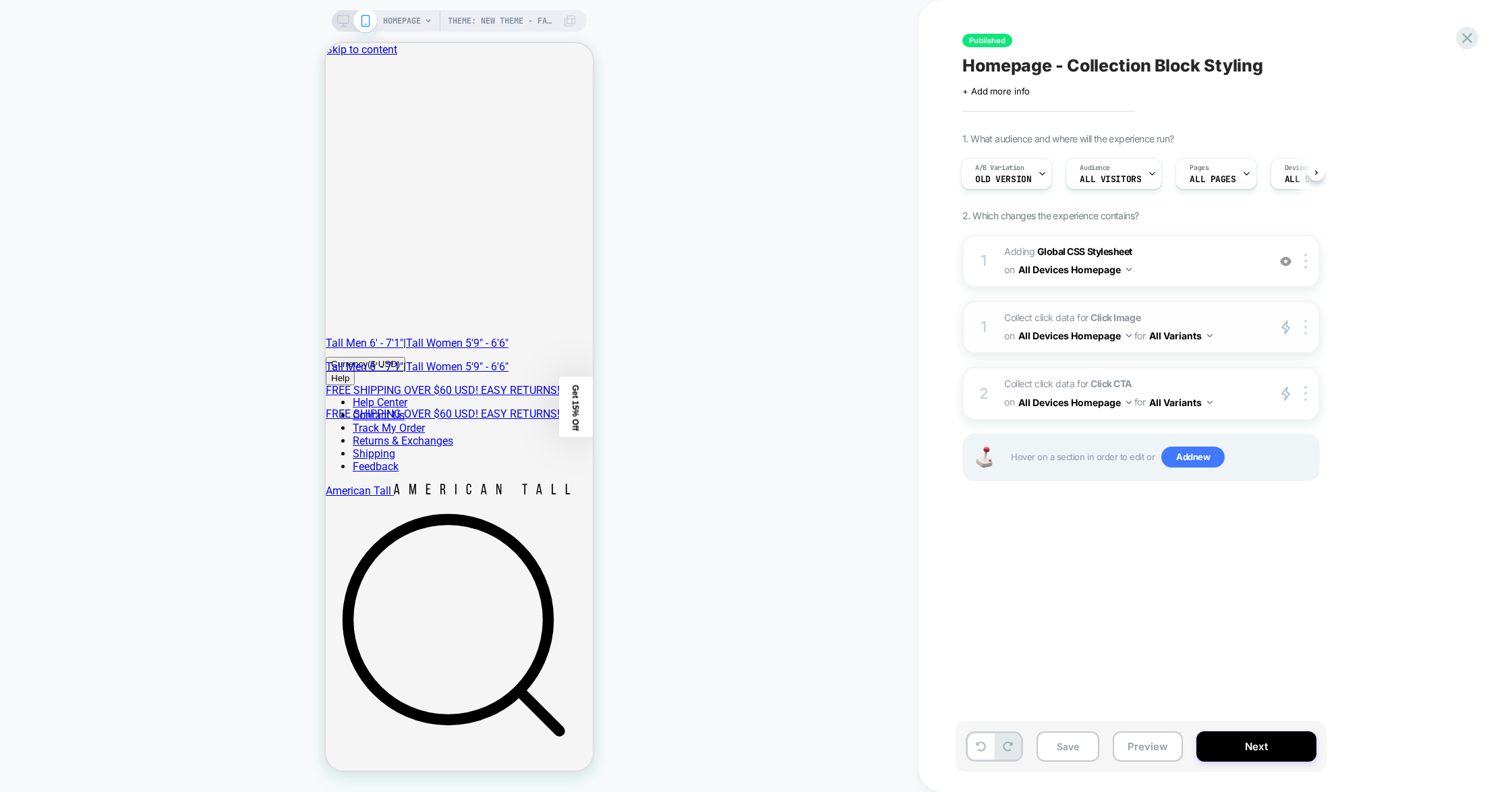
click at [959, 319] on span "Collect click data for Click Image on All Devices Homepage for All Variants" at bounding box center [1133, 327] width 257 height 37
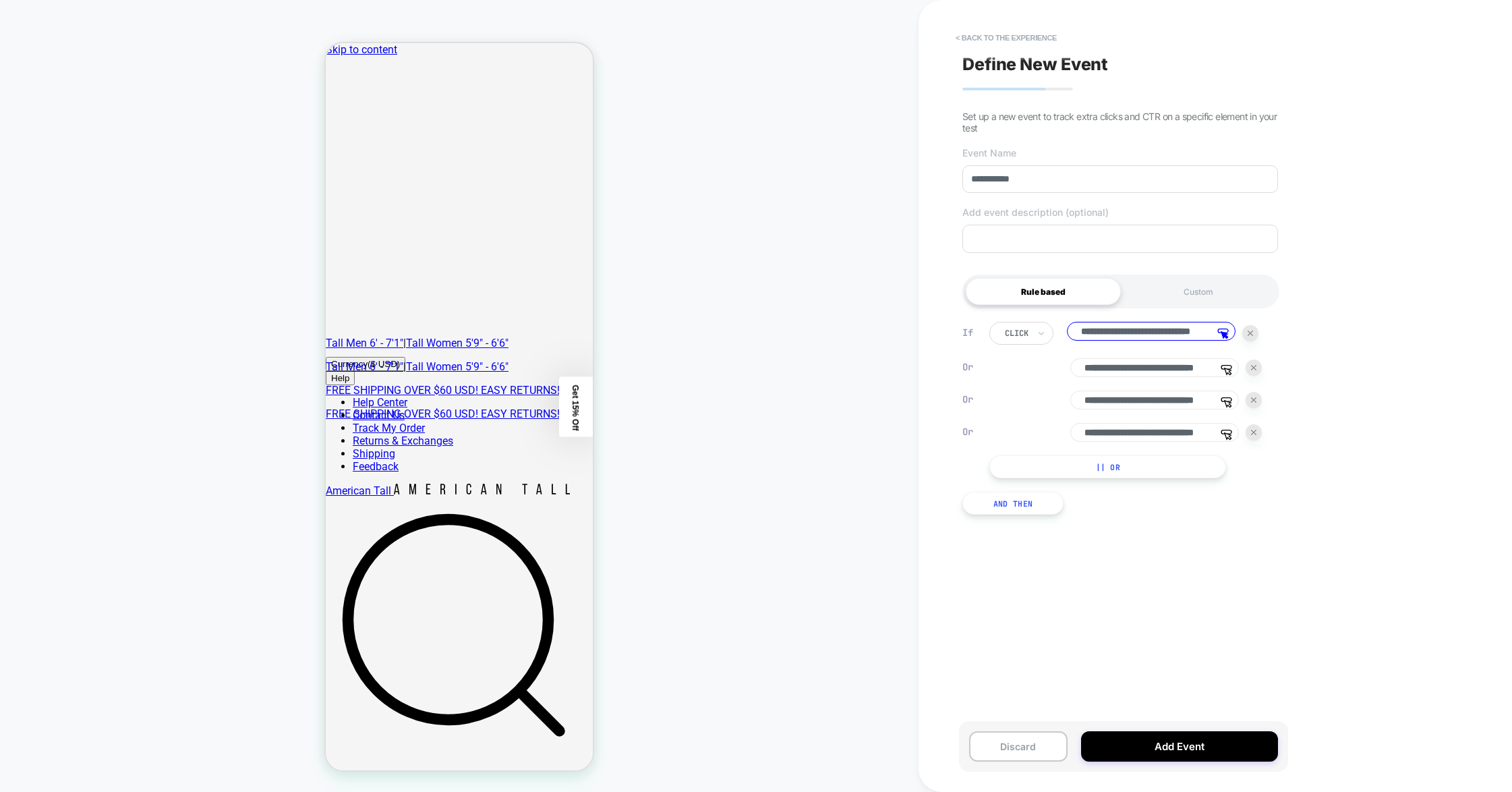
scroll to position [0, 48]
click at [959, 478] on button "|| Or" at bounding box center [1108, 466] width 236 height 23
click at [959, 506] on button "|| Or" at bounding box center [1108, 499] width 236 height 23
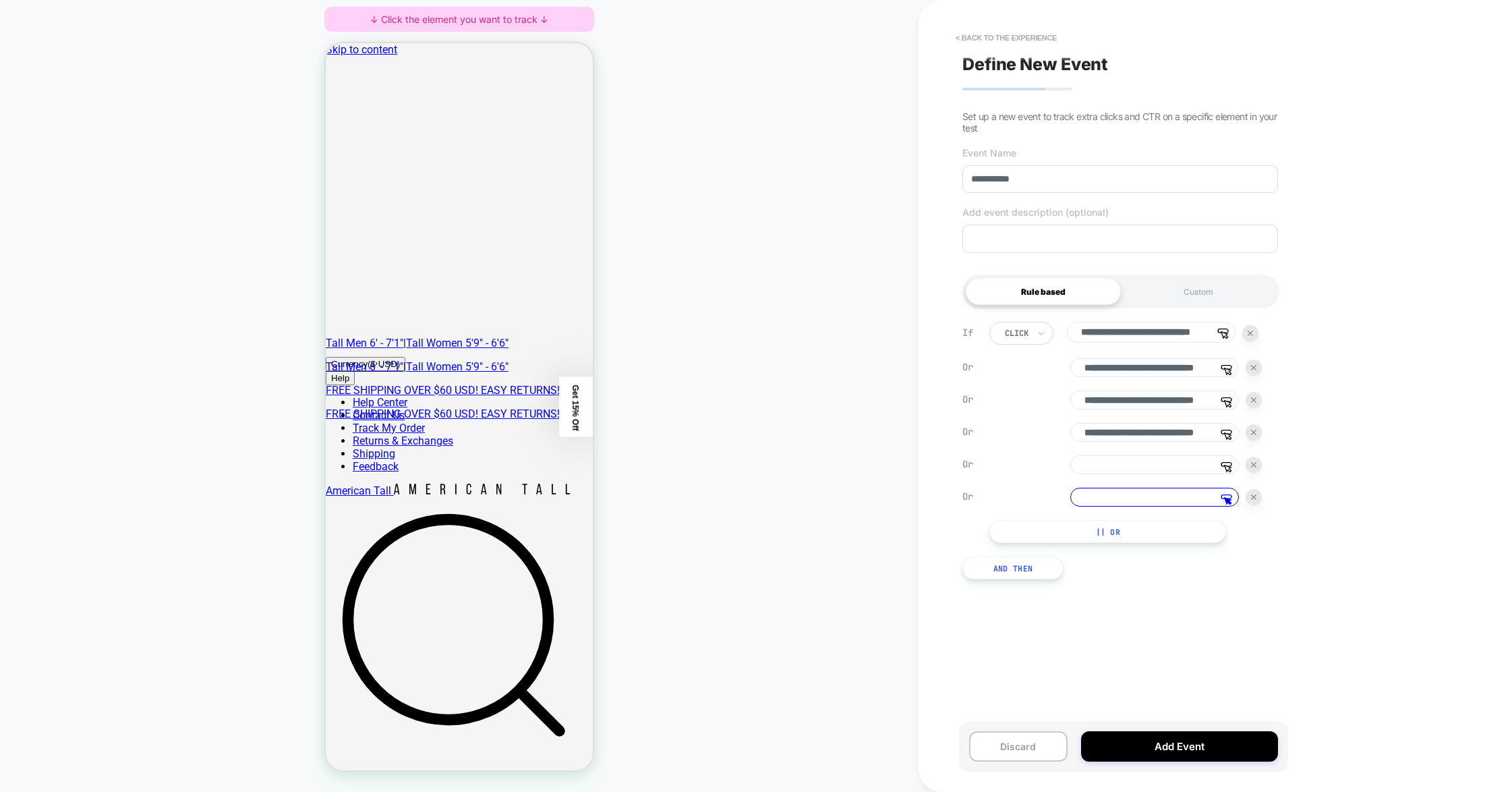
click at [959, 541] on button "|| Or" at bounding box center [1108, 531] width 236 height 23
click at [959, 570] on button "|| Or" at bounding box center [1108, 564] width 236 height 23
click at [959, 474] on input at bounding box center [1154, 465] width 169 height 19
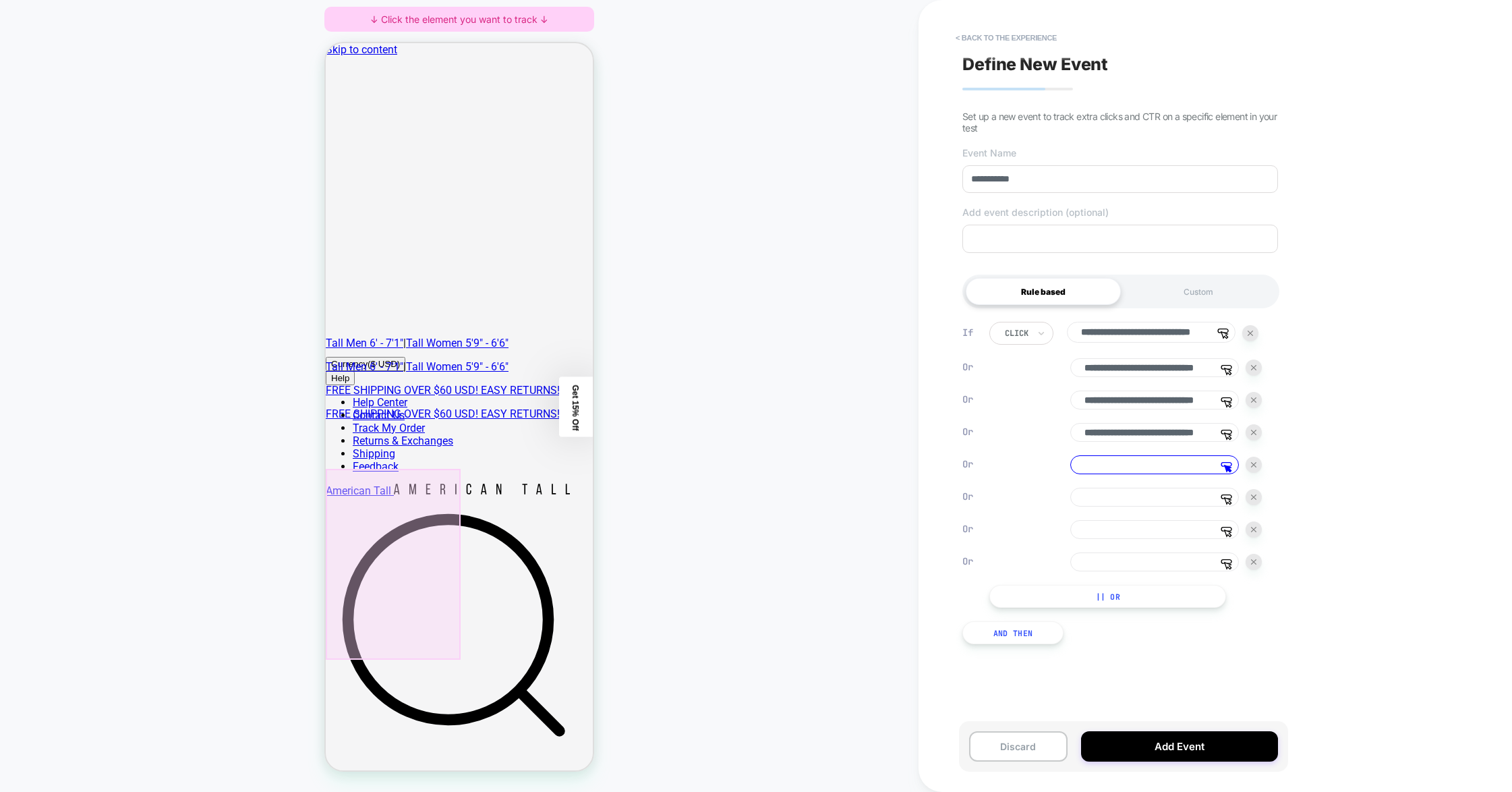
click at [439, 495] on div at bounding box center [392, 564] width 134 height 191
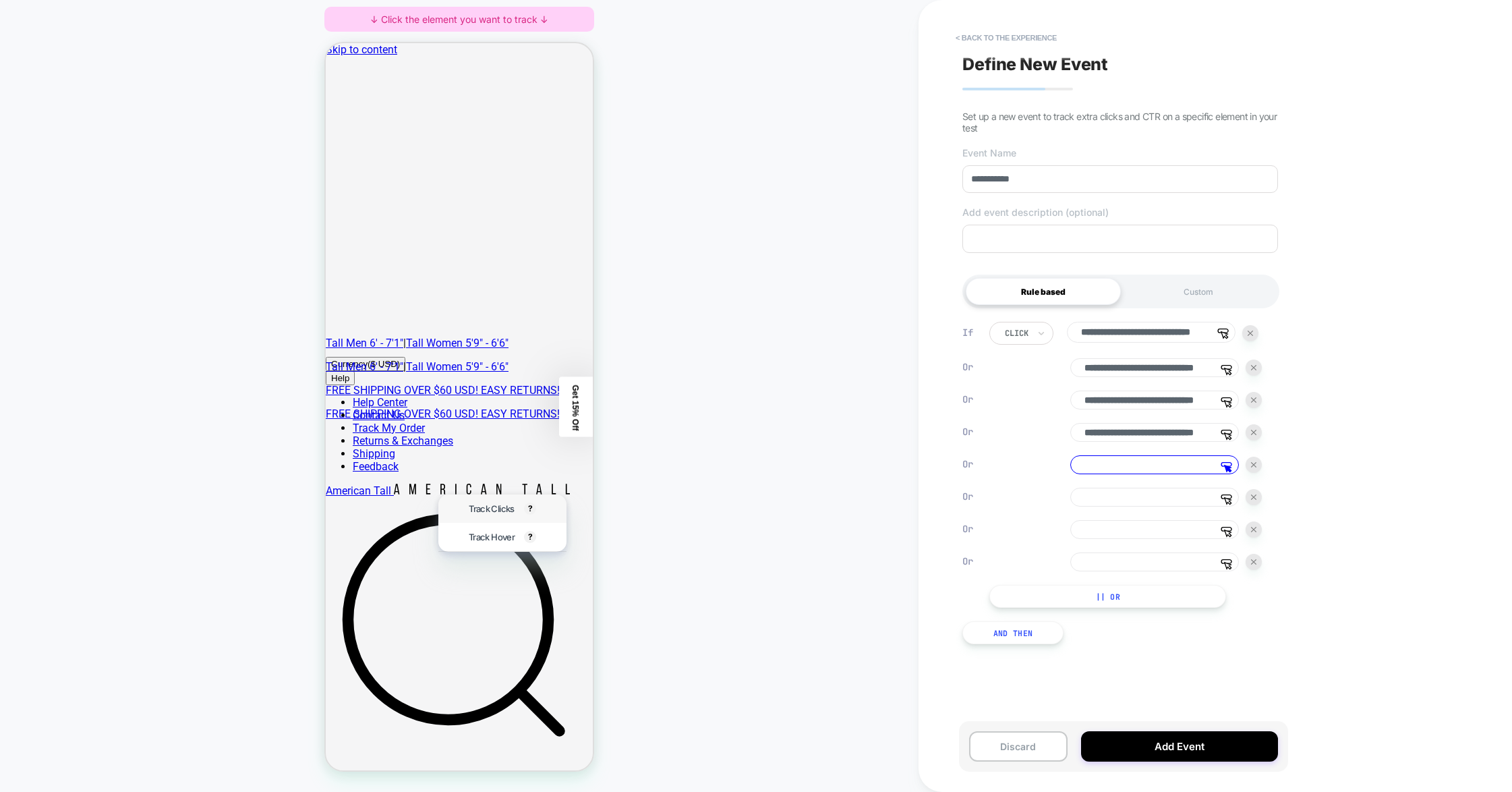
click at [462, 496] on div "Track Clicks ? Tracks clicks on the selected element." at bounding box center [502, 508] width 83 height 28
type input "**********"
drag, startPoint x: 1171, startPoint y: 472, endPoint x: 1296, endPoint y: 472, distance: 125.0
click at [959, 472] on div "**********" at bounding box center [1215, 396] width 594 height 792
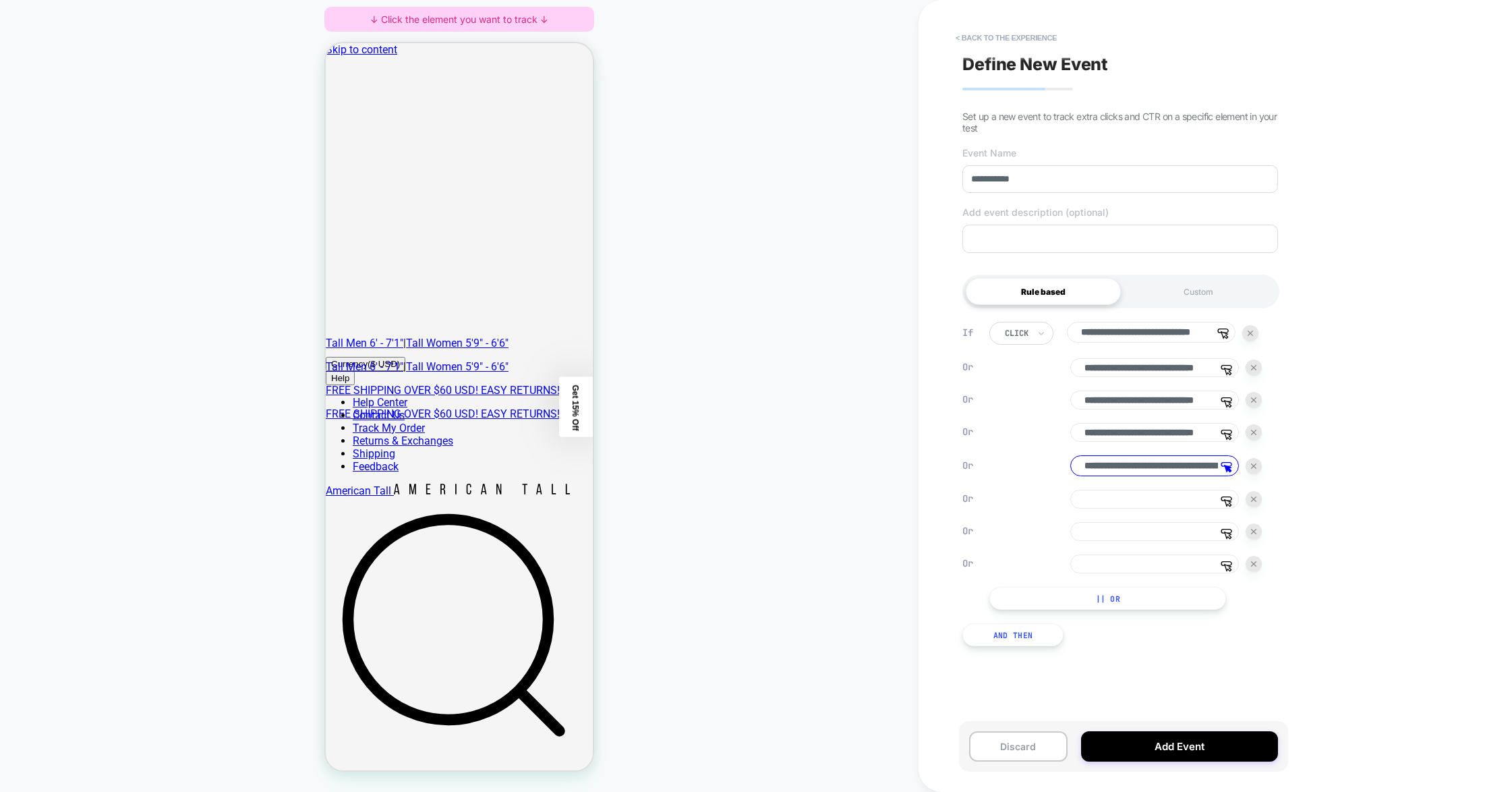
scroll to position [0, 48]
drag, startPoint x: 1235, startPoint y: 338, endPoint x: 1280, endPoint y: 342, distance: 45.2
click at [959, 335] on div "**********" at bounding box center [1215, 396] width 594 height 792
drag, startPoint x: 1149, startPoint y: 363, endPoint x: 1325, endPoint y: 375, distance: 176.4
click at [959, 375] on div "**********" at bounding box center [1215, 396] width 594 height 792
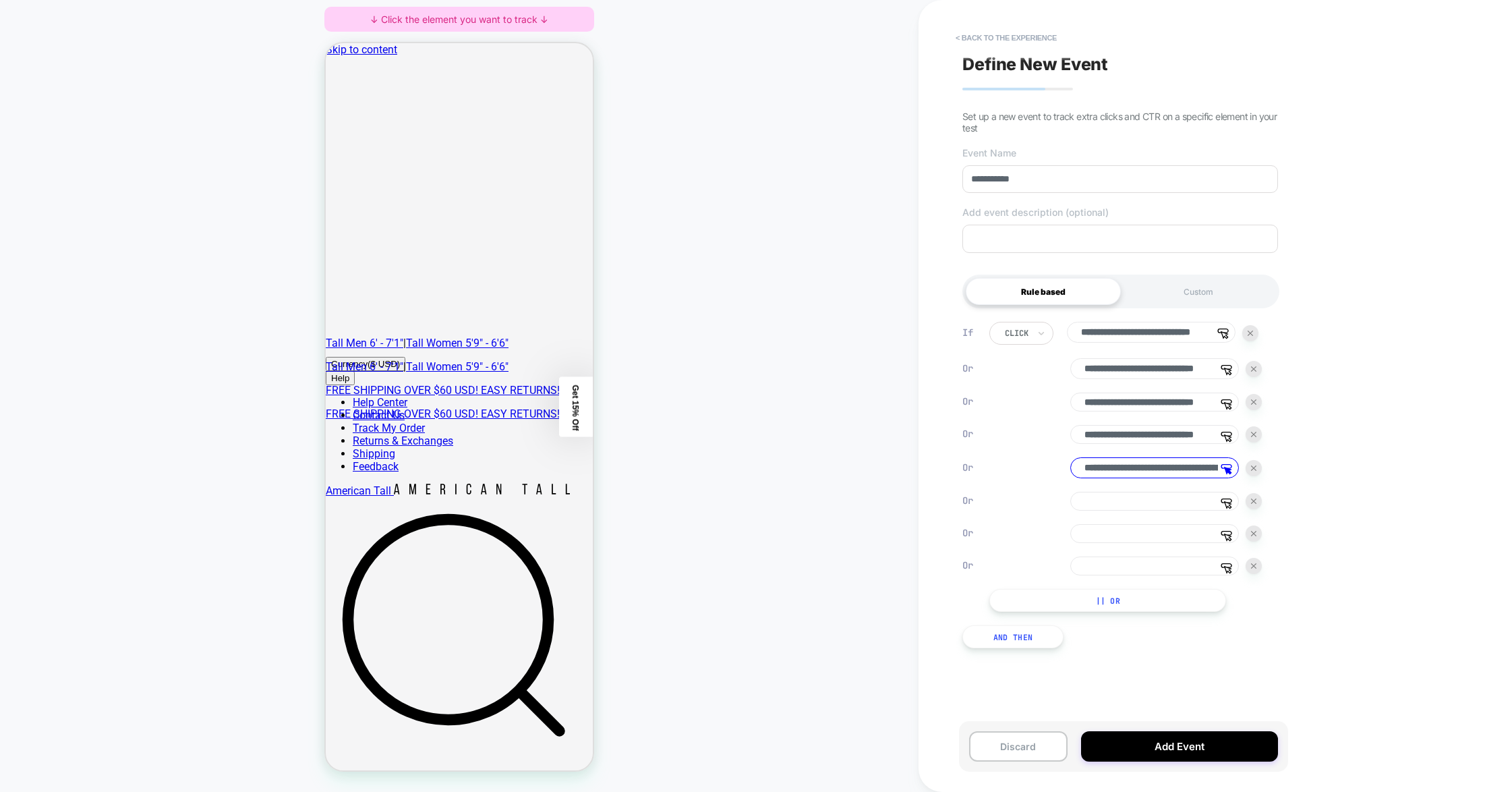
drag, startPoint x: 1190, startPoint y: 398, endPoint x: 1320, endPoint y: 394, distance: 130.1
click at [959, 394] on div "**********" at bounding box center [1215, 396] width 594 height 792
drag, startPoint x: 1161, startPoint y: 442, endPoint x: 1366, endPoint y: 443, distance: 205.0
click at [959, 443] on div "**********" at bounding box center [1215, 396] width 594 height 792
click at [959, 519] on div "**********" at bounding box center [1126, 469] width 272 height 294
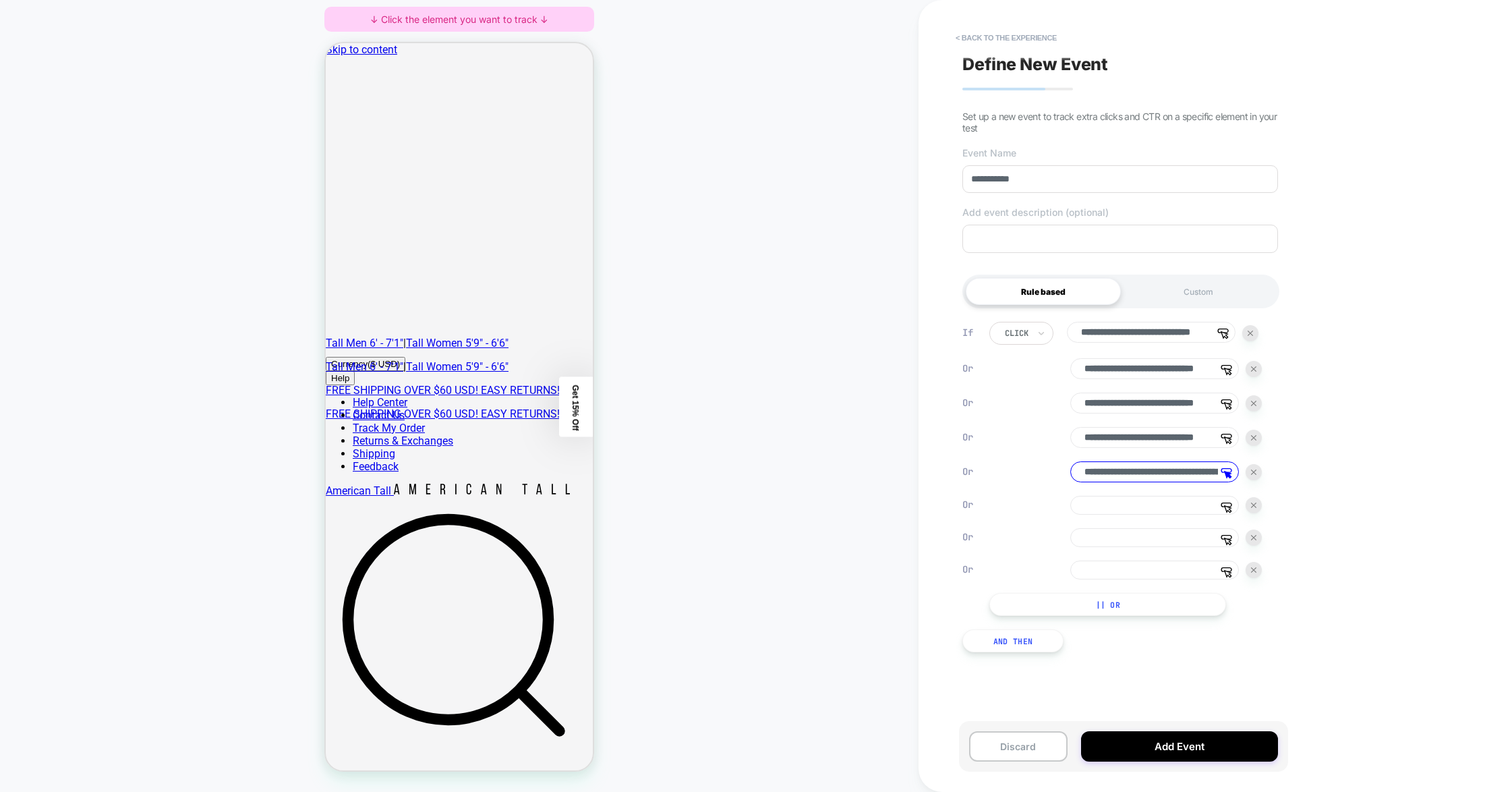
scroll to position [0, 0]
click at [959, 515] on input at bounding box center [1154, 506] width 169 height 19
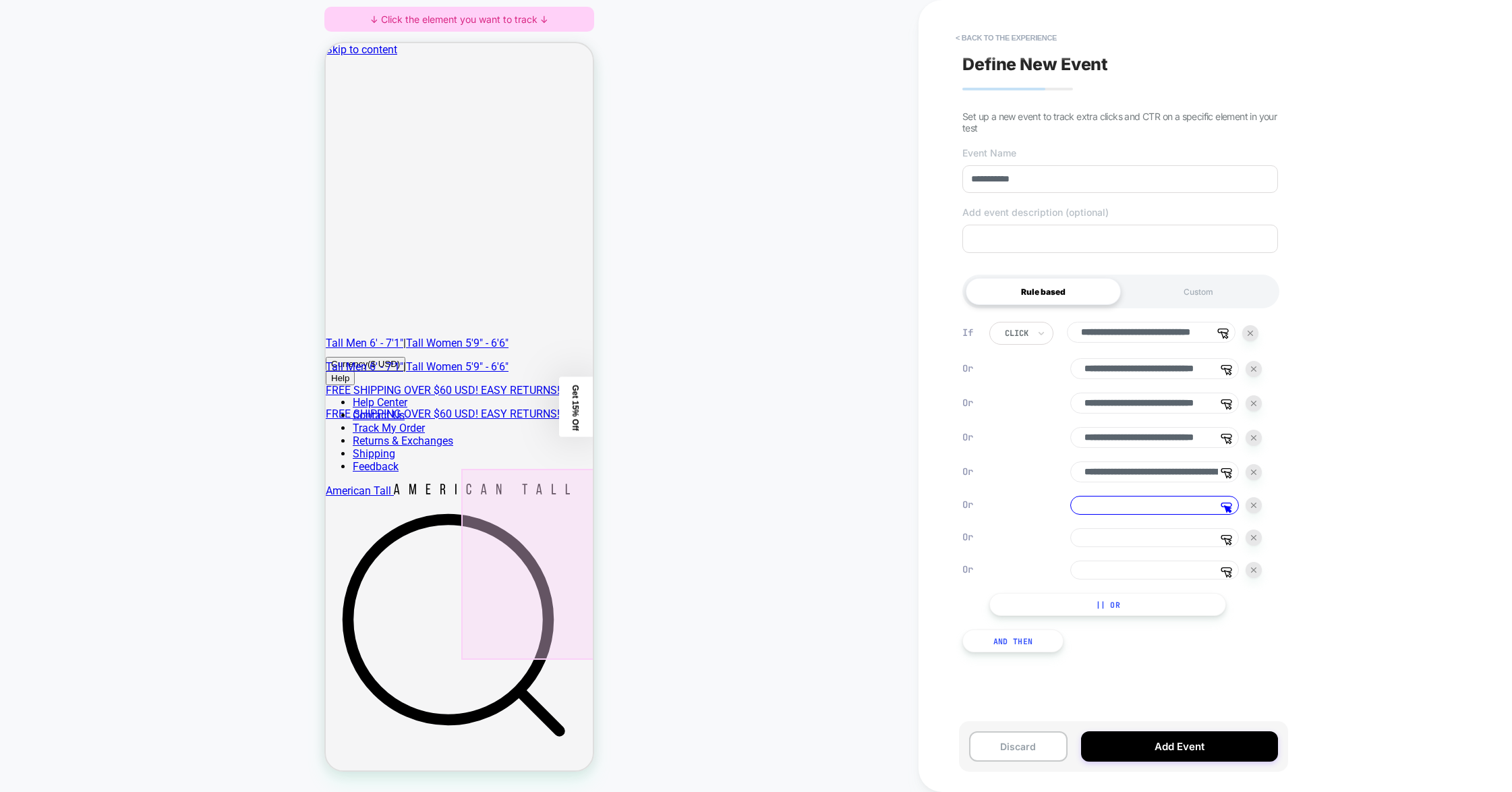
click at [553, 537] on div at bounding box center [528, 564] width 134 height 191
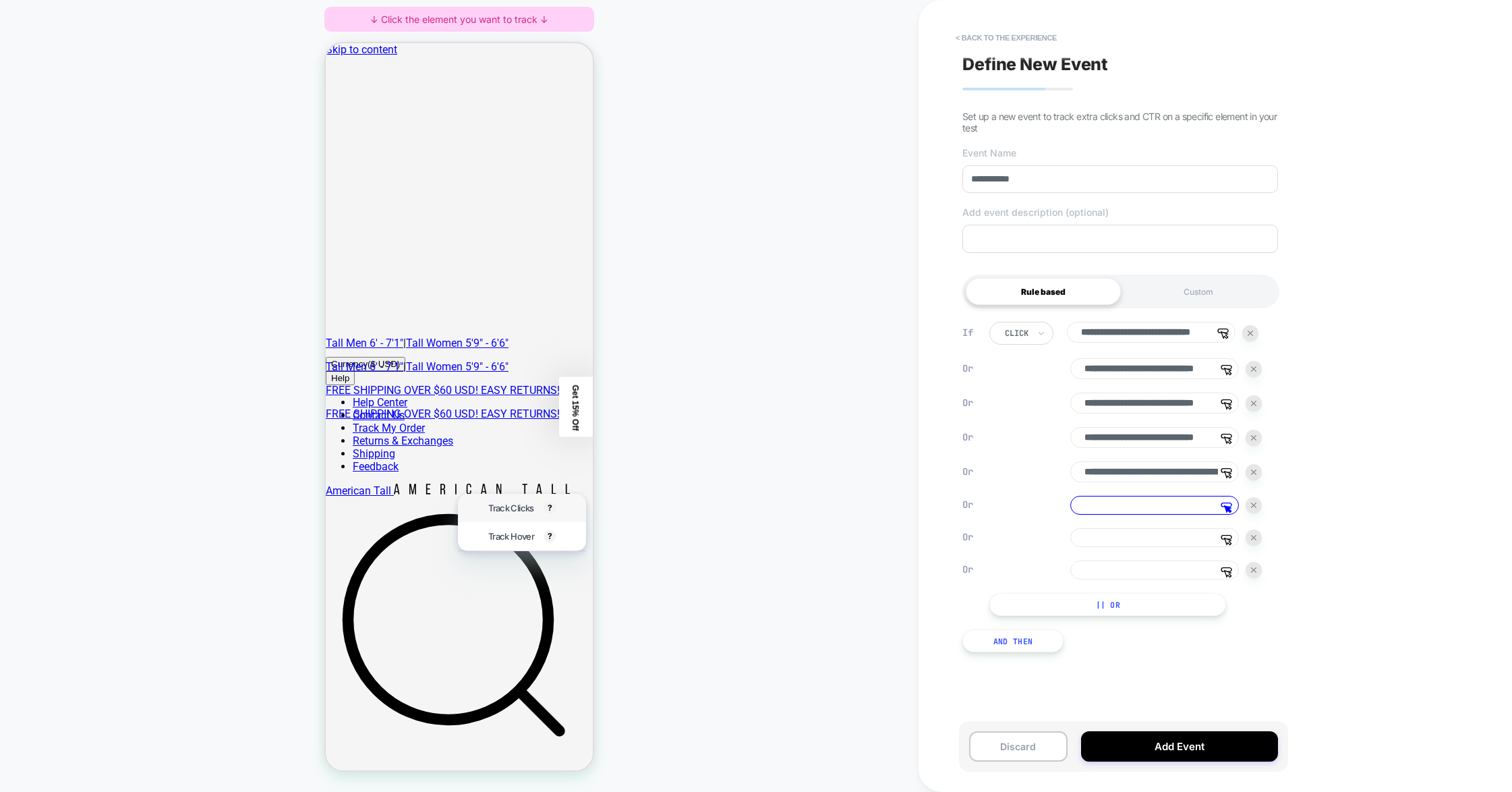
click at [491, 501] on div "Track Clicks ? Tracks clicks on the selected element." at bounding box center [522, 507] width 83 height 28
type input "**********"
click at [959, 530] on div "**********" at bounding box center [1126, 469] width 272 height 294
click at [959, 533] on input at bounding box center [1154, 537] width 169 height 19
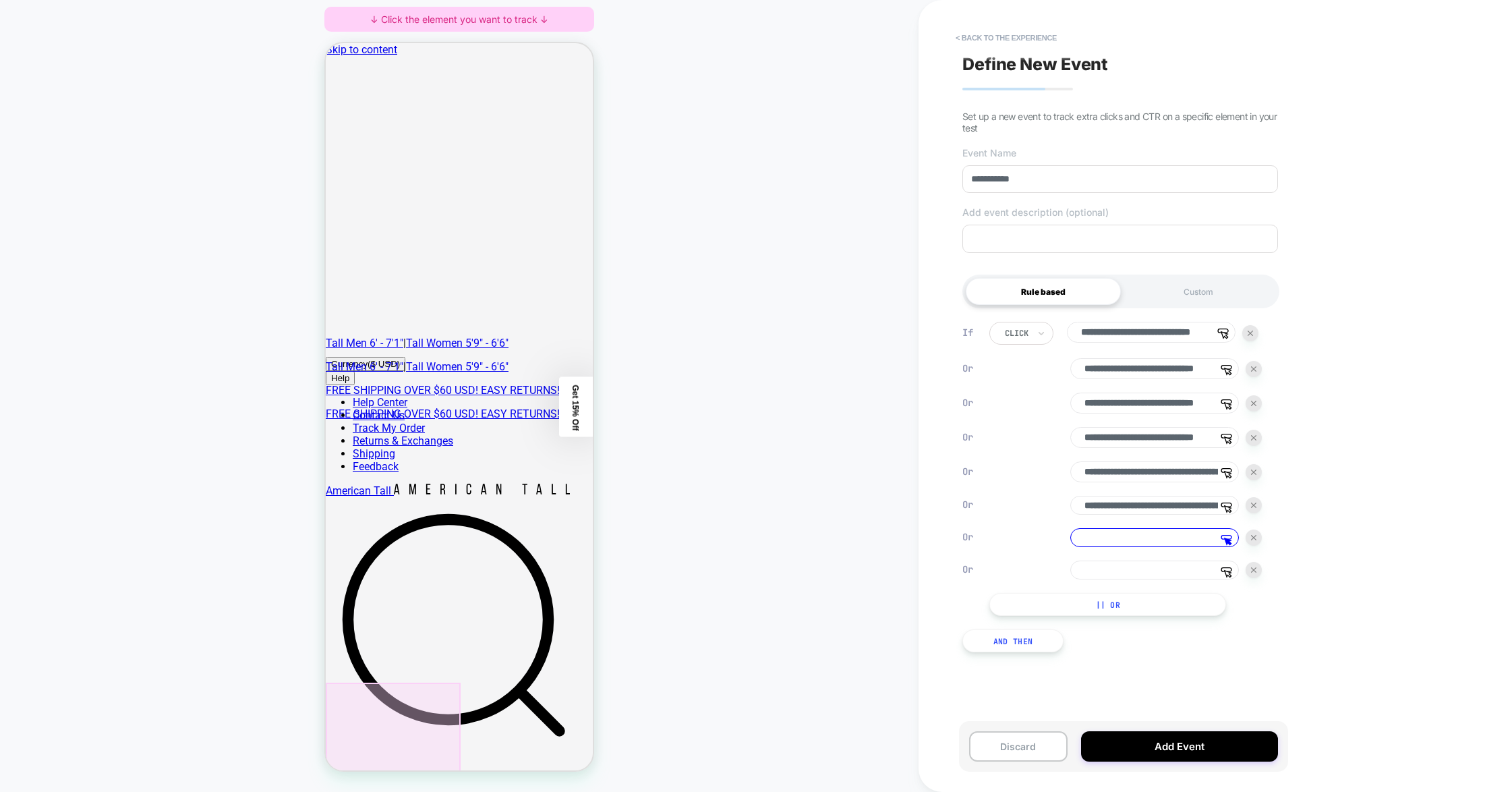
click at [363, 697] on div at bounding box center [392, 778] width 134 height 191
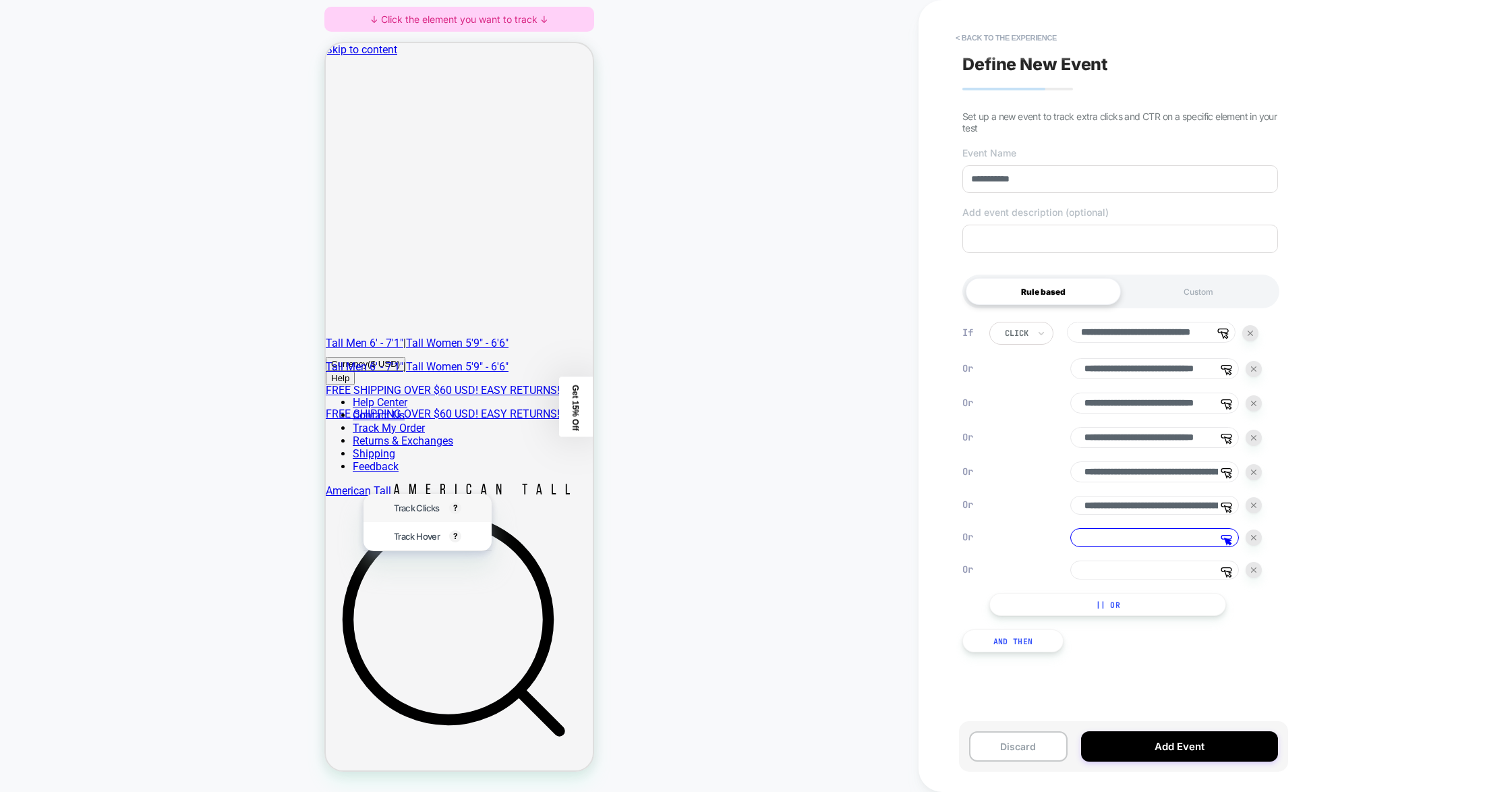
click at [418, 509] on span "Track Clicks" at bounding box center [416, 508] width 45 height 11
type input "**********"
drag, startPoint x: 1174, startPoint y: 578, endPoint x: 1031, endPoint y: 630, distance: 152.2
click at [959, 578] on input at bounding box center [1154, 570] width 169 height 19
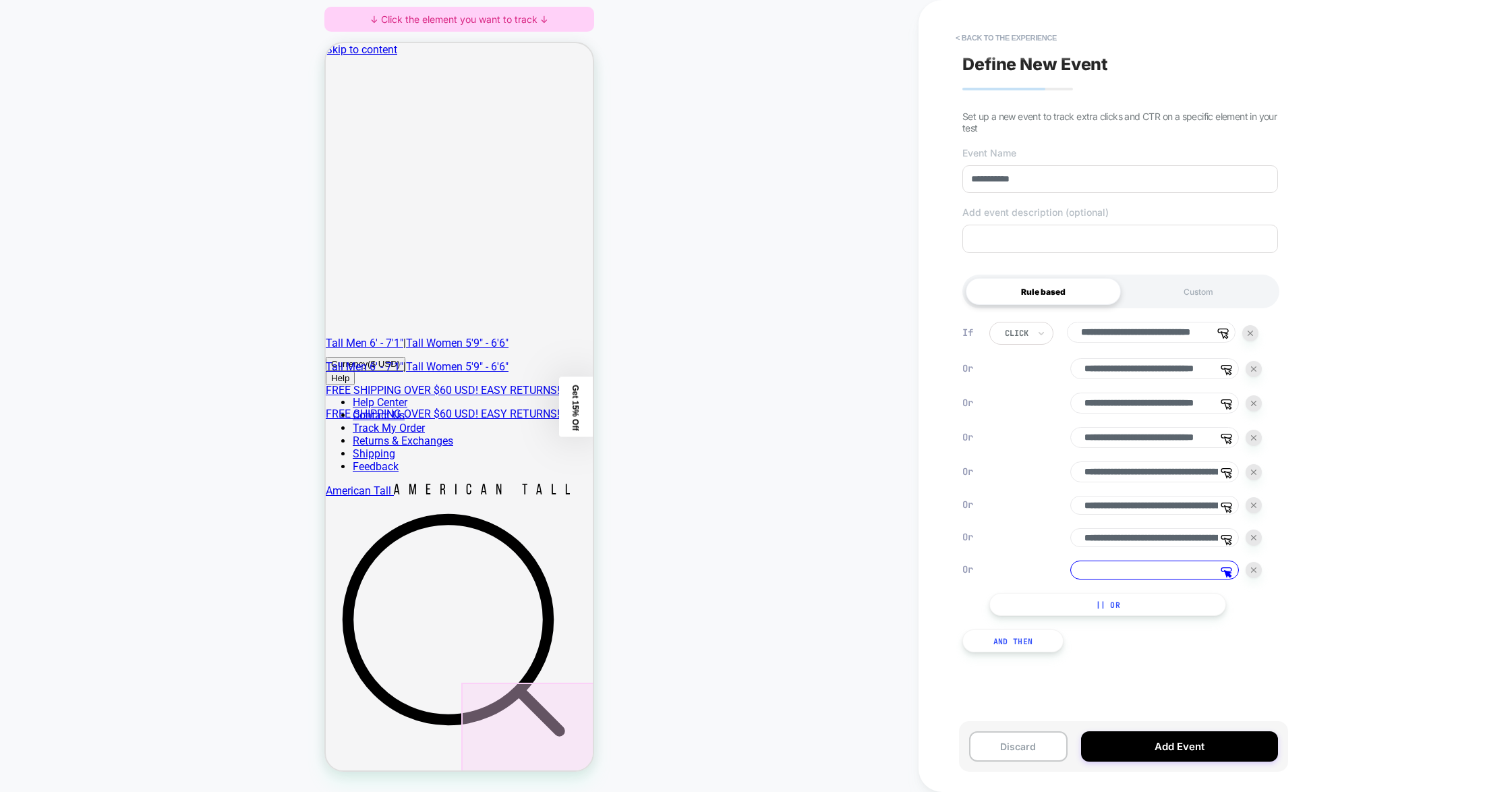
click at [503, 697] on div at bounding box center [528, 778] width 134 height 191
click at [525, 507] on span "Track Clicks" at bounding box center [511, 508] width 45 height 11
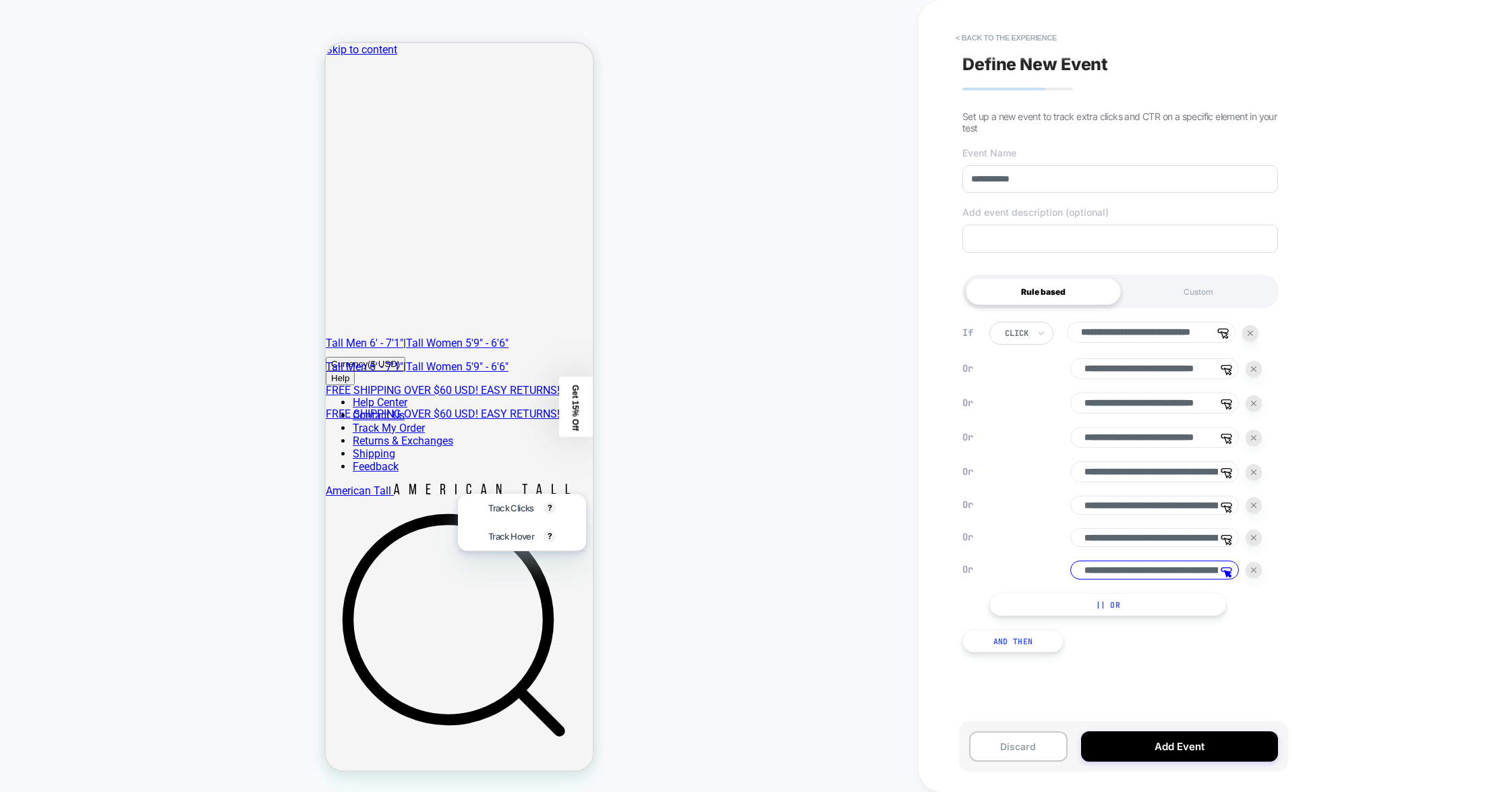
type input "**********"
click at [959, 697] on button "Add Event" at bounding box center [1180, 746] width 197 height 30
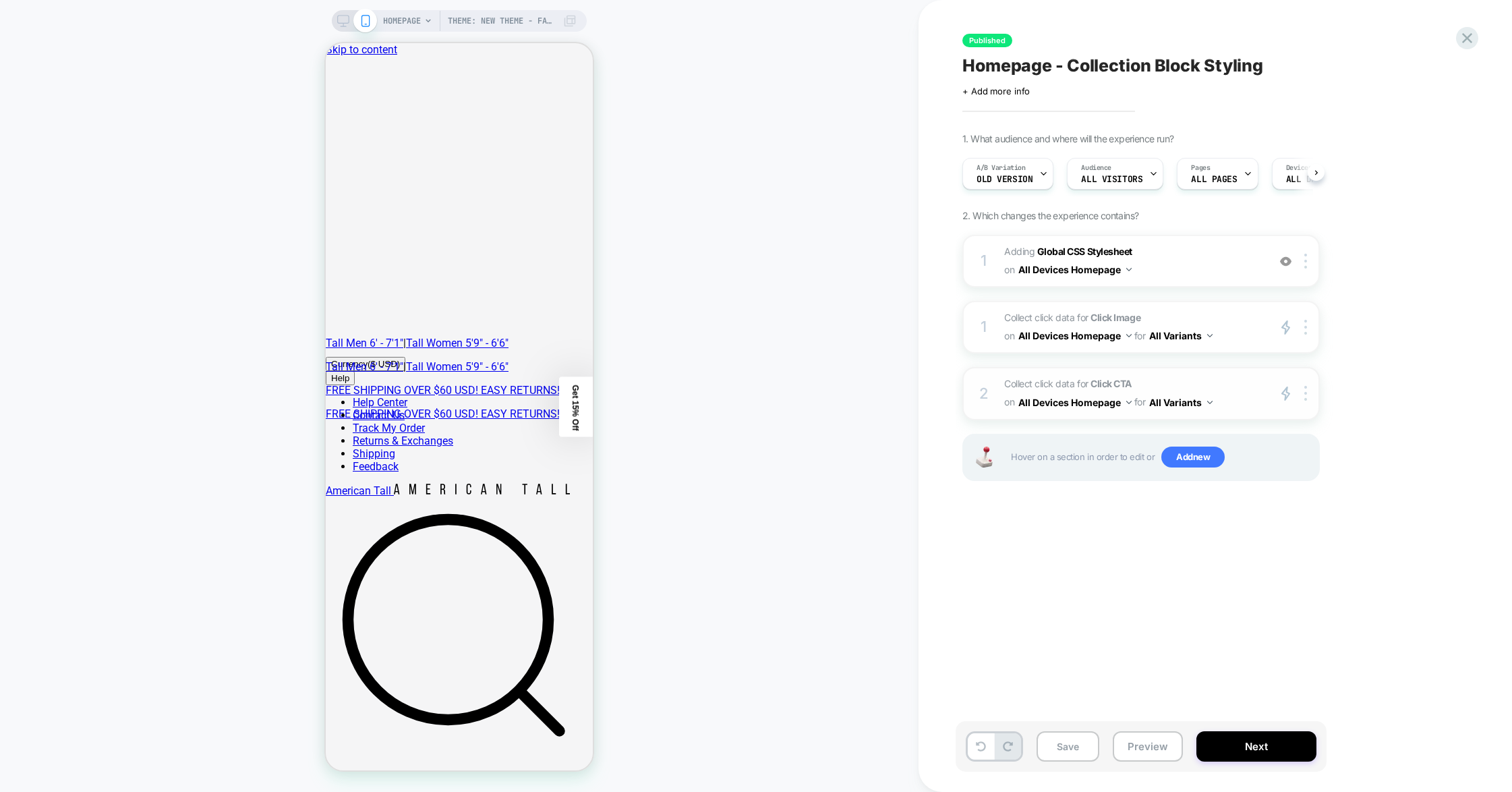
scroll to position [0, 1]
click at [959, 381] on span "Collect click data for Click CTA on All Devices Homepage for All Variants" at bounding box center [1133, 393] width 257 height 37
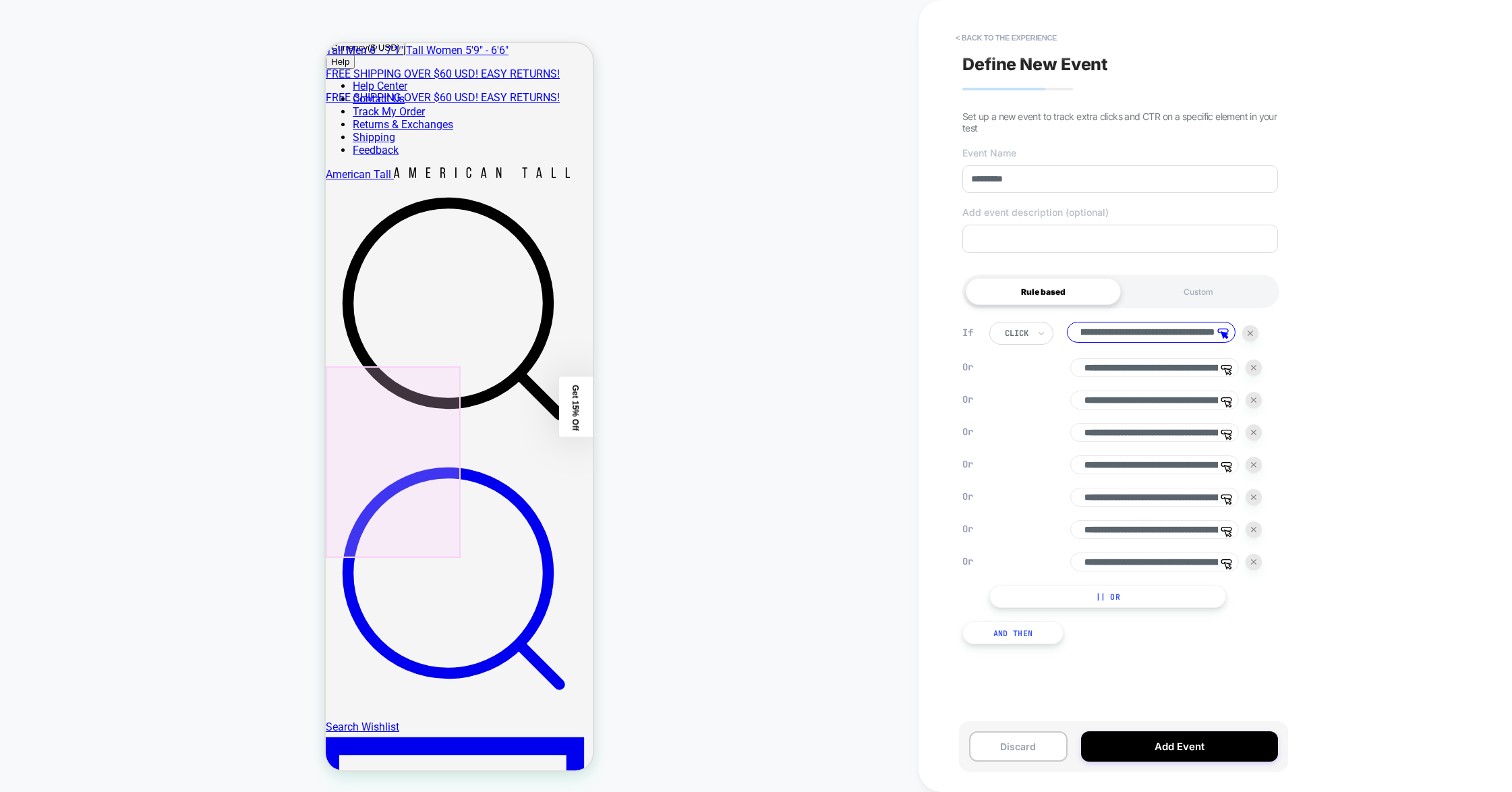
scroll to position [338, 0]
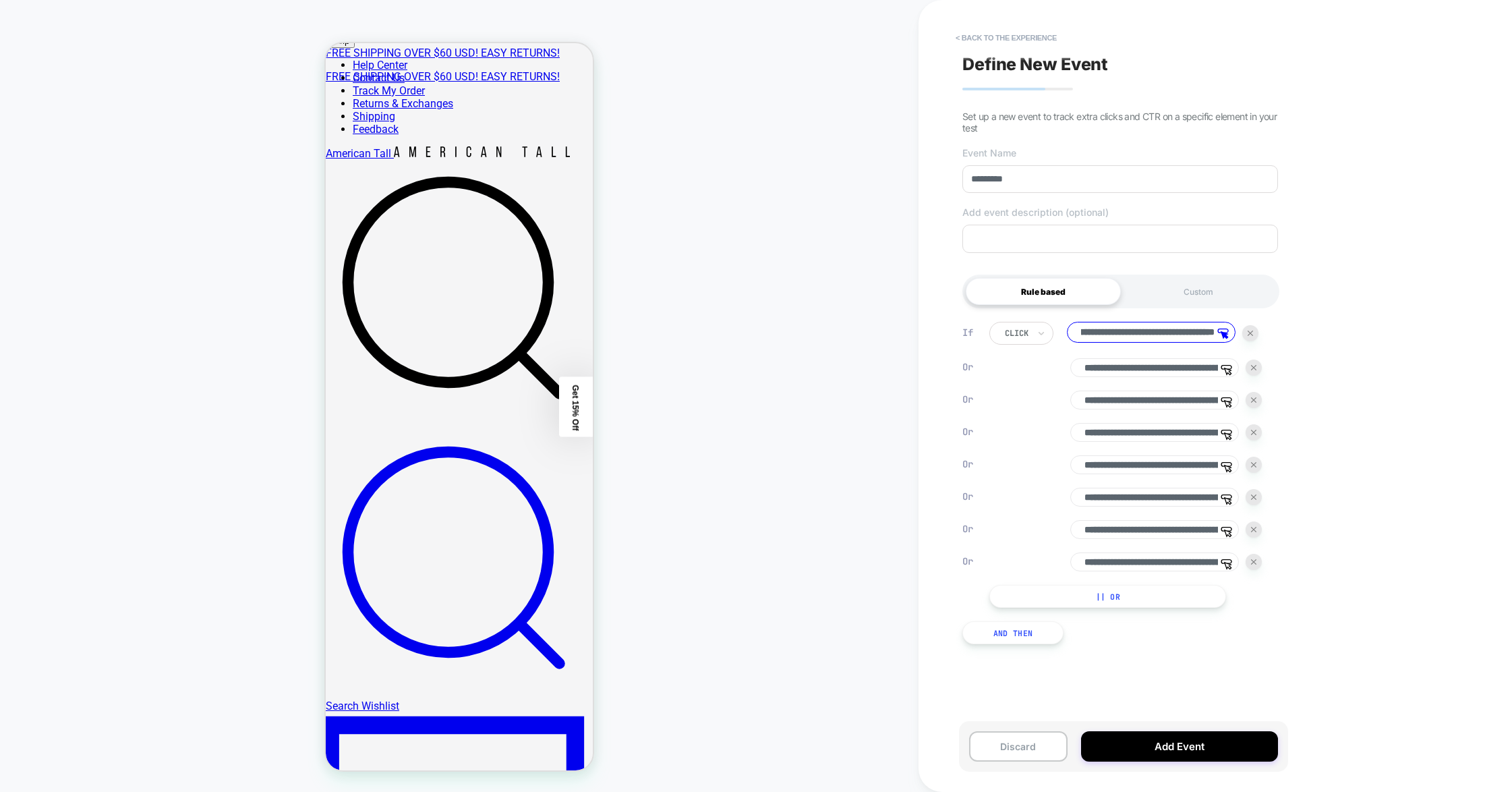
click at [959, 608] on button "|| Or" at bounding box center [1108, 597] width 236 height 23
click at [959, 640] on button "|| Or" at bounding box center [1108, 628] width 236 height 23
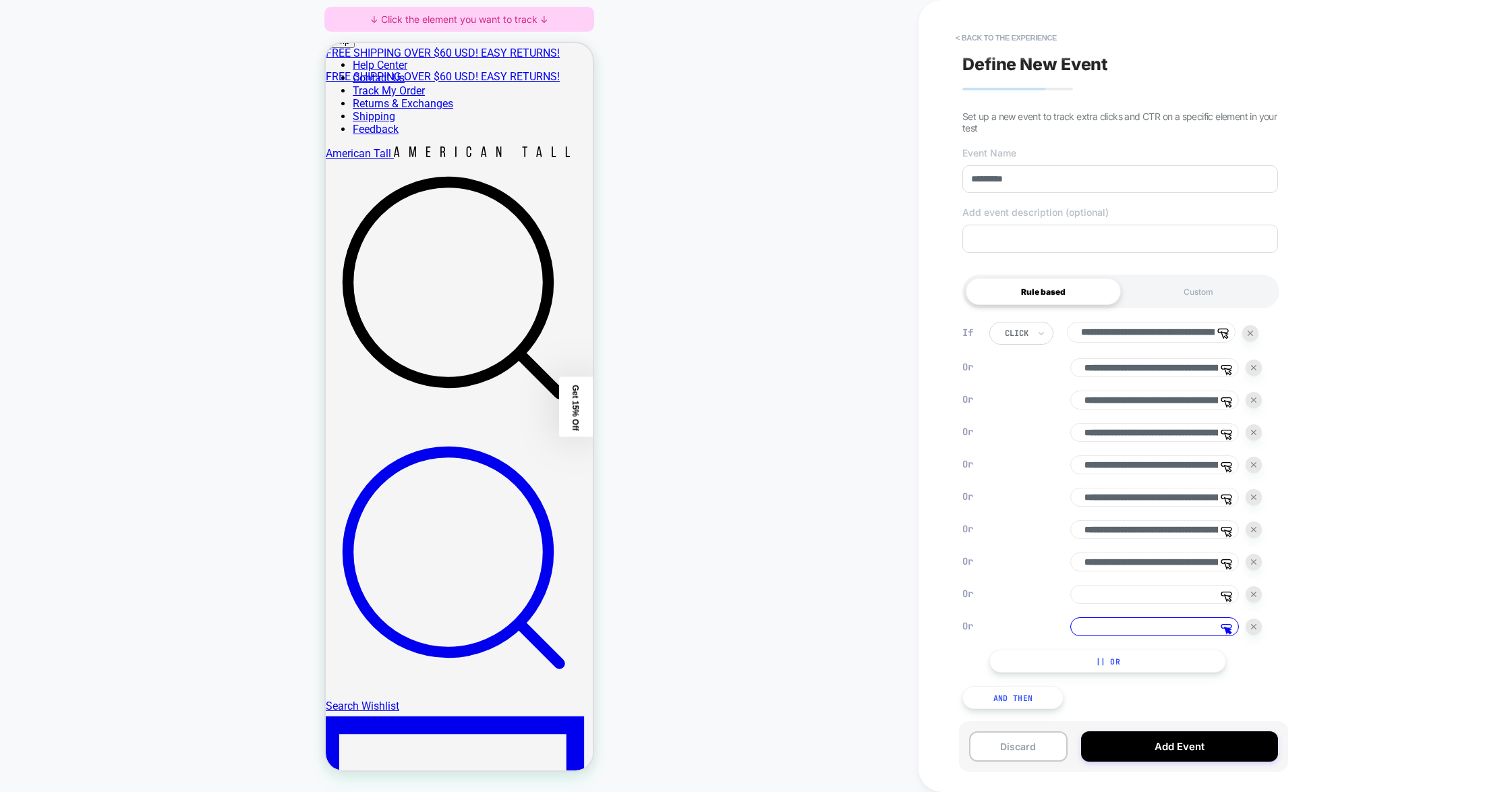
scroll to position [17, 0]
click at [959, 651] on button "|| Or" at bounding box center [1108, 661] width 236 height 23
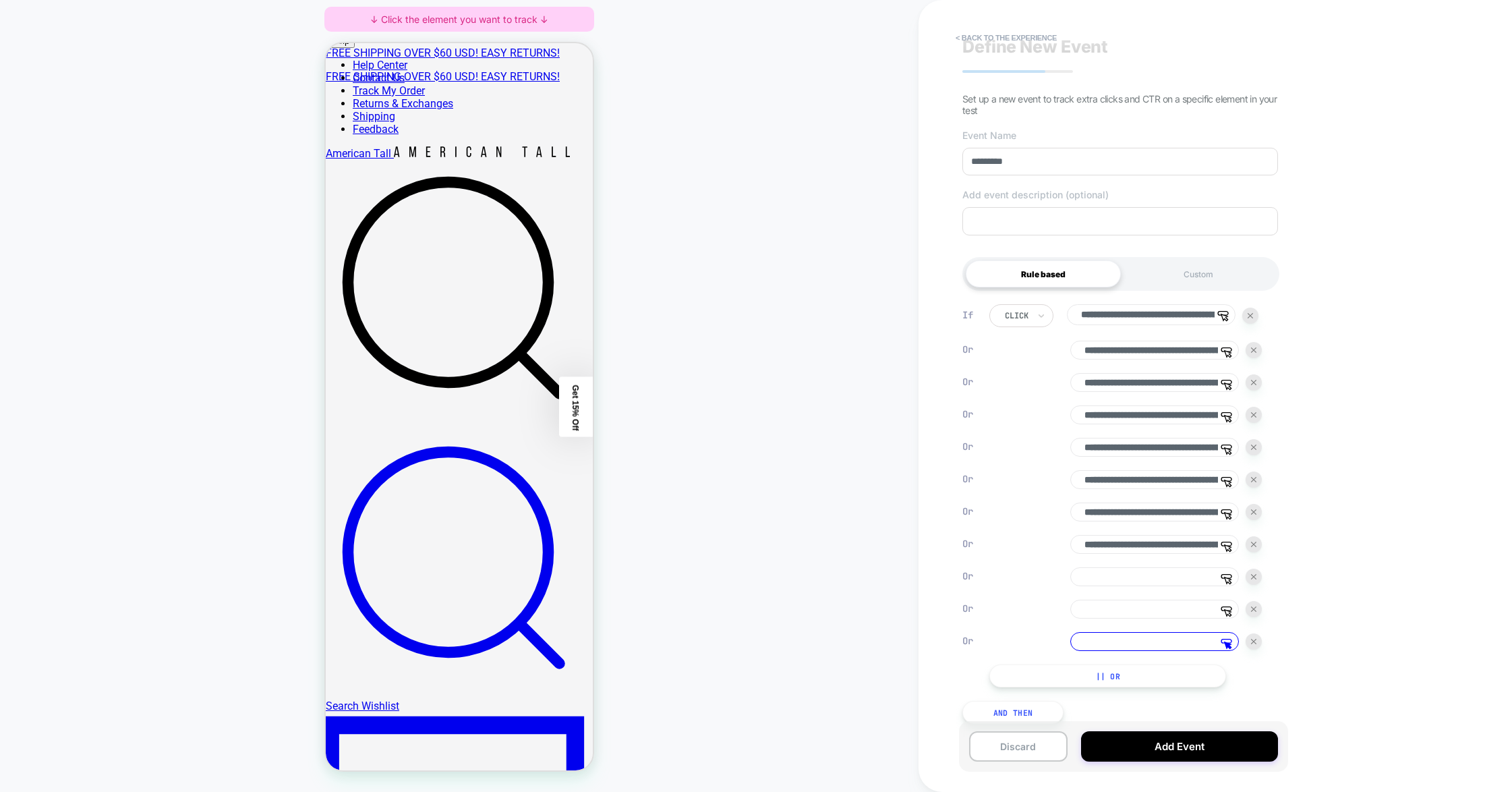
click at [959, 687] on button "|| Or" at bounding box center [1108, 675] width 236 height 23
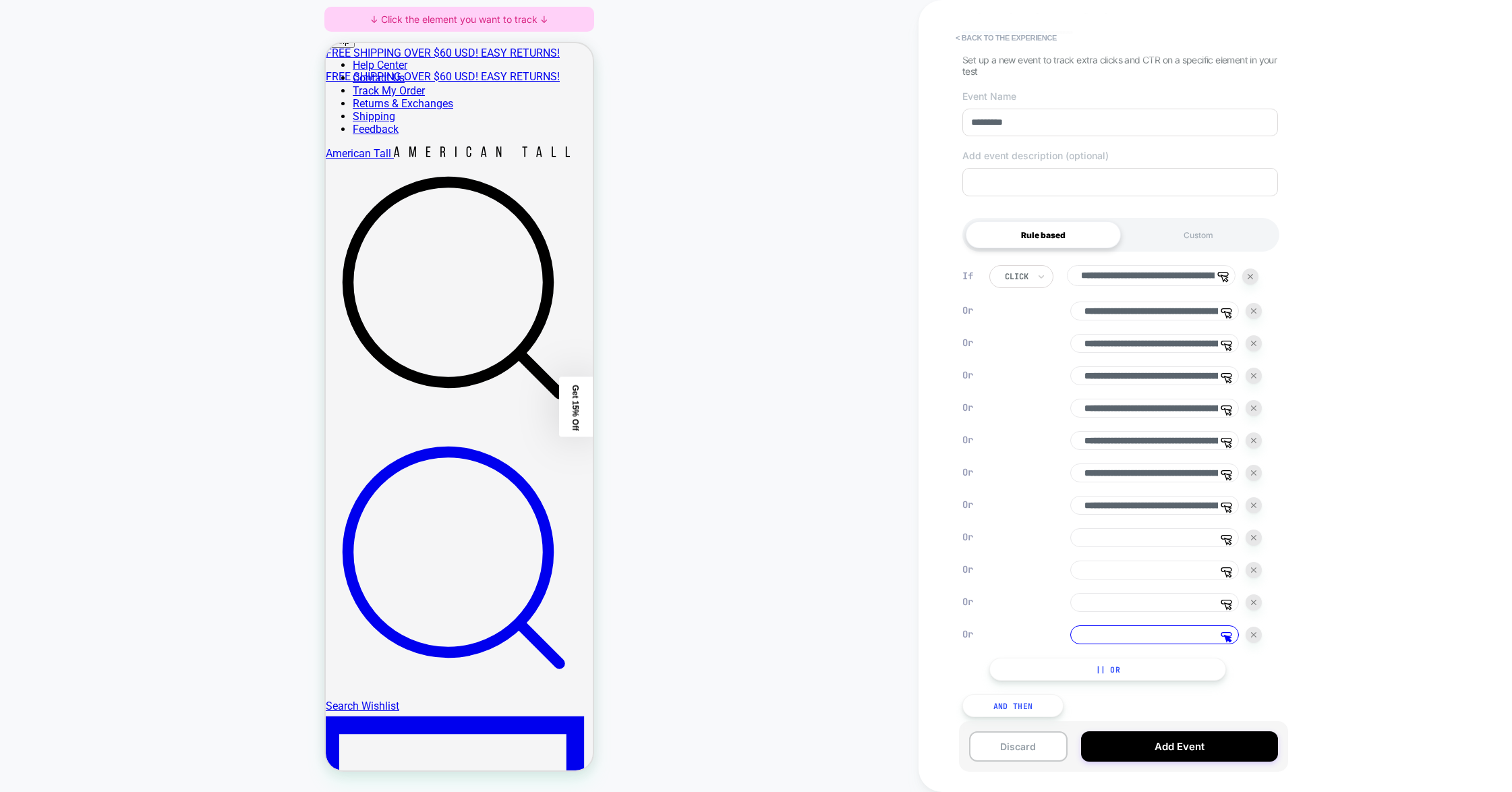
scroll to position [87, 0]
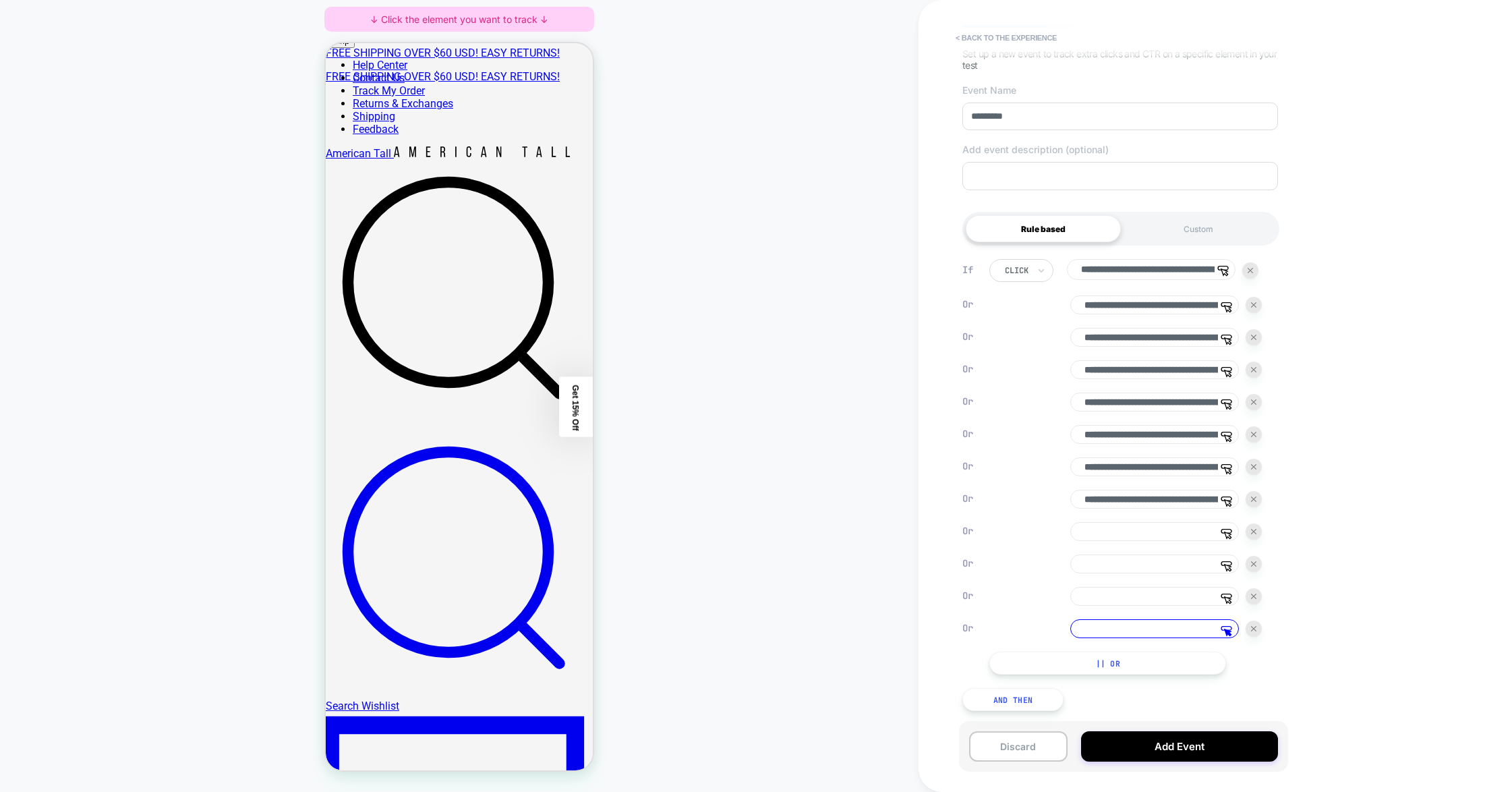
click at [959, 669] on button "|| Or" at bounding box center [1108, 663] width 236 height 23
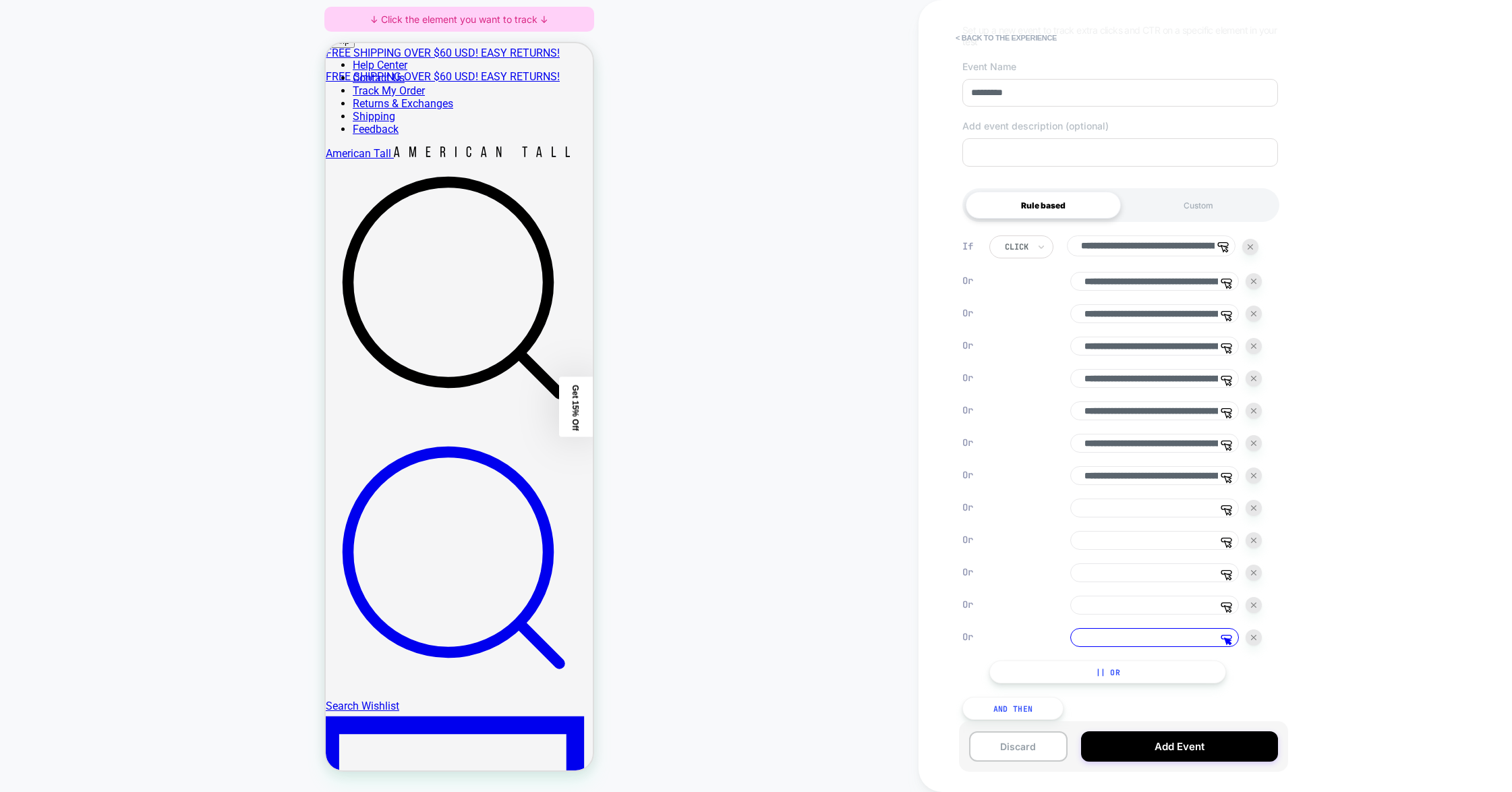
click at [959, 683] on button "|| Or" at bounding box center [1108, 672] width 236 height 23
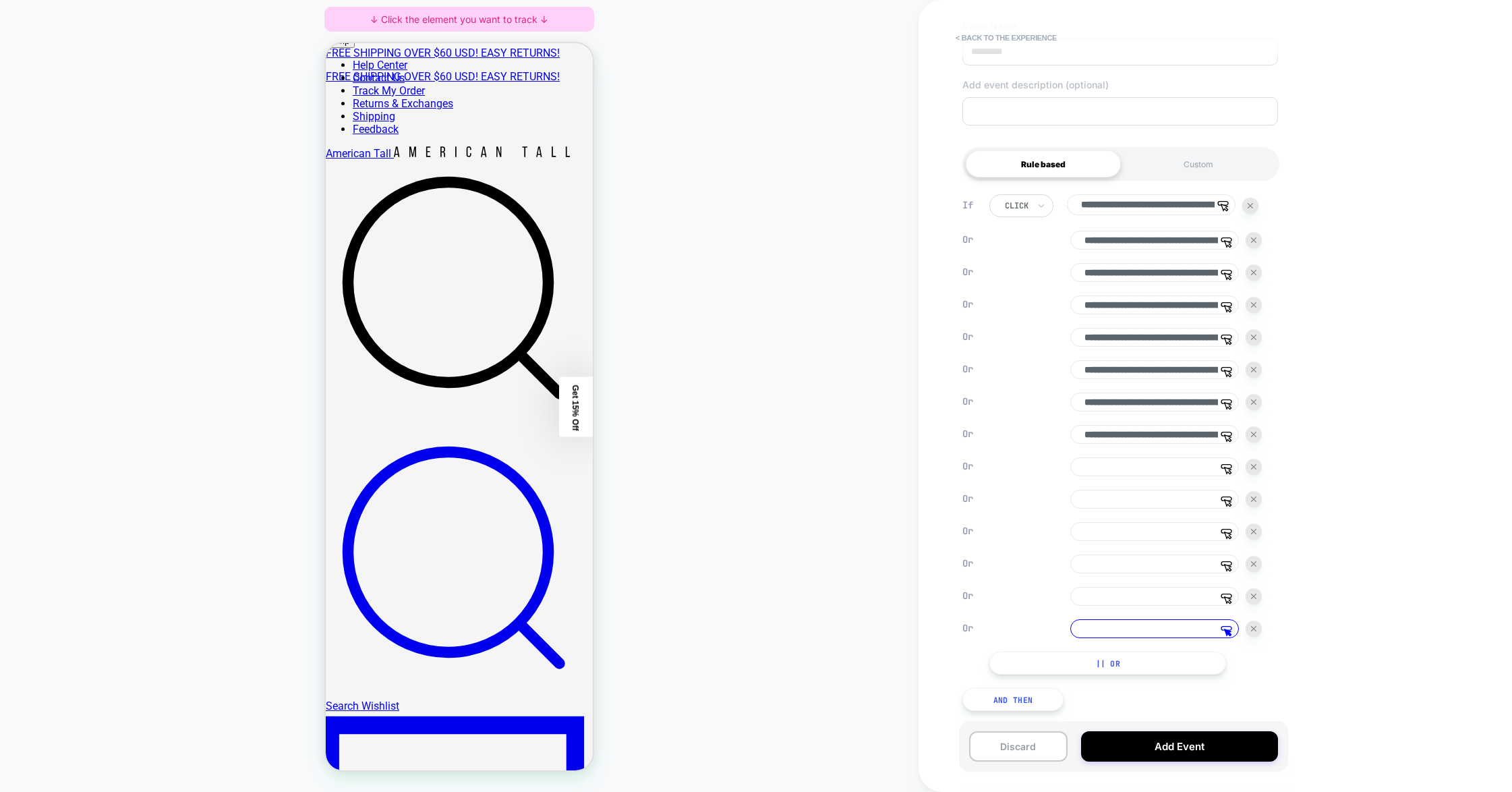
click at [959, 685] on div "**********" at bounding box center [1121, 453] width 329 height 557
click at [959, 674] on button "|| Or" at bounding box center [1108, 663] width 236 height 23
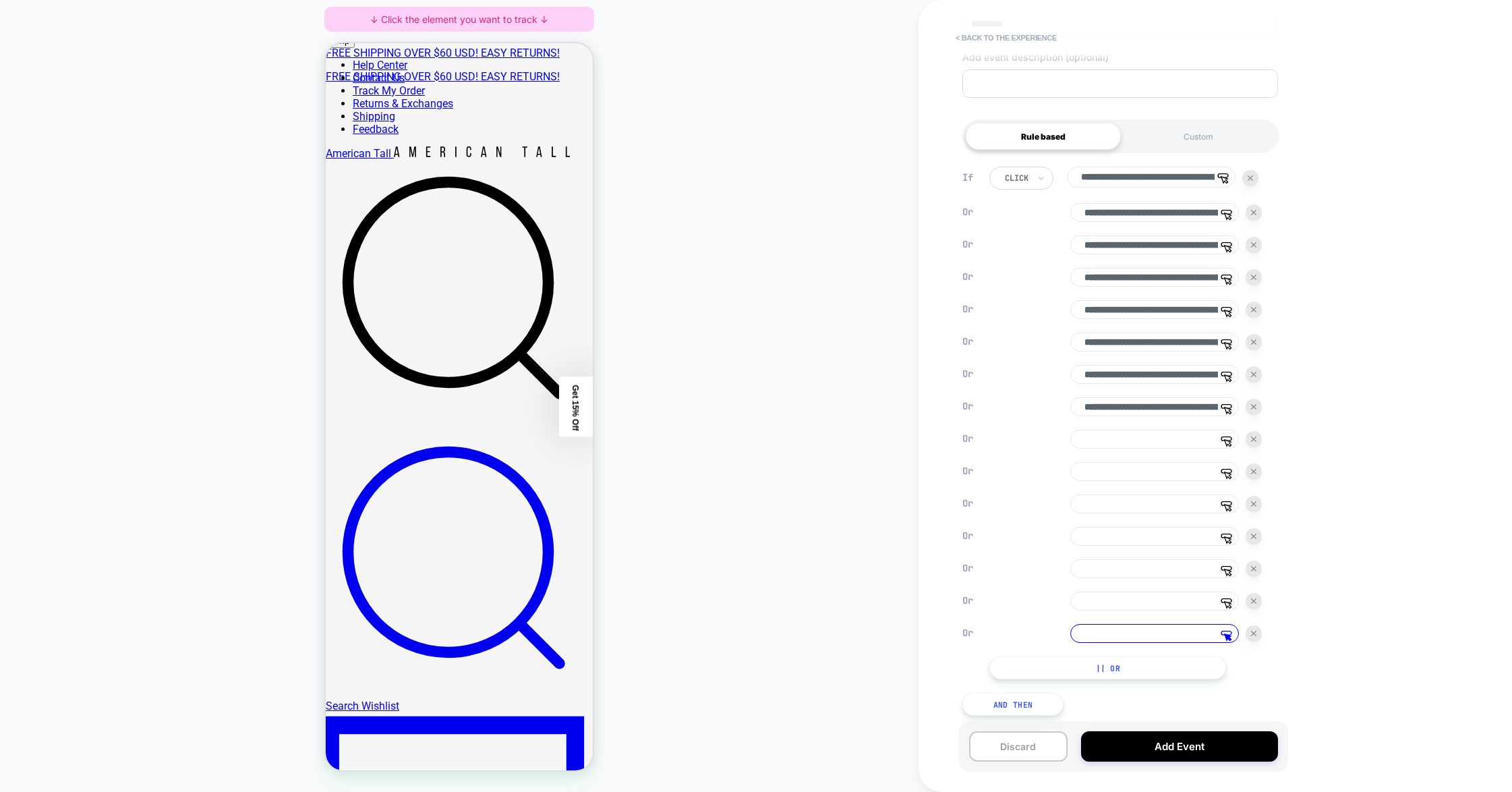
click at [959, 680] on button "|| Or" at bounding box center [1108, 668] width 236 height 23
click at [959, 449] on input at bounding box center [1154, 439] width 169 height 19
click at [379, 329] on div at bounding box center [362, 330] width 58 height 15
click at [399, 335] on div "Track Clicks ? Tracks clicks on the selected element." at bounding box center [444, 343] width 128 height 28
click at [421, 341] on span "Track Clicks" at bounding box center [433, 343] width 45 height 11
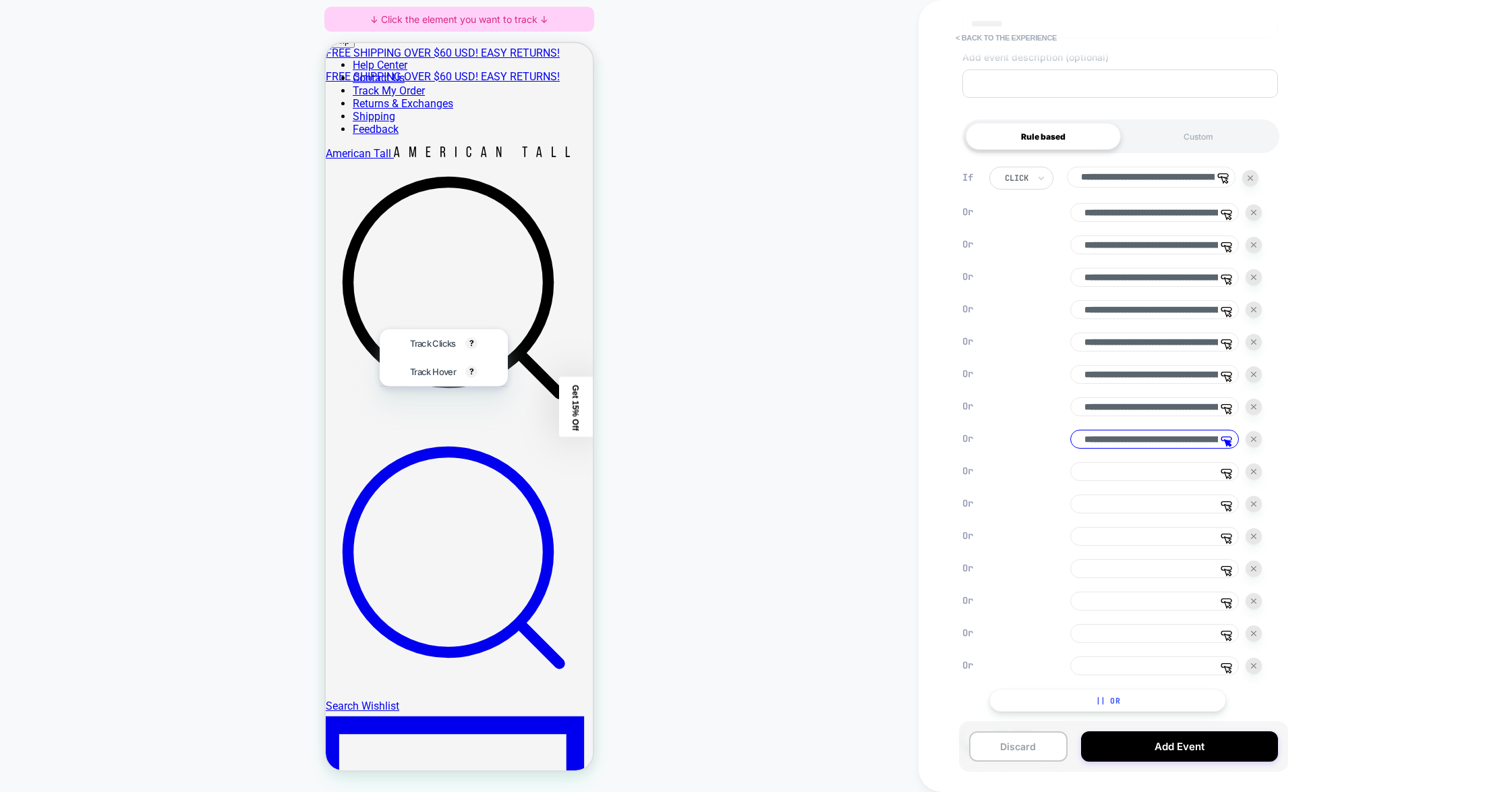
type input "**********"
click at [959, 481] on input at bounding box center [1154, 471] width 169 height 19
click at [415, 332] on div at bounding box center [424, 330] width 58 height 15
click at [451, 345] on span "Track Clicks" at bounding box center [468, 346] width 45 height 11
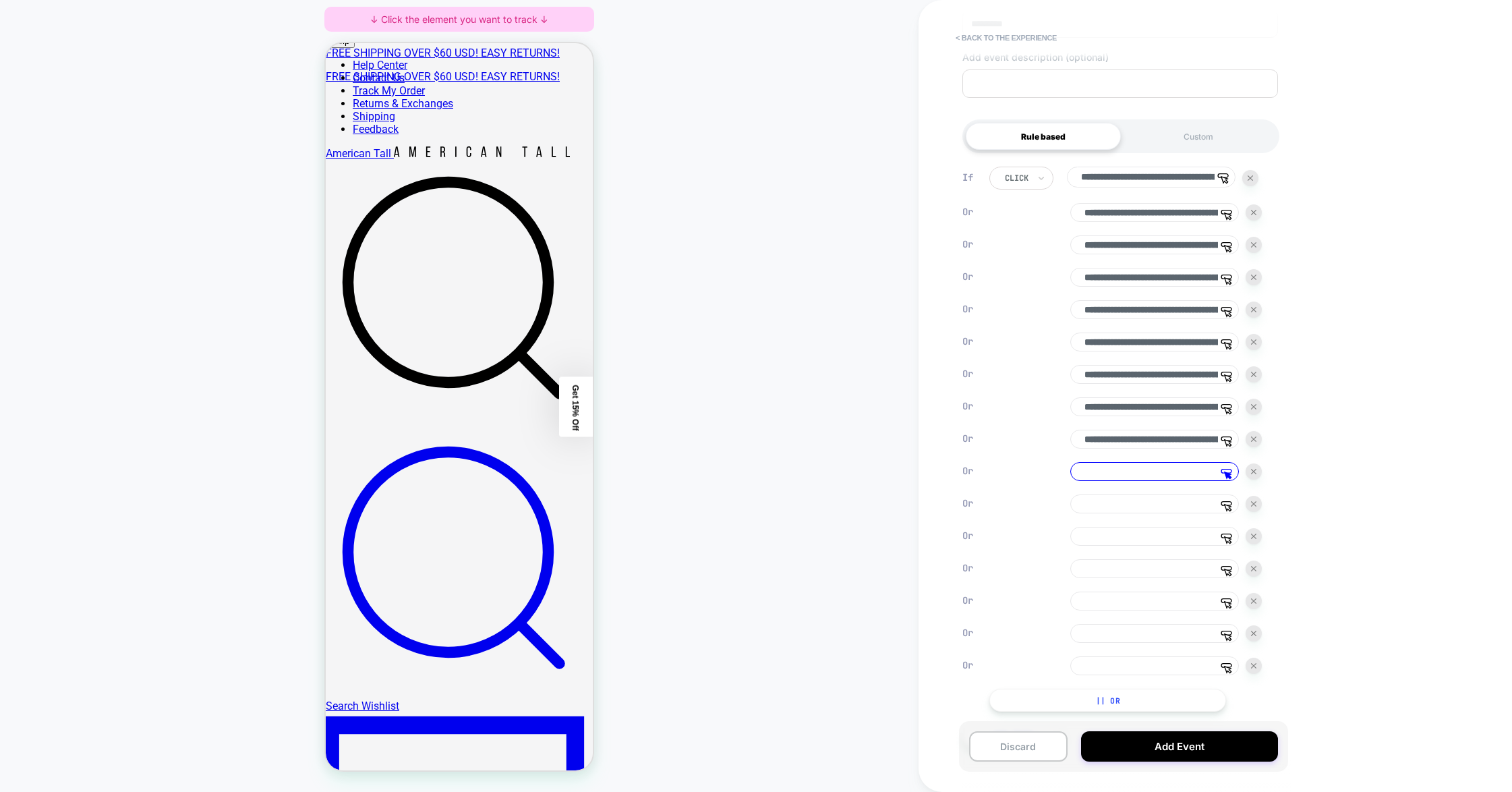
type input "**********"
click at [959, 513] on input at bounding box center [1154, 504] width 169 height 19
click at [508, 332] on div at bounding box center [497, 330] width 58 height 15
click at [525, 349] on span "Track Clicks" at bounding box center [511, 345] width 45 height 11
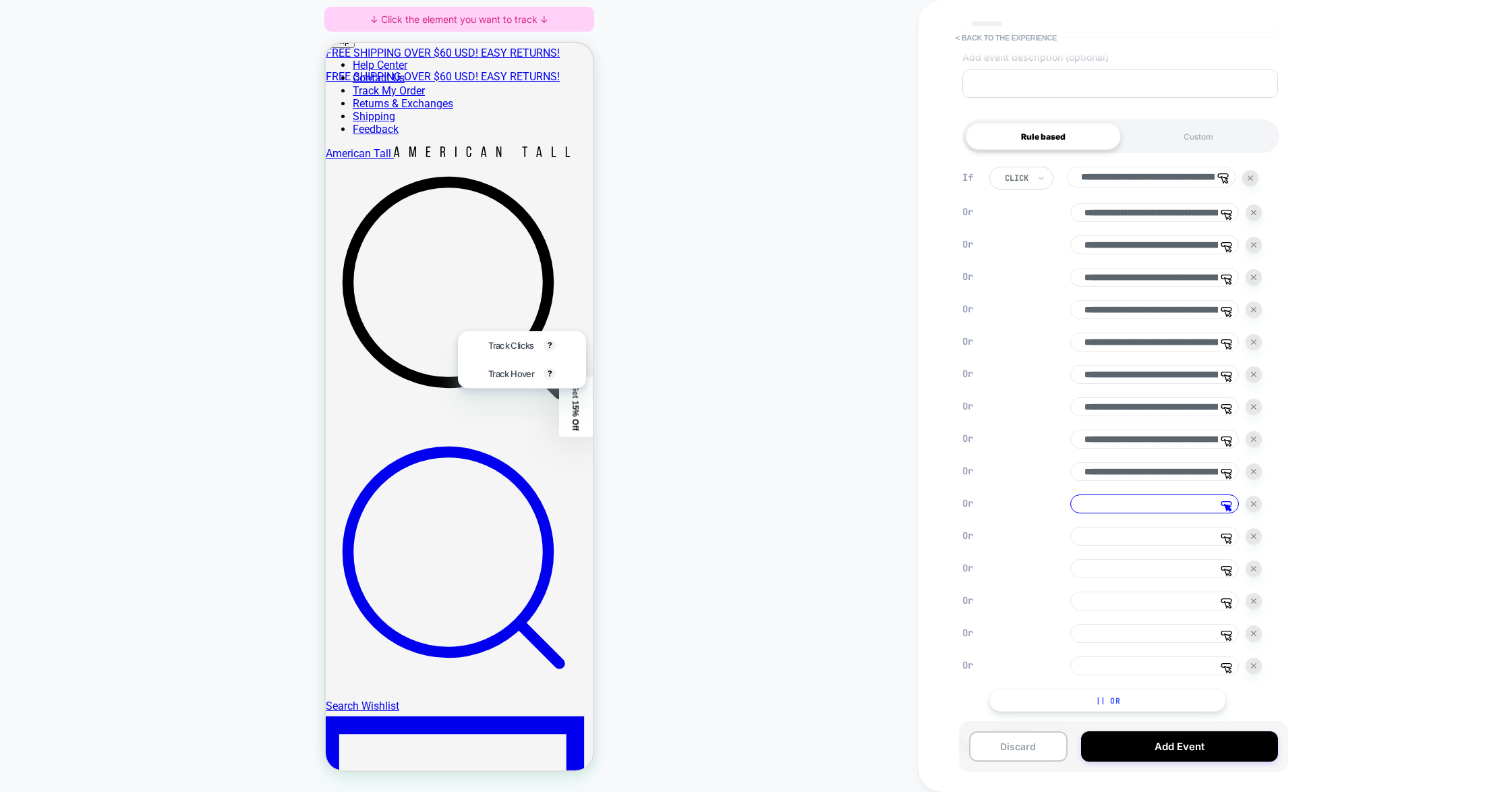
type input "**********"
click at [959, 543] on div "**********" at bounding box center [1126, 439] width 272 height 545
click at [959, 546] on input at bounding box center [1154, 537] width 169 height 19
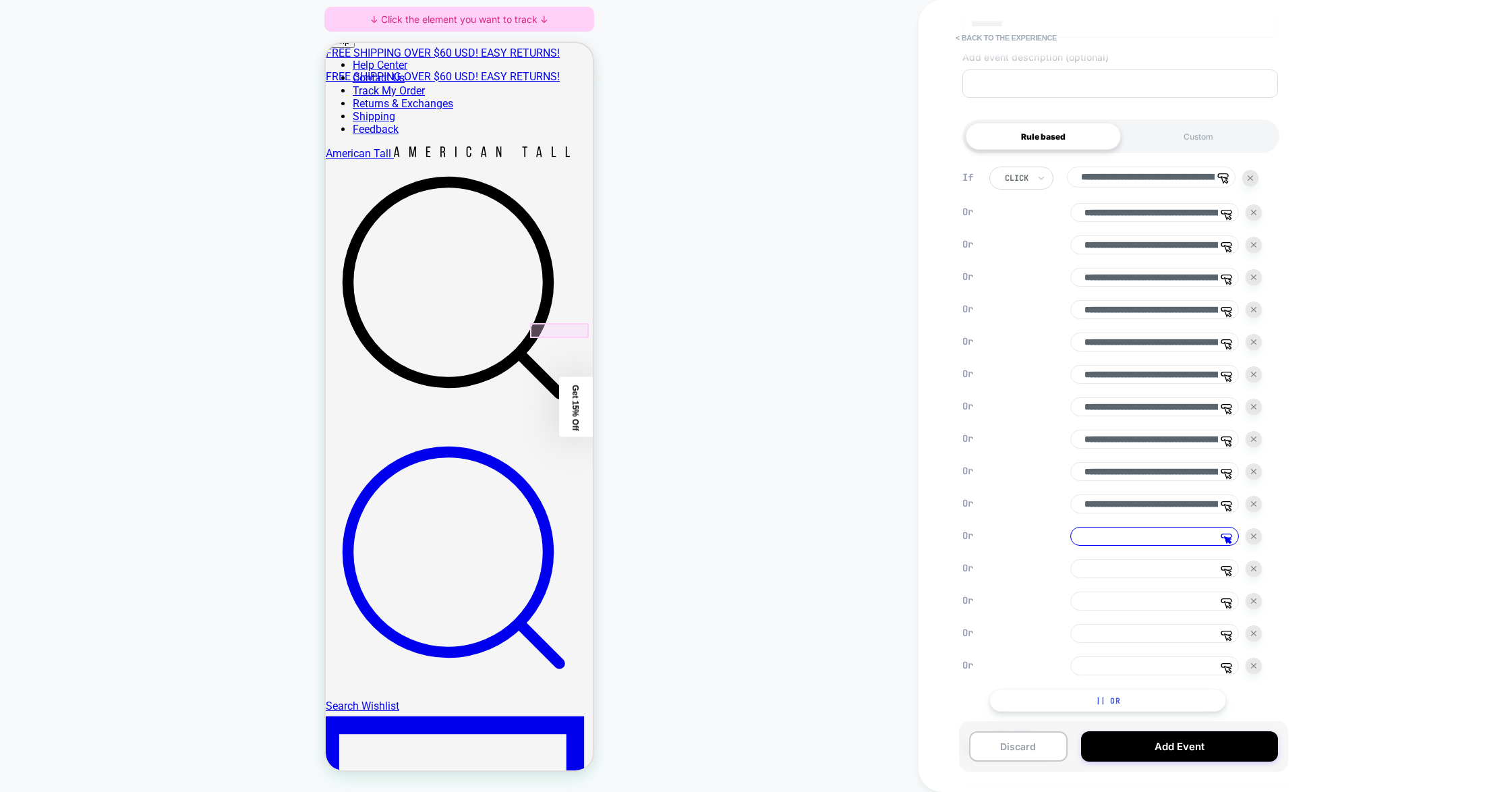
click at [546, 332] on div at bounding box center [559, 330] width 58 height 15
click at [537, 338] on div "Track Clicks ? Tracks clicks on the selected element." at bounding box center [522, 345] width 83 height 28
type input "**********"
click at [959, 579] on input at bounding box center [1154, 569] width 169 height 19
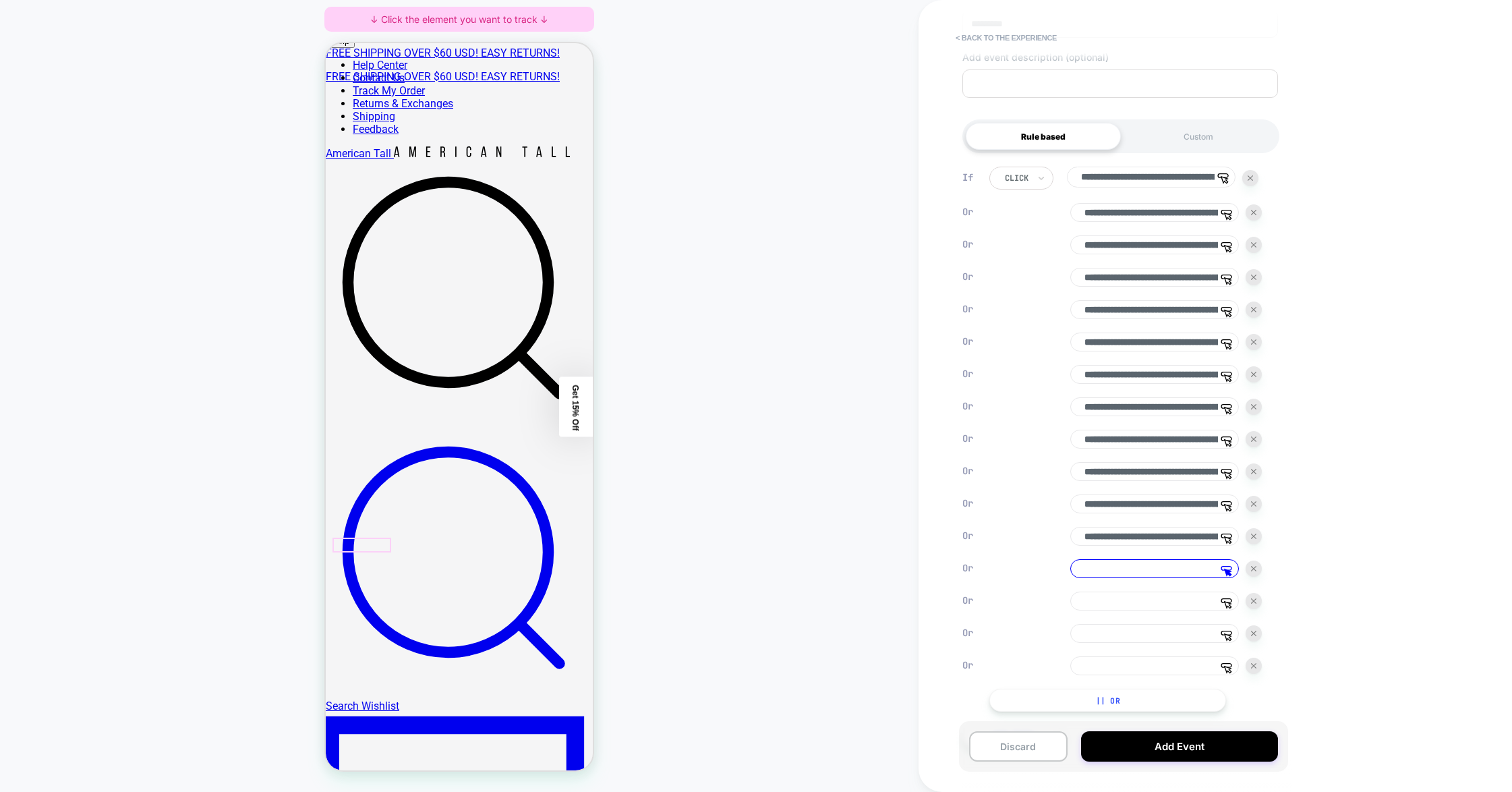
click at [380, 542] on div at bounding box center [362, 544] width 58 height 15
click at [397, 514] on div "Track Clicks ? Tracks clicks on the selected element." at bounding box center [445, 507] width 128 height 28
click at [415, 503] on span "Track Clicks" at bounding box center [433, 508] width 45 height 11
type input "**********"
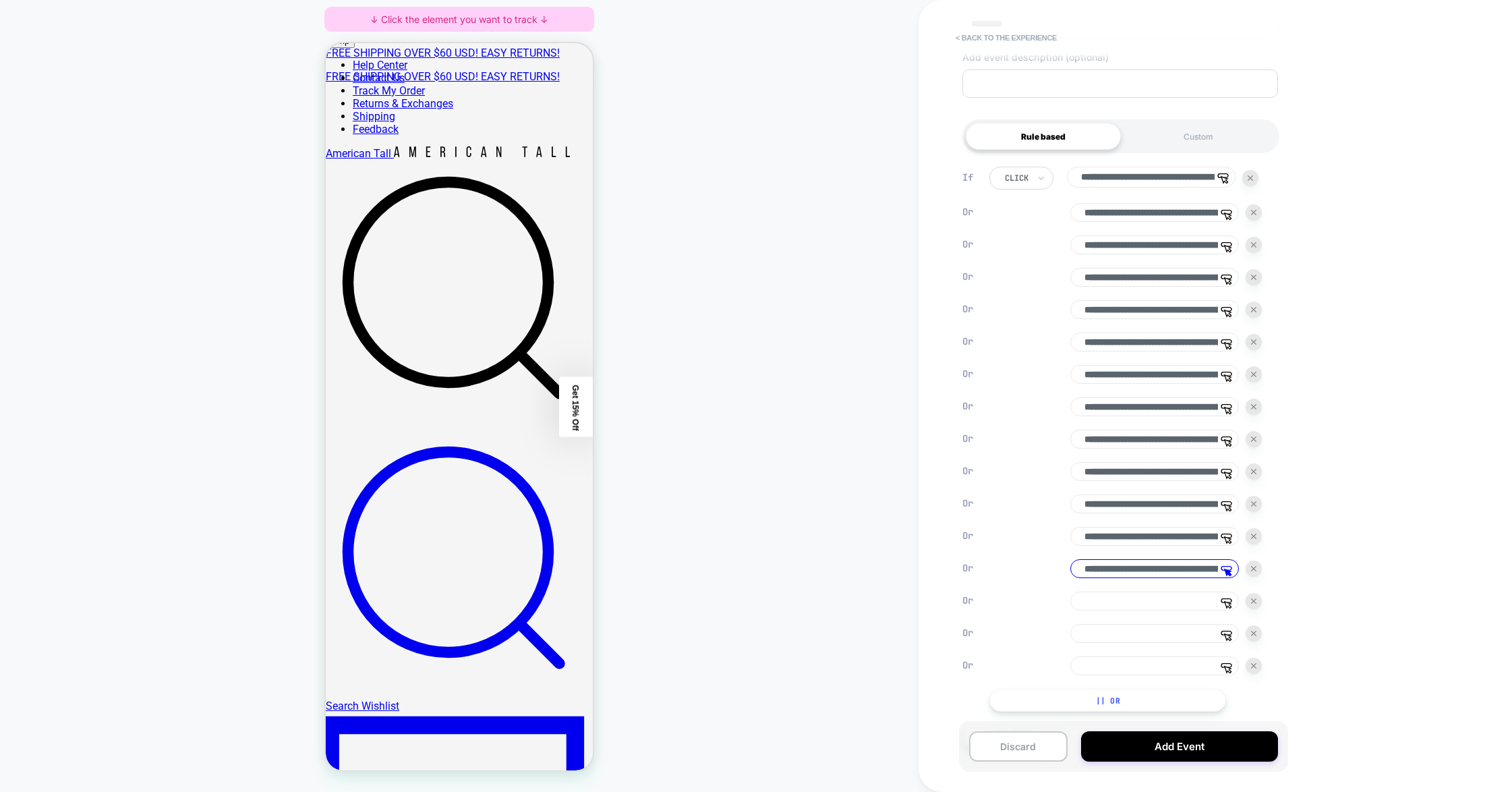
click at [959, 610] on input at bounding box center [1154, 601] width 169 height 19
click at [398, 542] on div at bounding box center [424, 544] width 58 height 15
click at [429, 517] on div "Track Clicks ? Tracks clicks on the selected element." at bounding box center [462, 507] width 83 height 28
type input "**********"
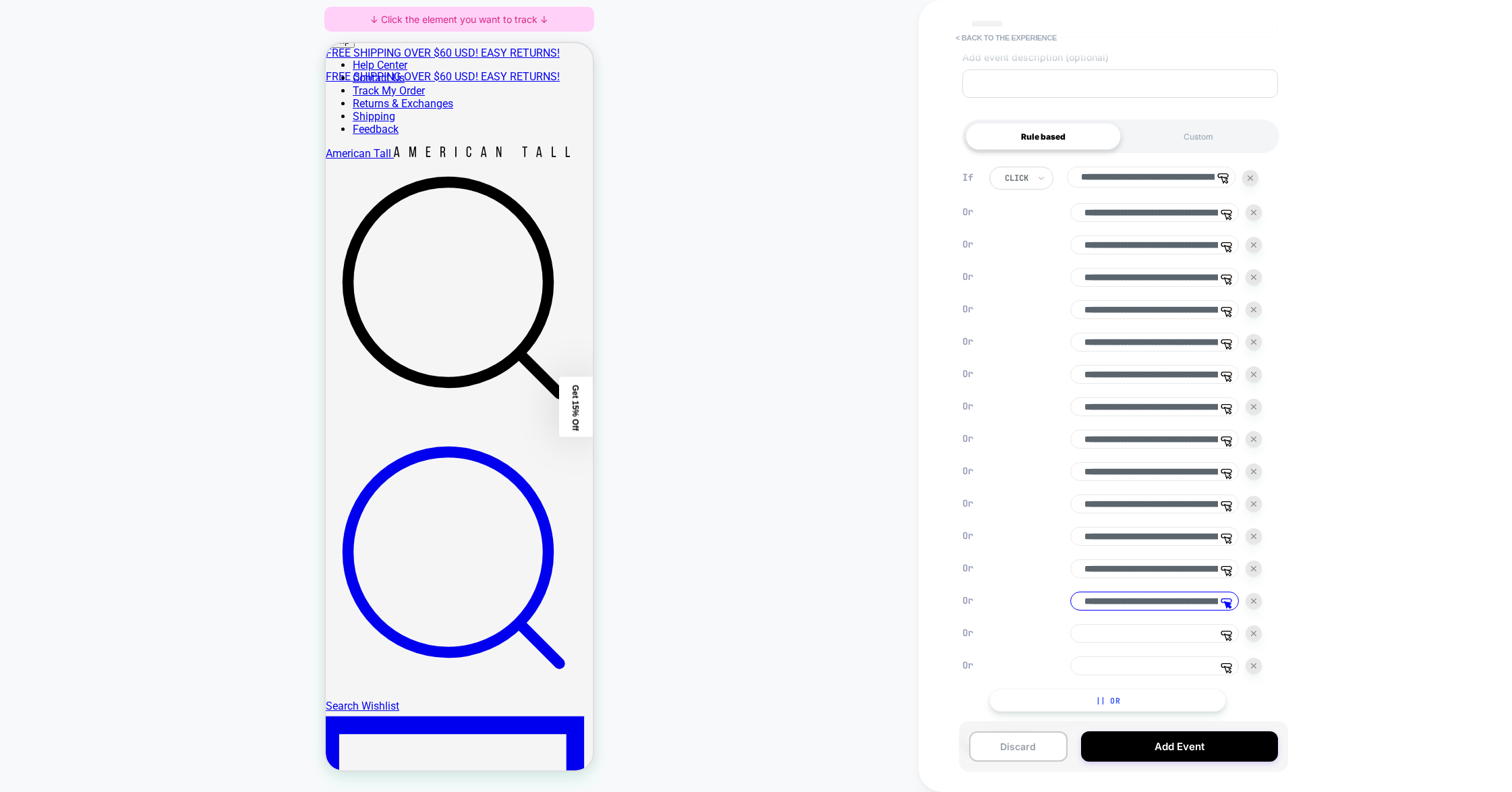
click at [959, 643] on input at bounding box center [1154, 633] width 169 height 19
click at [512, 543] on div at bounding box center [497, 544] width 58 height 15
drag, startPoint x: 524, startPoint y: 503, endPoint x: 1318, endPoint y: 709, distance: 820.3
click at [524, 503] on span "Track Clicks" at bounding box center [511, 508] width 45 height 11
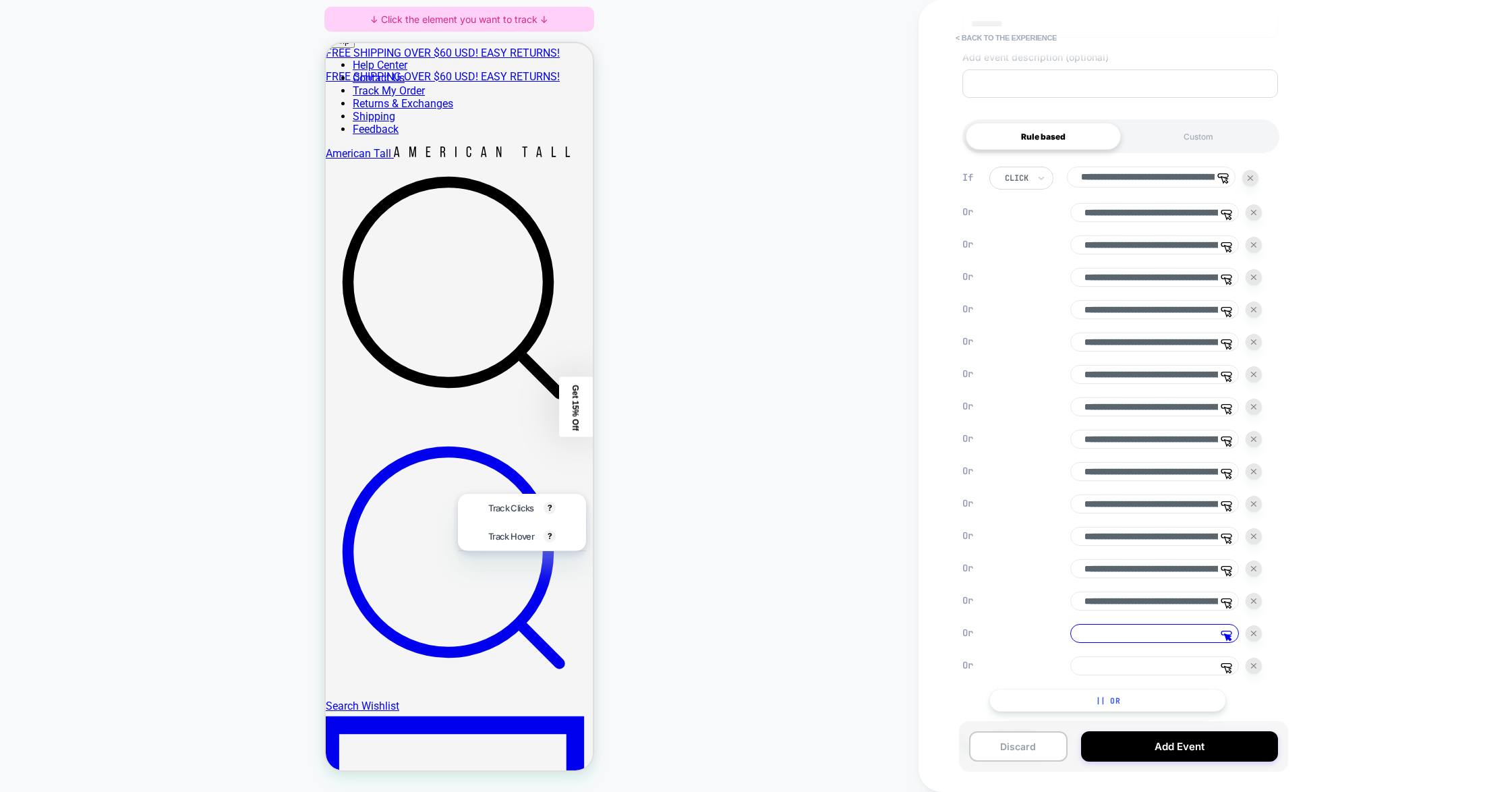
type input "**********"
click at [959, 675] on input at bounding box center [1154, 666] width 169 height 19
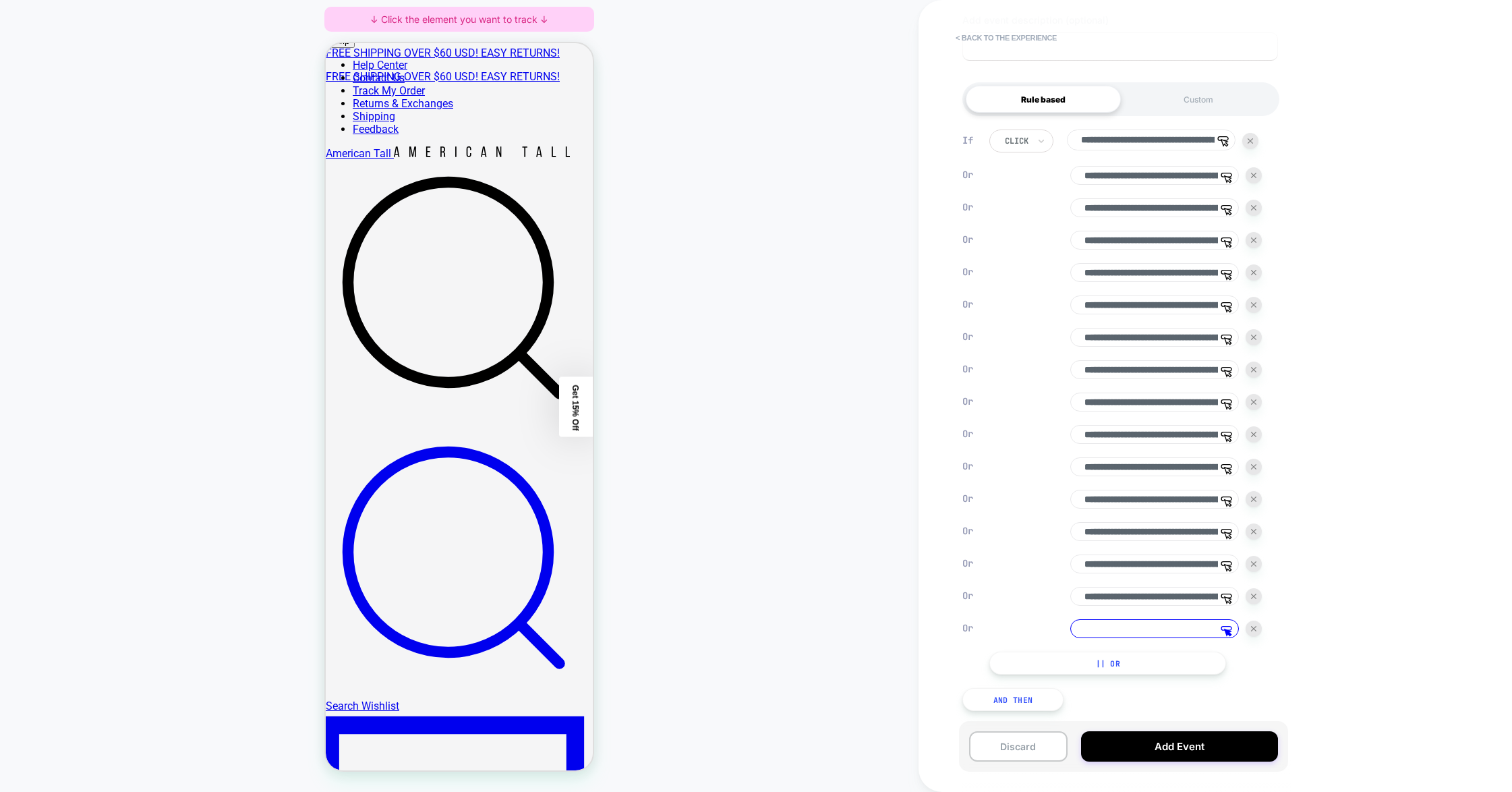
scroll to position [224, 0]
click at [547, 544] on div at bounding box center [528, 547] width 134 height 25
drag, startPoint x: 266, startPoint y: 494, endPoint x: 708, endPoint y: 535, distance: 443.9
click at [708, 535] on div "Theme: New theme - Fall - [DATE] HOMEPAGE Theme: New theme - Fall - [DATE] ↓ Cl…" at bounding box center [459, 396] width 918 height 765
click at [660, 524] on div "Theme: New theme - Fall - [DATE] HOMEPAGE Theme: New theme - Fall - [DATE] ↓ Cl…" at bounding box center [459, 396] width 918 height 765
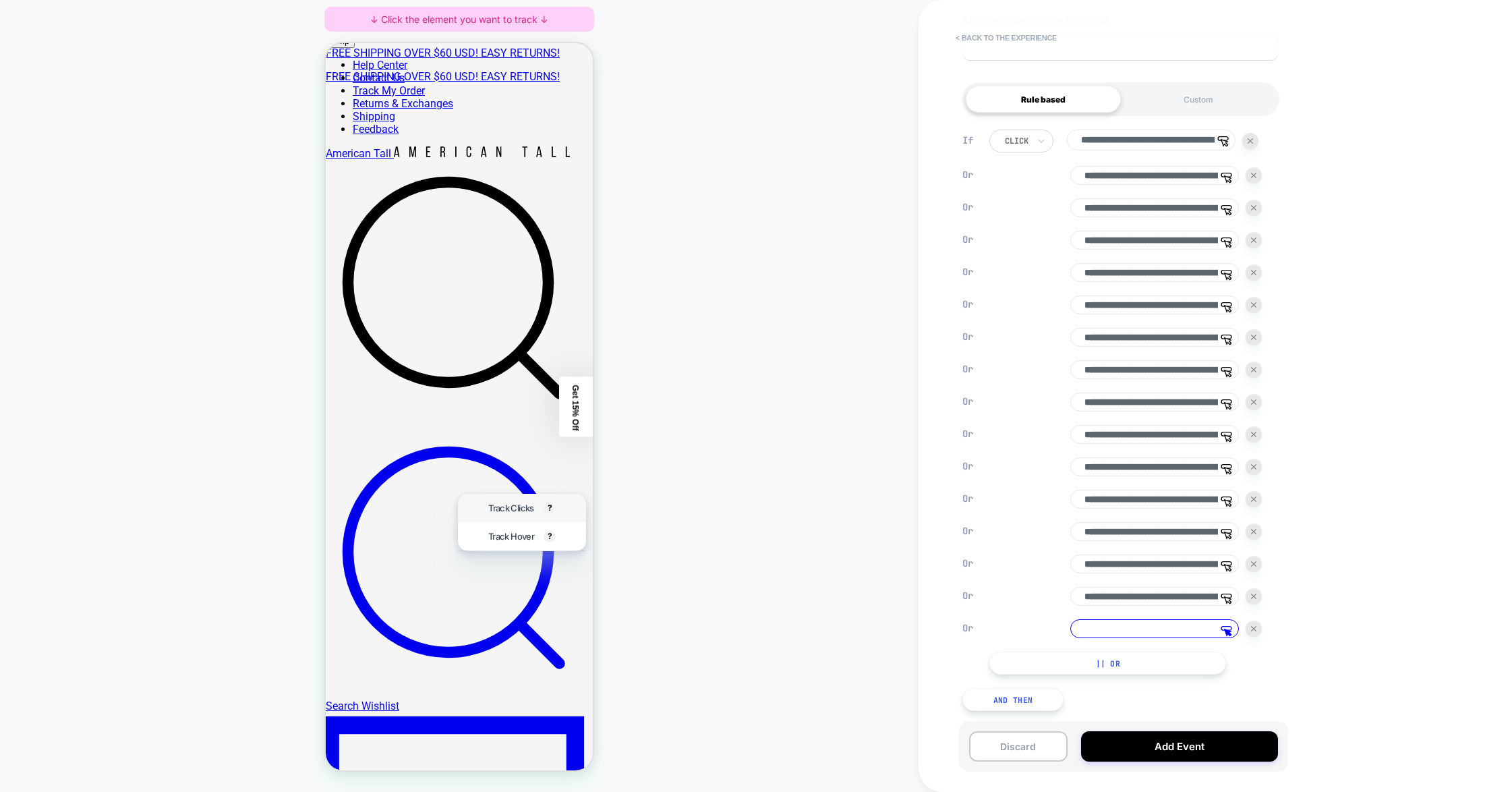
click at [489, 506] on span "Track Clicks" at bounding box center [511, 508] width 45 height 11
type input "**********"
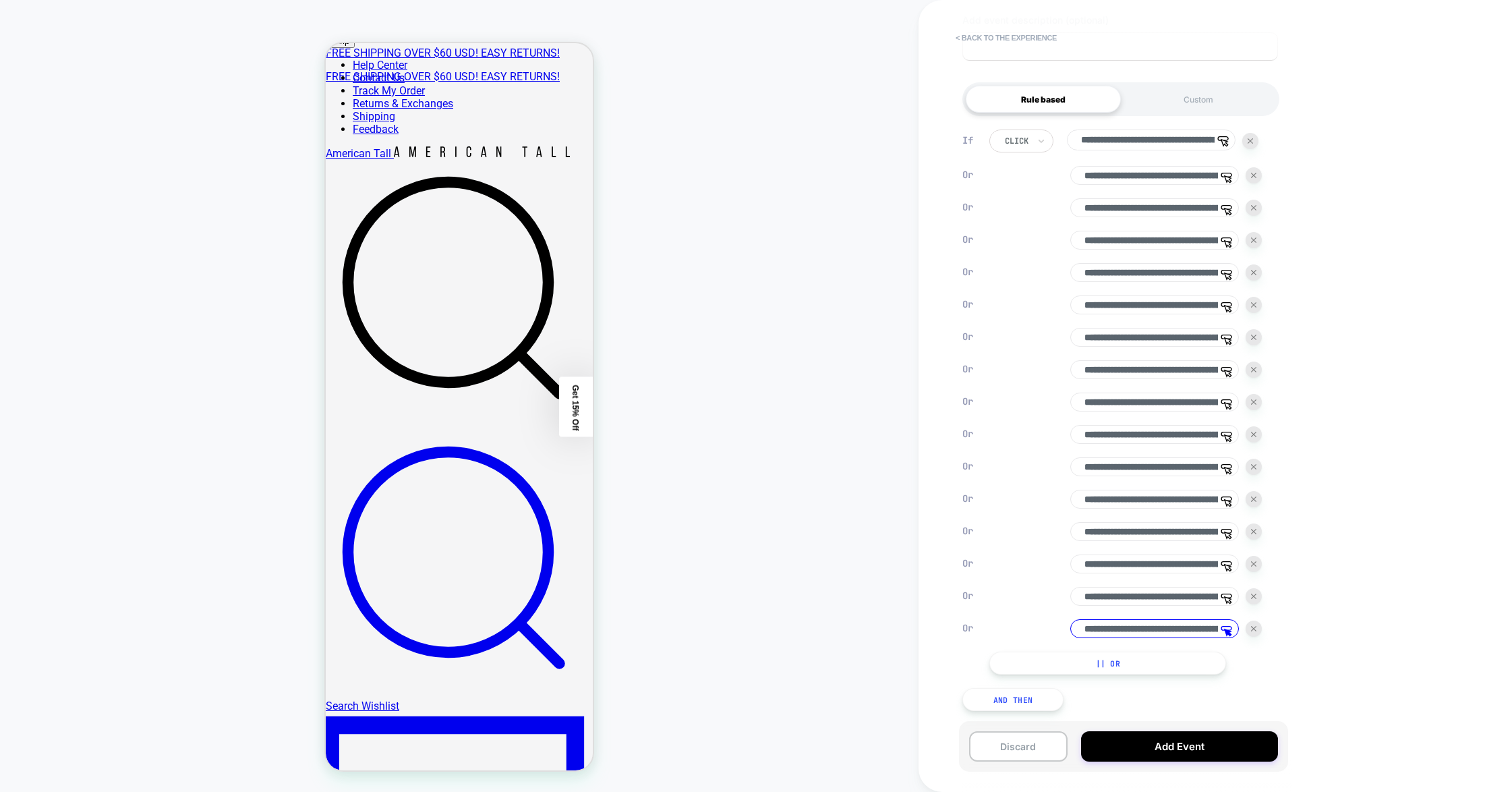
click at [959, 630] on input "**********" at bounding box center [1154, 629] width 169 height 19
click at [959, 630] on input at bounding box center [1154, 629] width 169 height 19
click at [536, 541] on div at bounding box center [559, 544] width 58 height 15
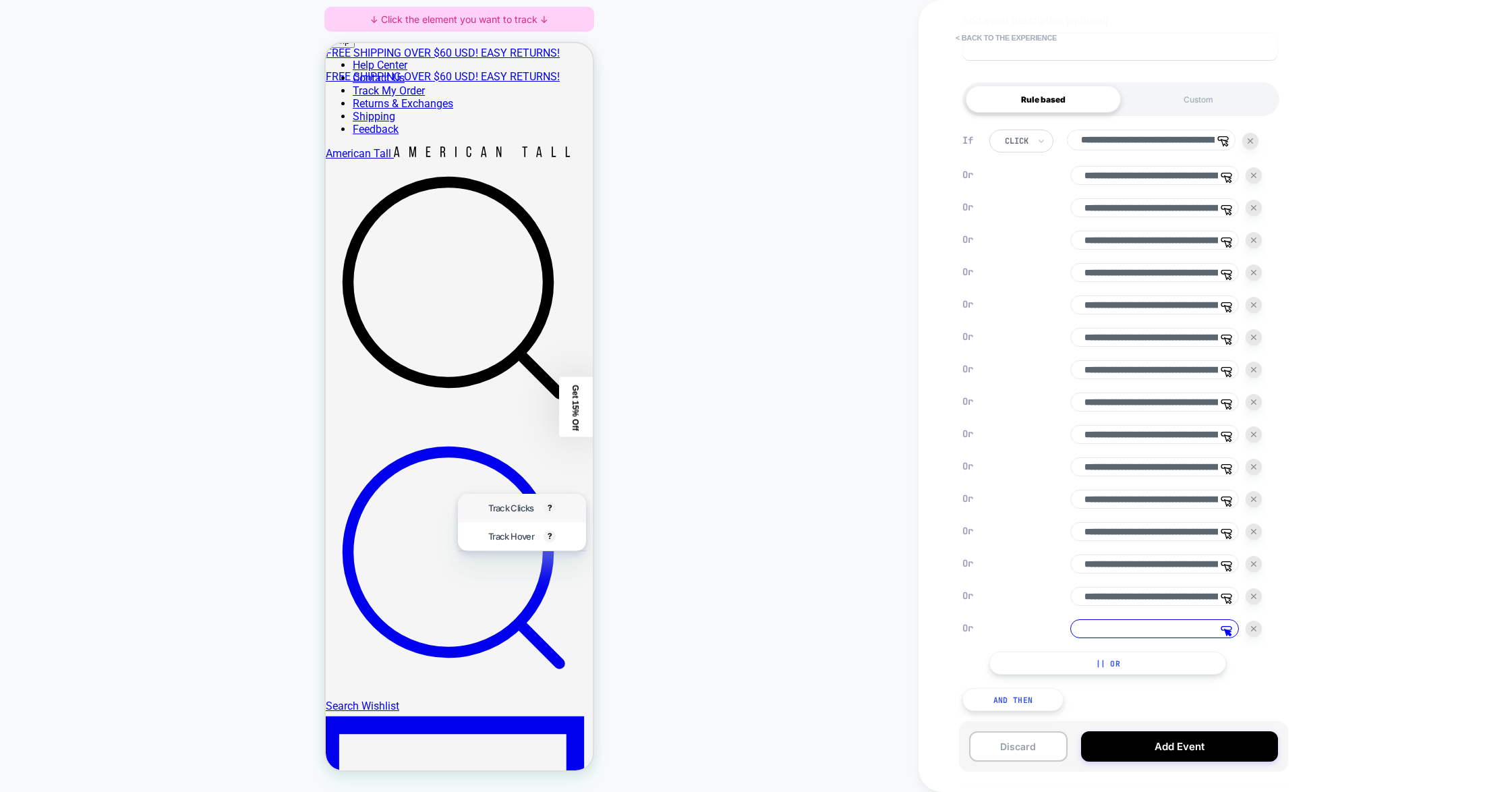
click at [534, 511] on span "Track Clicks" at bounding box center [511, 508] width 45 height 11
type input "**********"
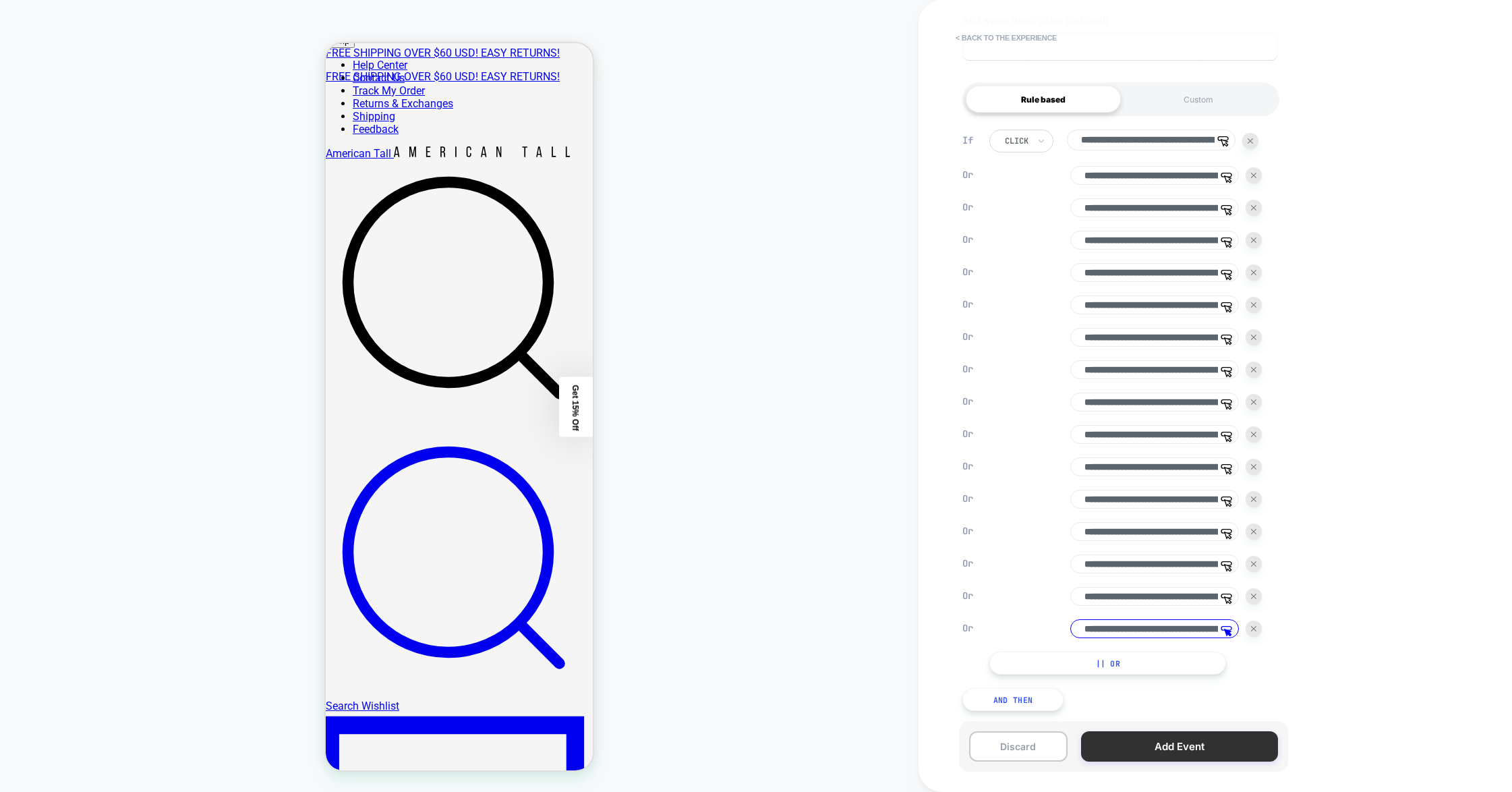
click at [959, 697] on button "Add Event" at bounding box center [1180, 746] width 197 height 30
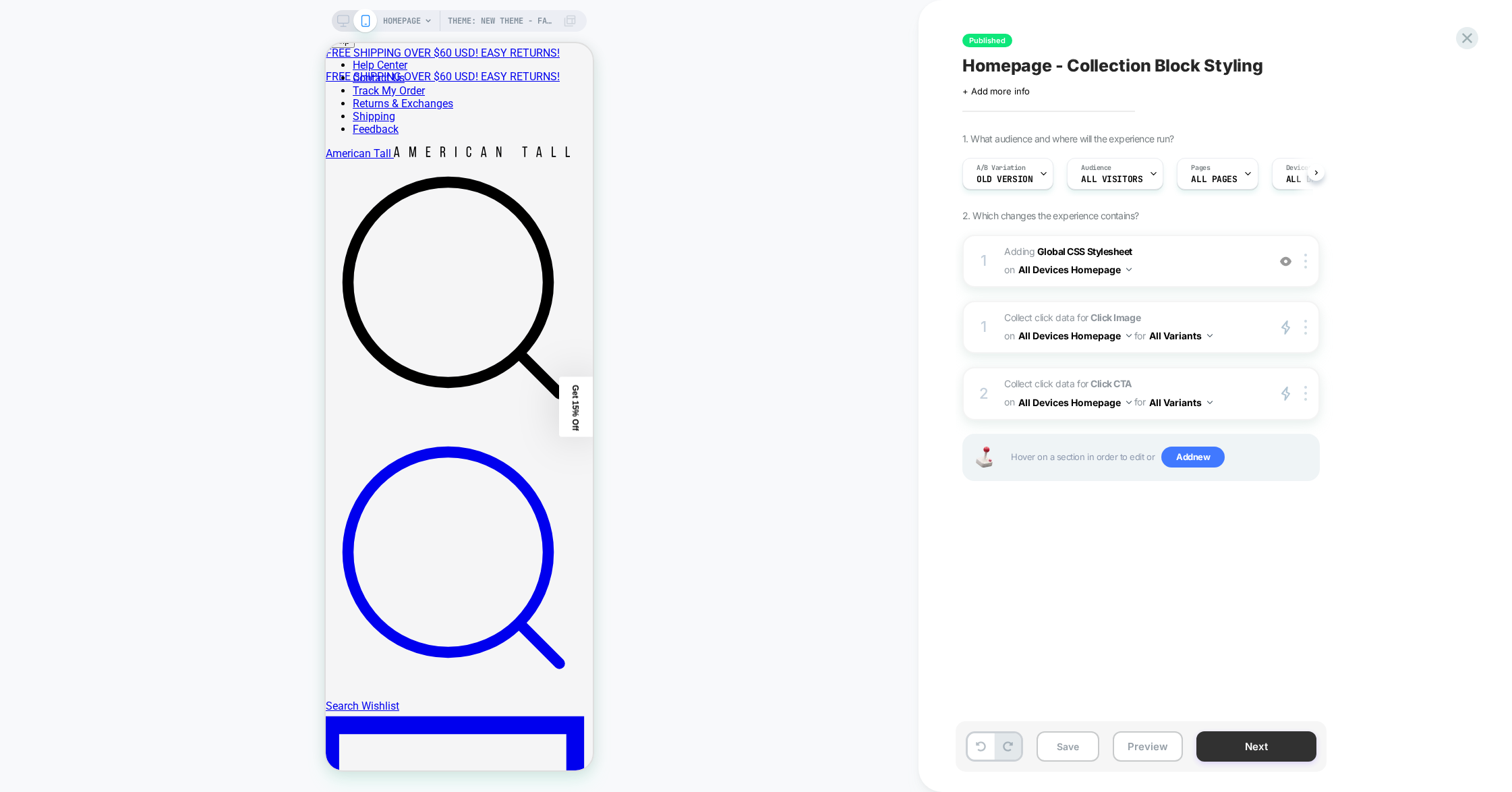
scroll to position [0, 1]
click at [959, 697] on button "Next" at bounding box center [1257, 746] width 120 height 30
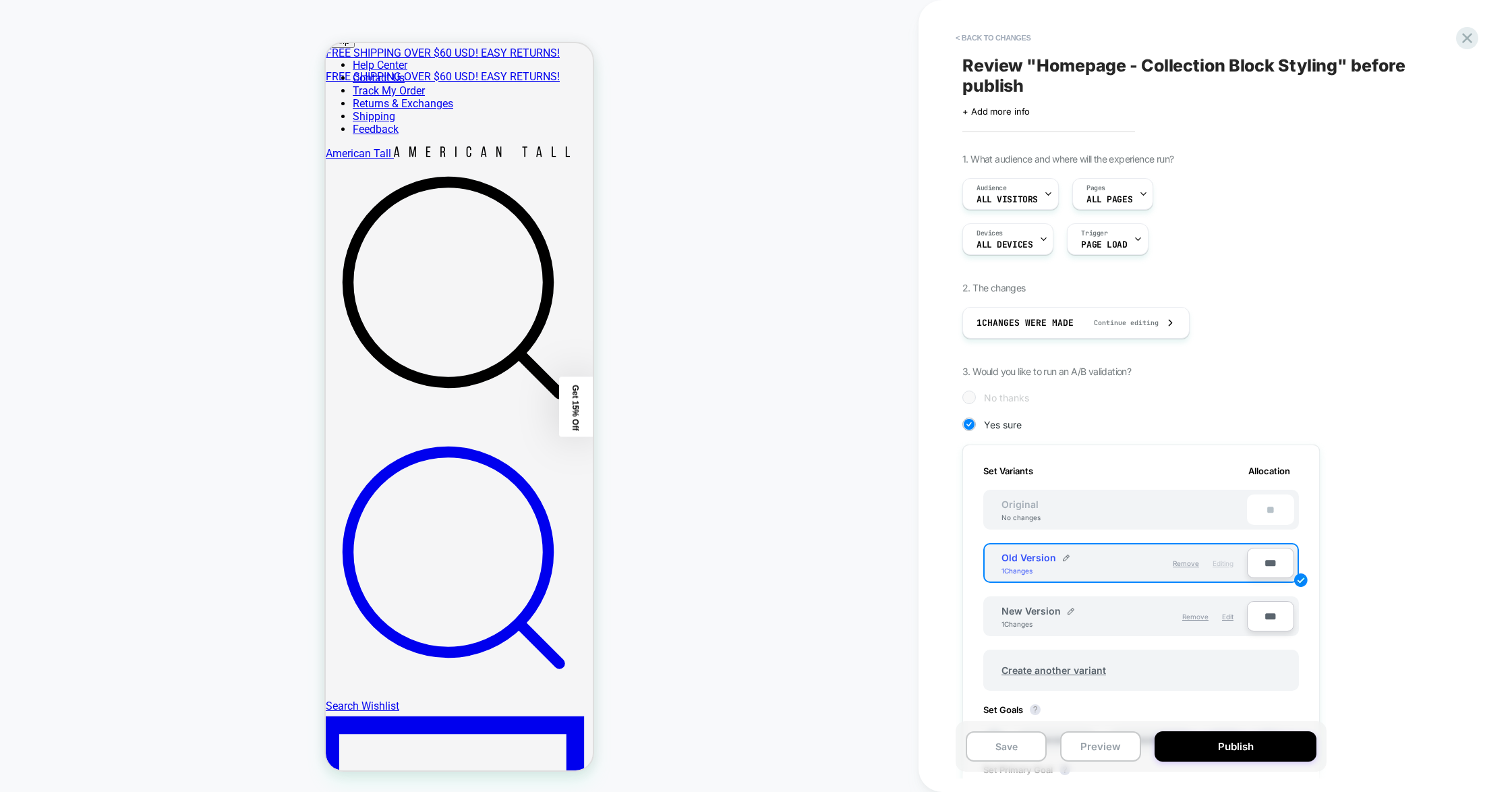
scroll to position [0, 2]
click at [959, 697] on button "Publish" at bounding box center [1235, 746] width 162 height 30
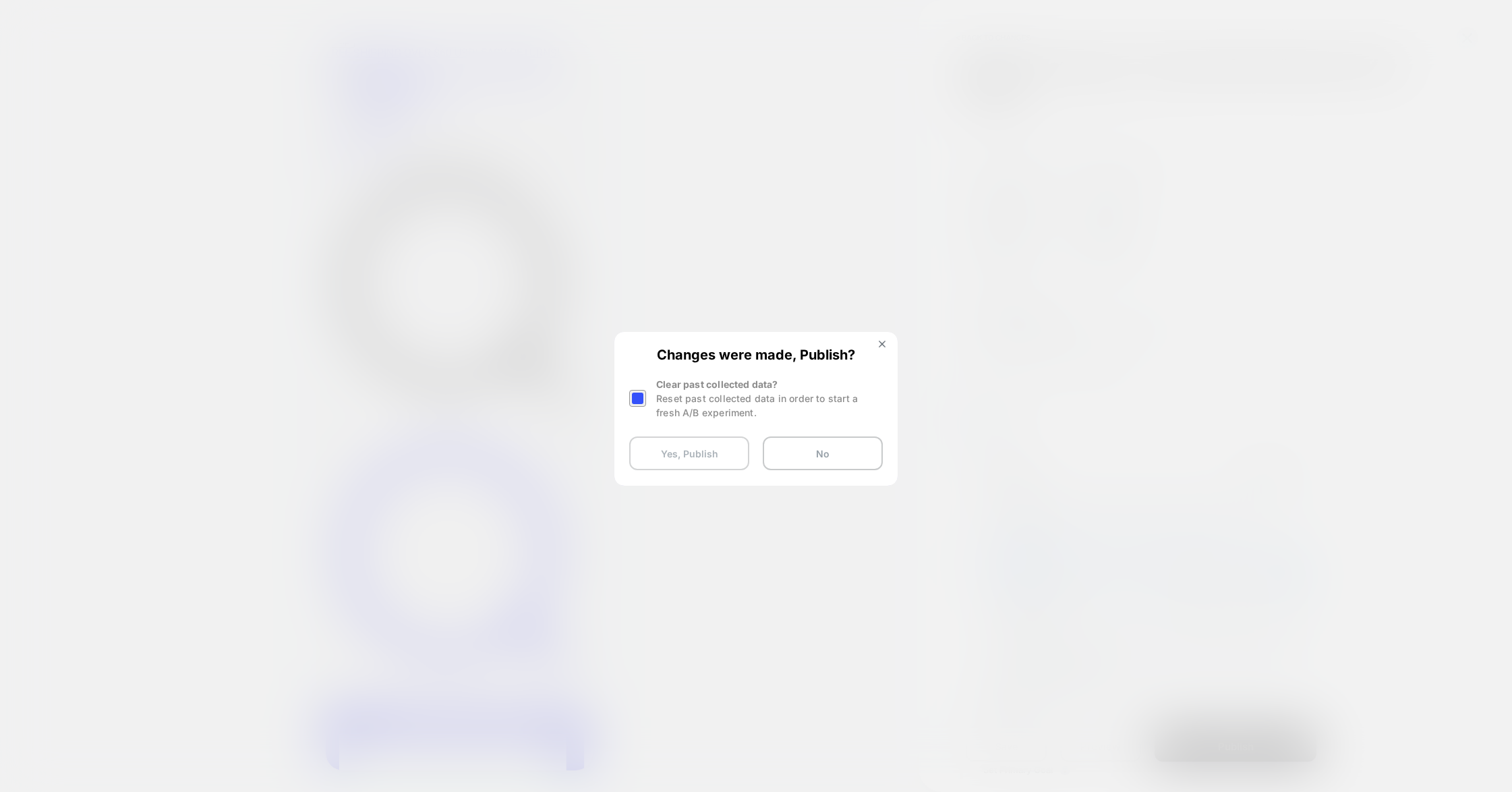
click at [702, 452] on button "Yes, Publish" at bounding box center [690, 453] width 120 height 33
